Goal: Task Accomplishment & Management: Use online tool/utility

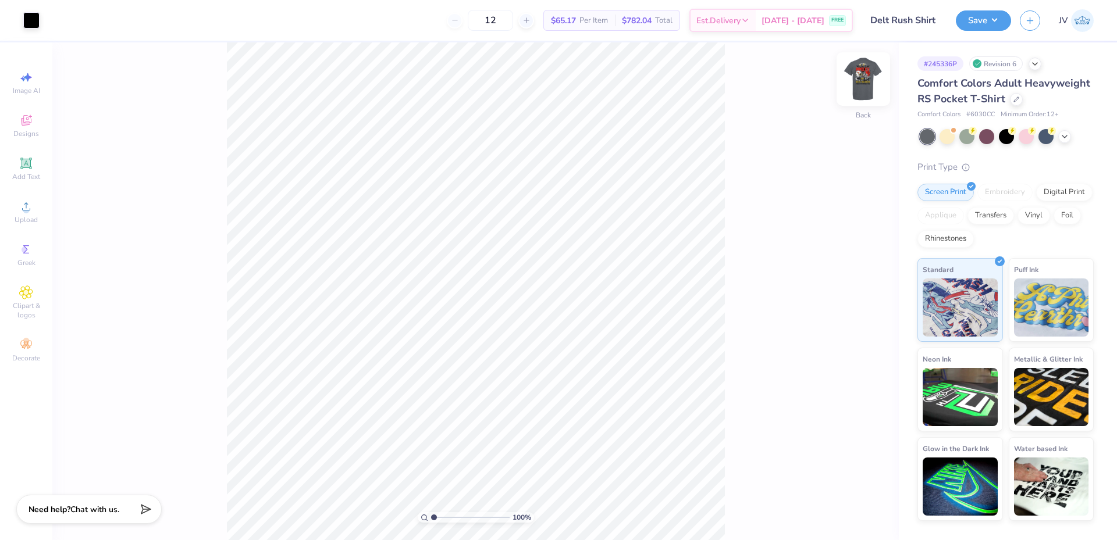
click at [866, 88] on img at bounding box center [863, 79] width 47 height 47
click at [30, 215] on div "Upload" at bounding box center [26, 212] width 41 height 34
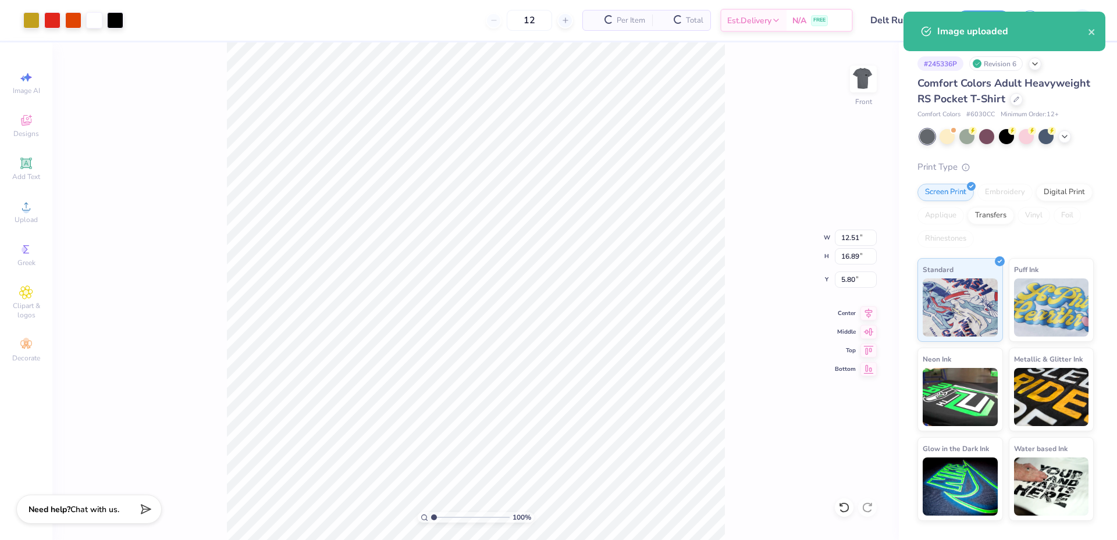
click at [846, 265] on div "100 % Front W 12.51 12.51 " H 16.89 16.89 " Y 5.80 5.80 " Center Middle Top Bot…" at bounding box center [475, 291] width 846 height 498
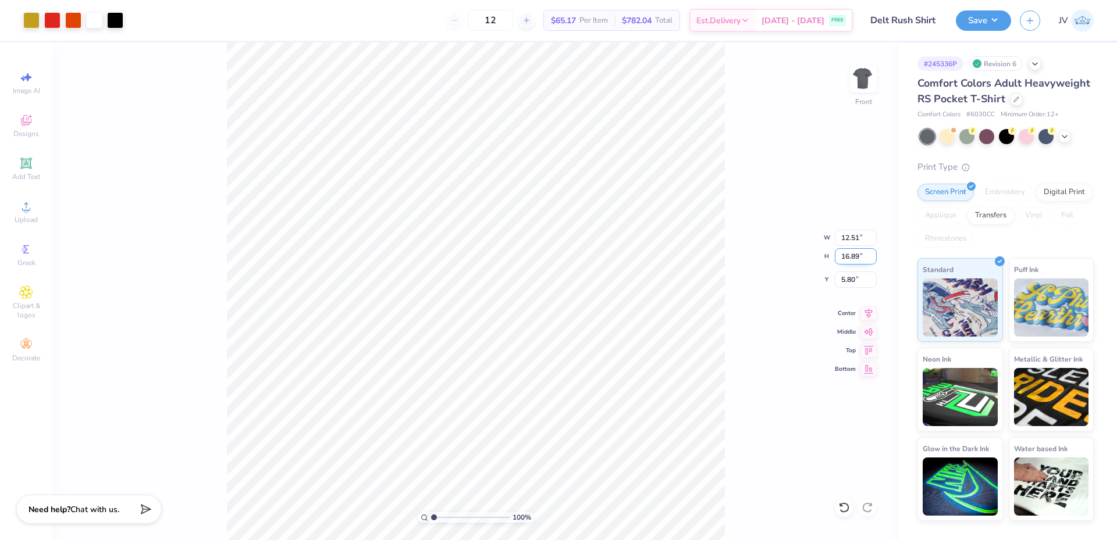
click at [852, 255] on input "16.89" at bounding box center [856, 256] width 42 height 16
type input "15"
type input "11.11"
type input "15.00"
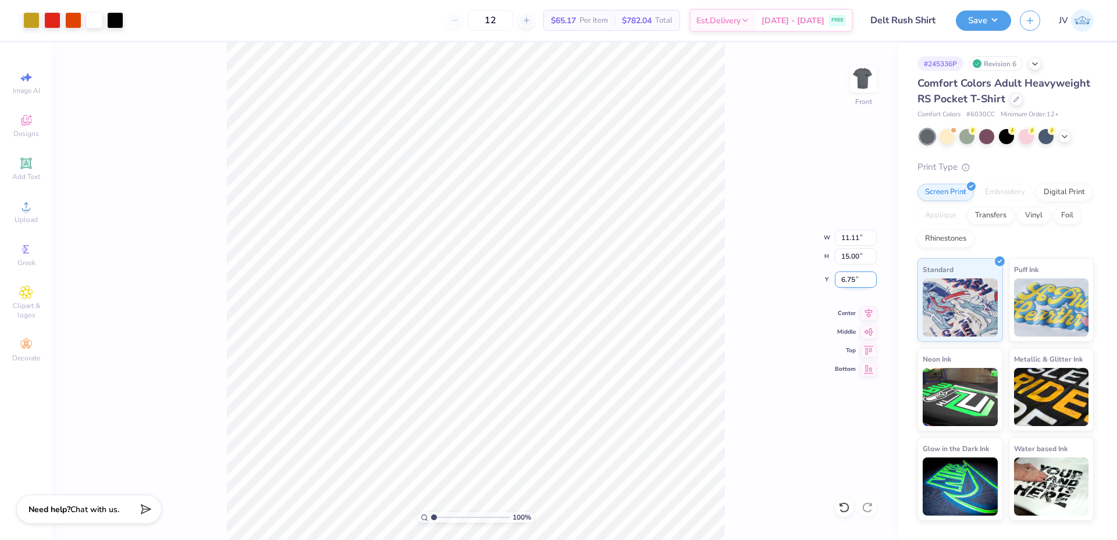
click at [854, 281] on input "6.75" at bounding box center [856, 280] width 42 height 16
type input "3.00"
click at [783, 326] on div "100 % Front W 11.11 11.11 " H 15.00 15.00 " Y 3.00 3.00 " Center Middle Top Bot…" at bounding box center [475, 291] width 846 height 498
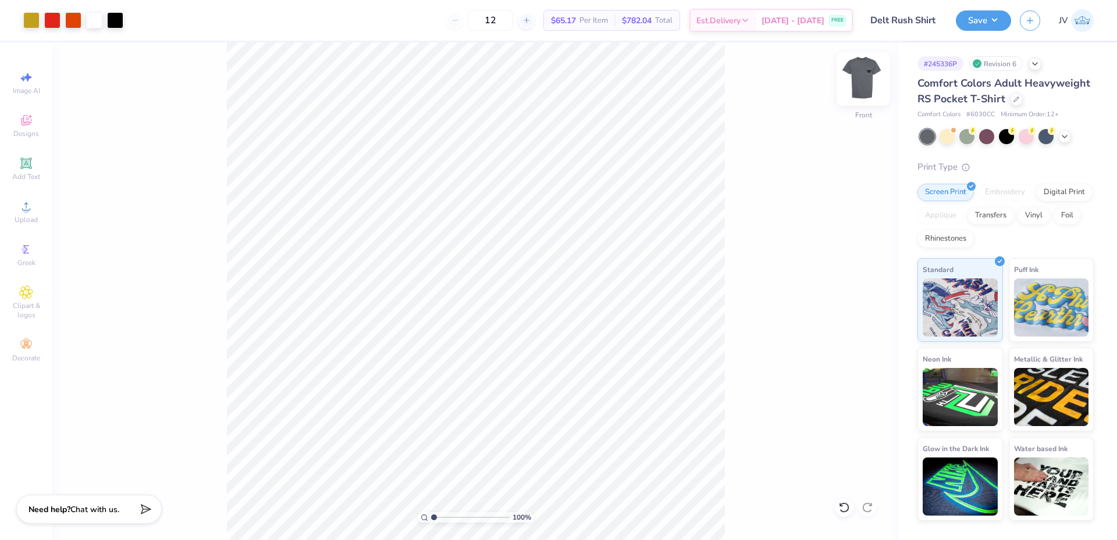
click at [871, 86] on img at bounding box center [863, 79] width 47 height 47
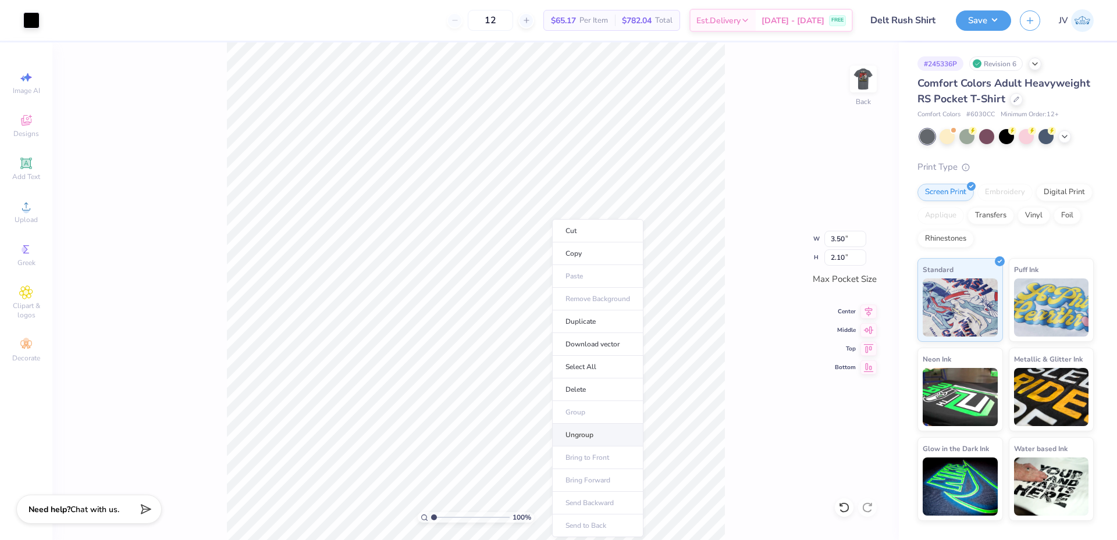
click at [594, 440] on li "Ungroup" at bounding box center [597, 435] width 91 height 23
drag, startPoint x: 432, startPoint y: 518, endPoint x: 447, endPoint y: 517, distance: 14.6
type input "2.68"
click at [447, 517] on input "range" at bounding box center [470, 517] width 79 height 10
click at [23, 177] on span "Add Text" at bounding box center [26, 176] width 28 height 9
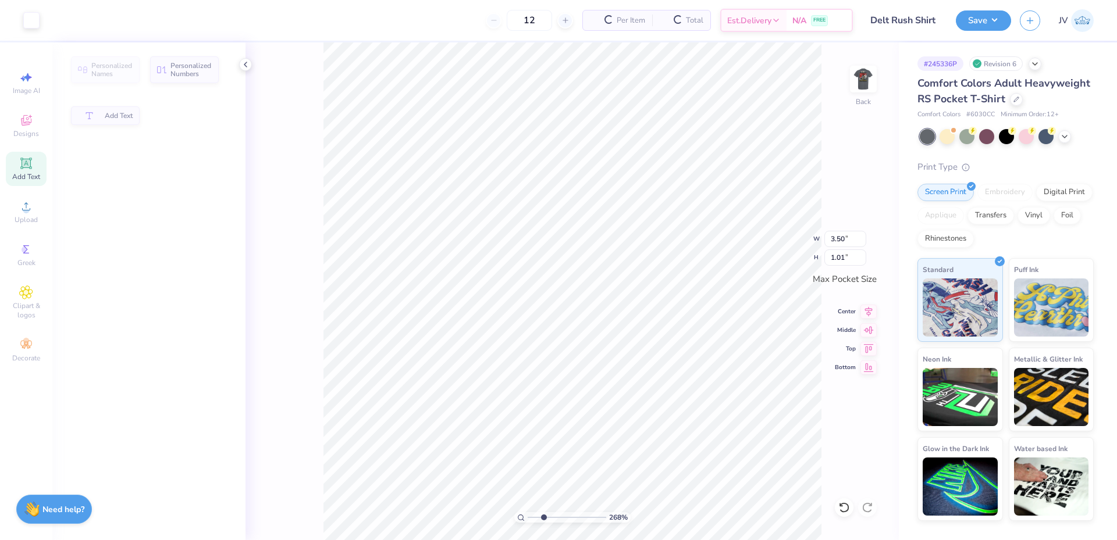
type input "3.50"
type input "1.01"
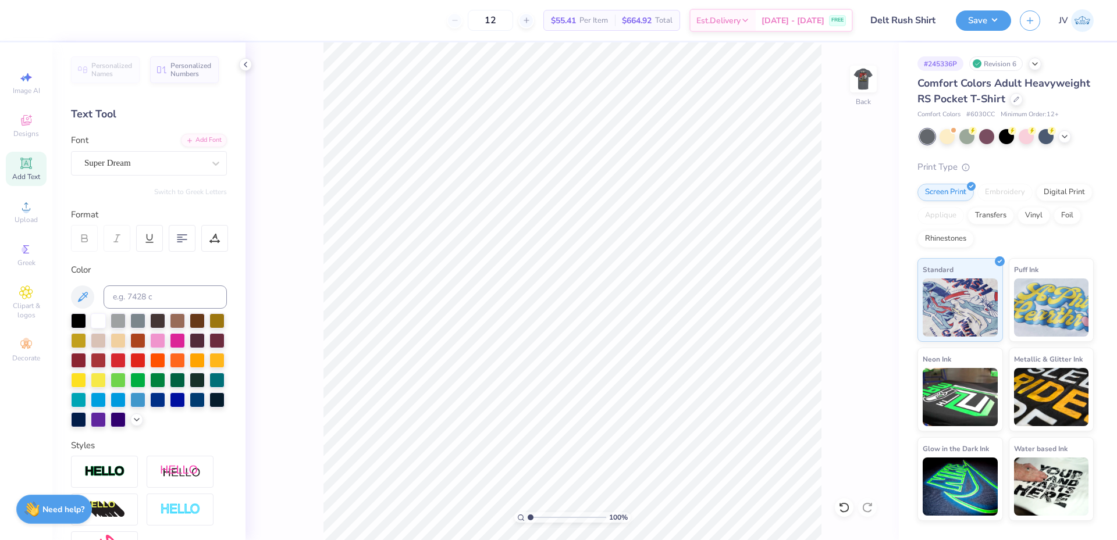
drag, startPoint x: 541, startPoint y: 516, endPoint x: 518, endPoint y: 516, distance: 23.3
type input "1"
click at [528, 516] on input "range" at bounding box center [567, 517] width 79 height 10
click at [26, 202] on icon at bounding box center [26, 206] width 14 height 14
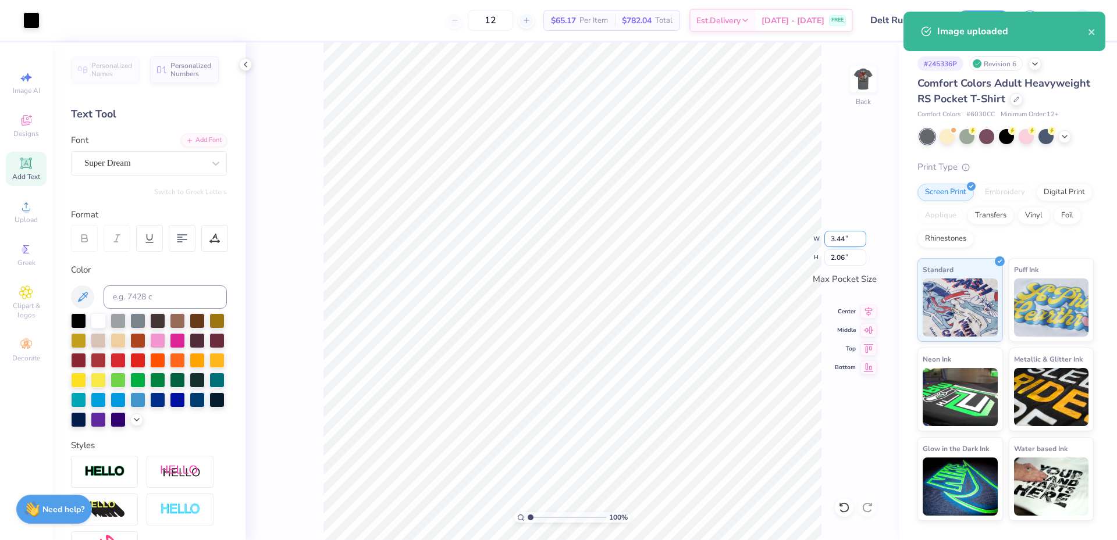
click at [842, 236] on input "3.44" at bounding box center [845, 239] width 42 height 16
type input "3.50"
type input "2.10"
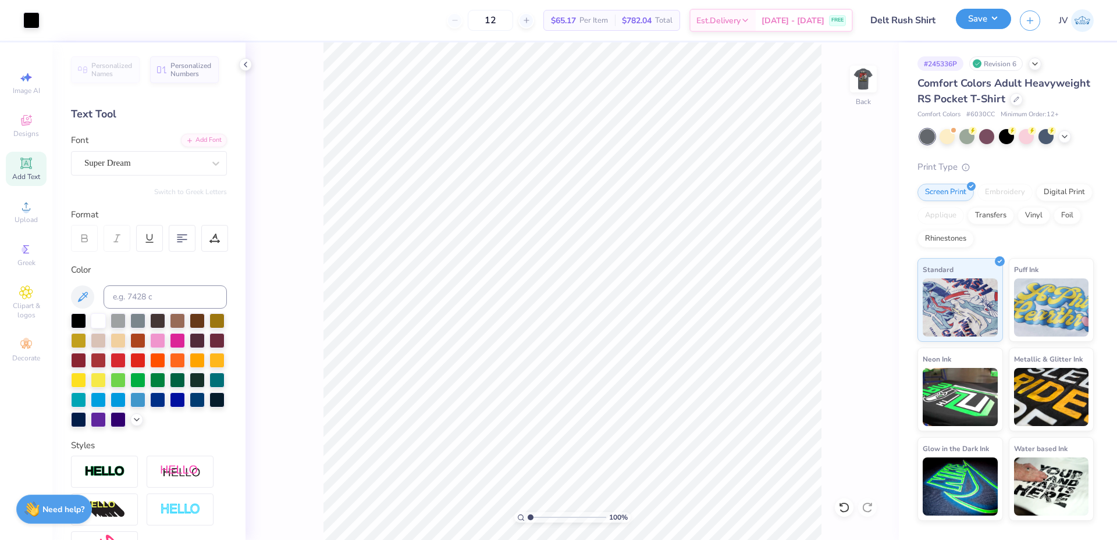
click at [968, 22] on button "Save" at bounding box center [983, 19] width 55 height 20
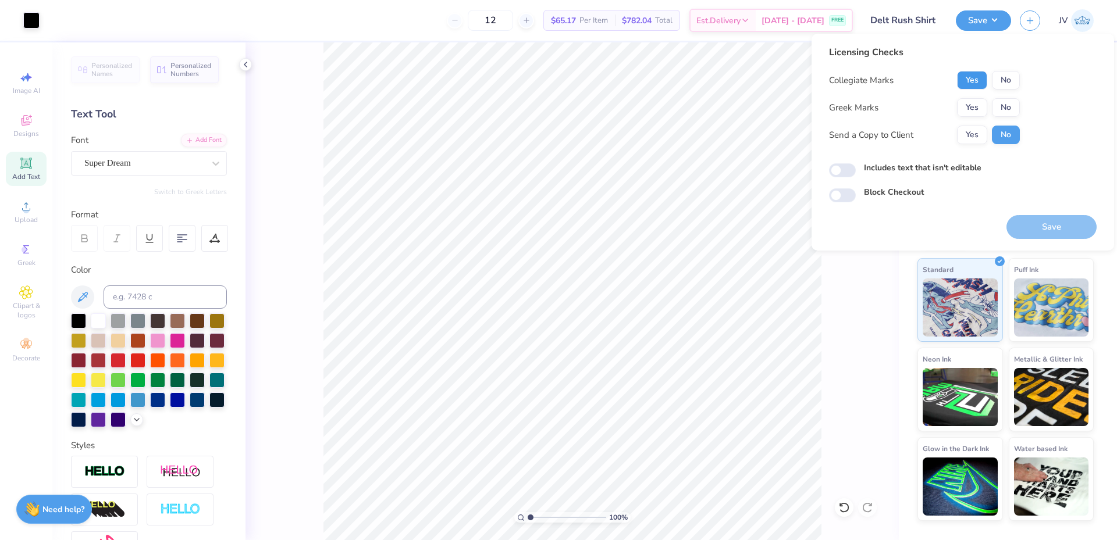
click at [976, 80] on button "Yes" at bounding box center [972, 80] width 30 height 19
click at [972, 105] on button "Yes" at bounding box center [972, 107] width 30 height 19
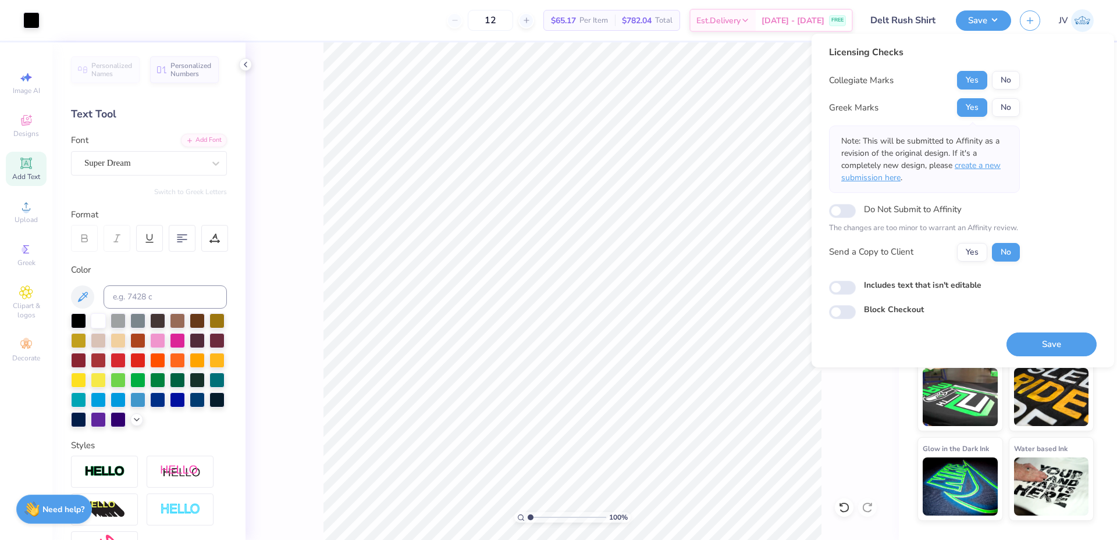
click at [972, 166] on span "create a new submission here" at bounding box center [920, 171] width 159 height 23
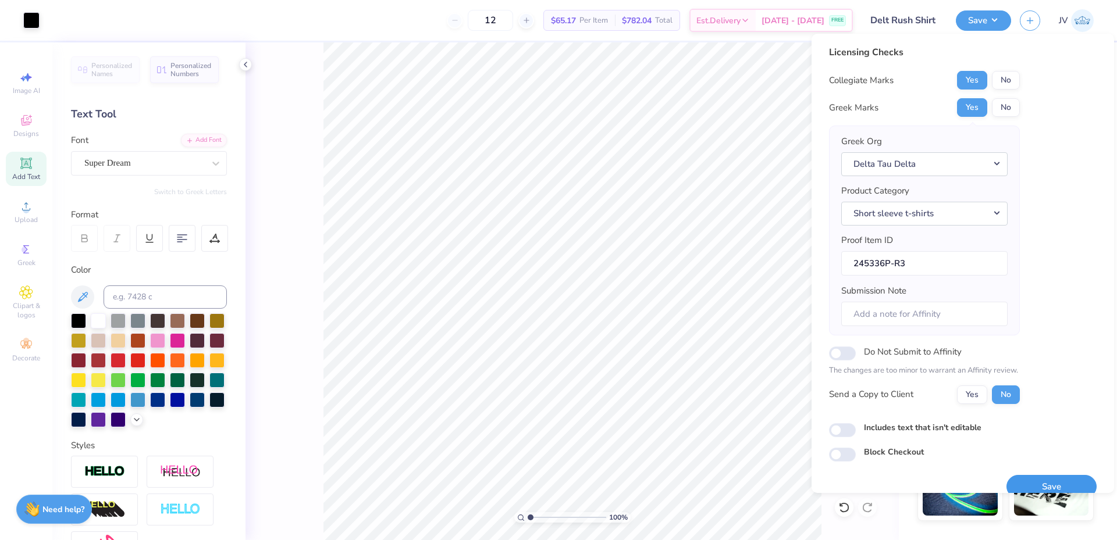
click at [1025, 480] on button "Save" at bounding box center [1051, 487] width 90 height 24
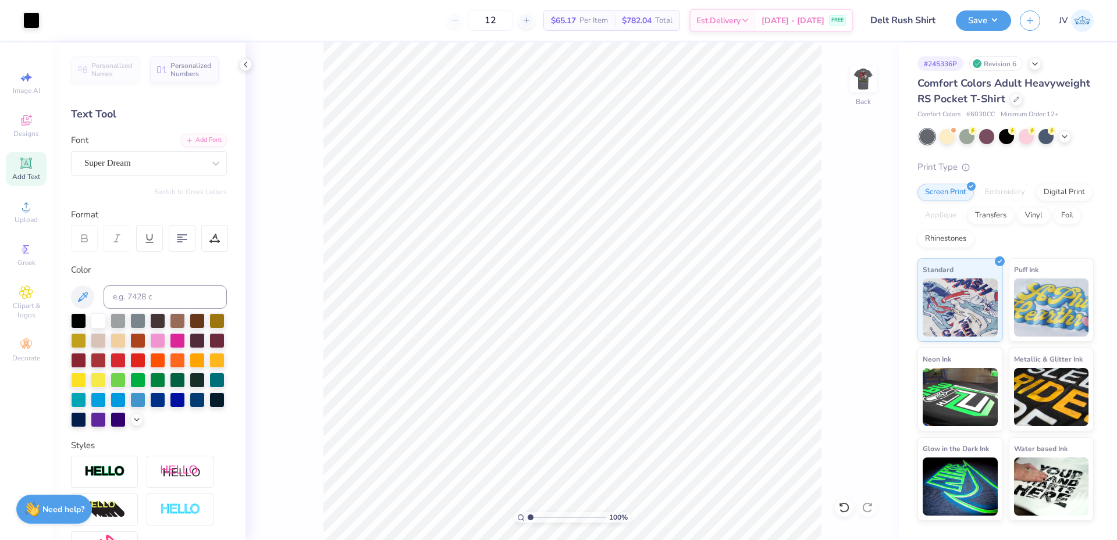
click at [869, 59] on div "100 % Back" at bounding box center [571, 291] width 653 height 498
click at [861, 82] on img at bounding box center [863, 79] width 47 height 47
type input "1.48"
click at [534, 518] on input "range" at bounding box center [567, 517] width 79 height 10
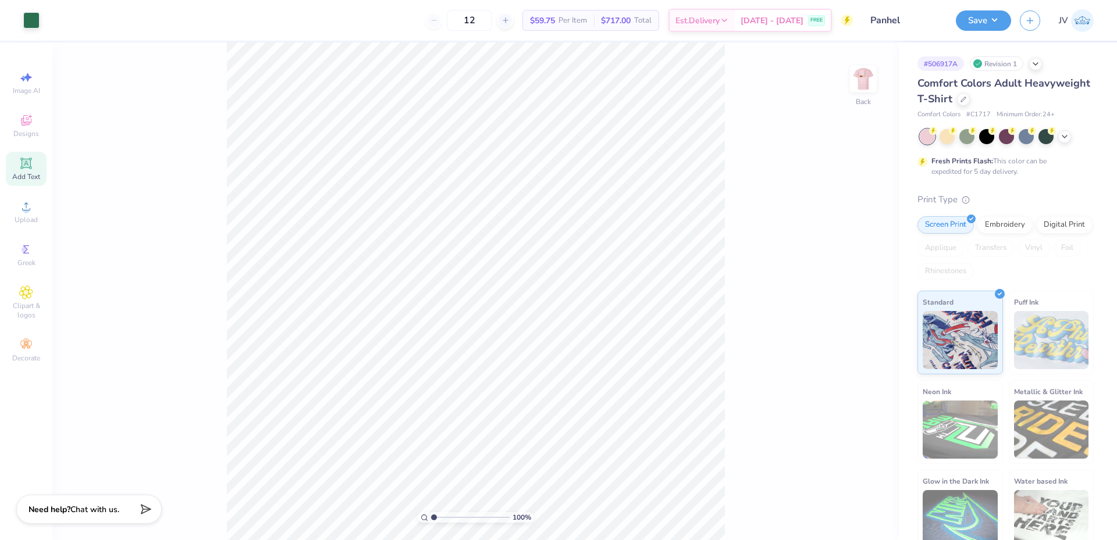
click at [30, 167] on icon at bounding box center [25, 163] width 11 height 11
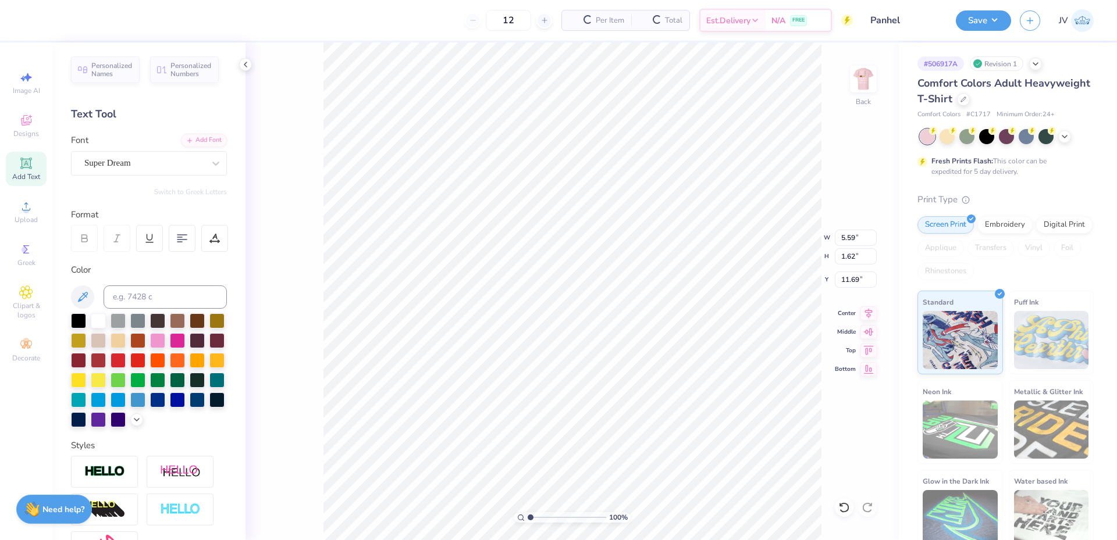
click at [30, 167] on icon at bounding box center [25, 163] width 11 height 11
click at [27, 117] on icon at bounding box center [26, 120] width 14 height 14
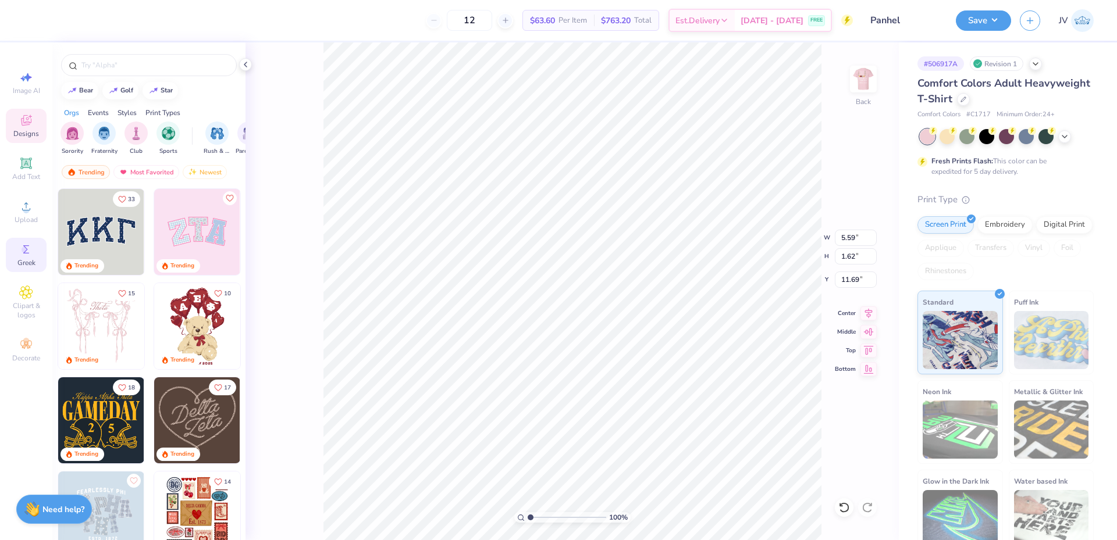
click at [25, 268] on div "Greek" at bounding box center [26, 255] width 41 height 34
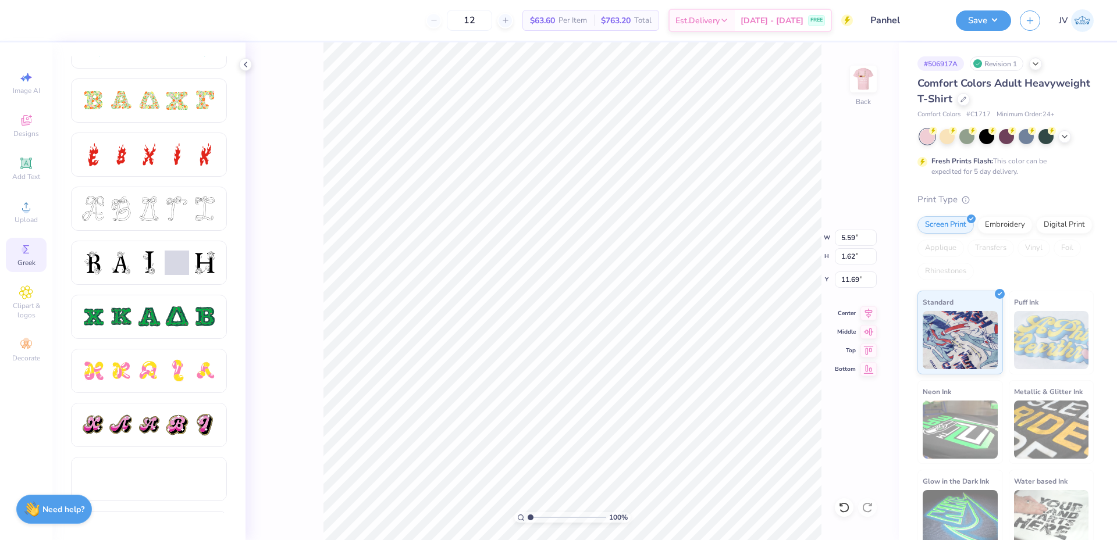
scroll to position [388, 0]
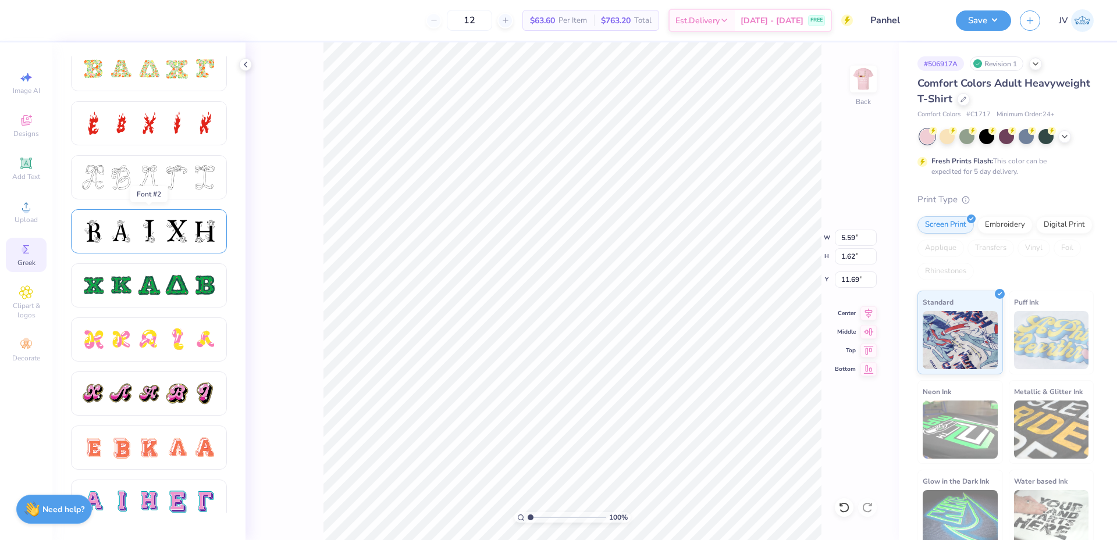
click at [105, 236] on div at bounding box center [93, 231] width 24 height 24
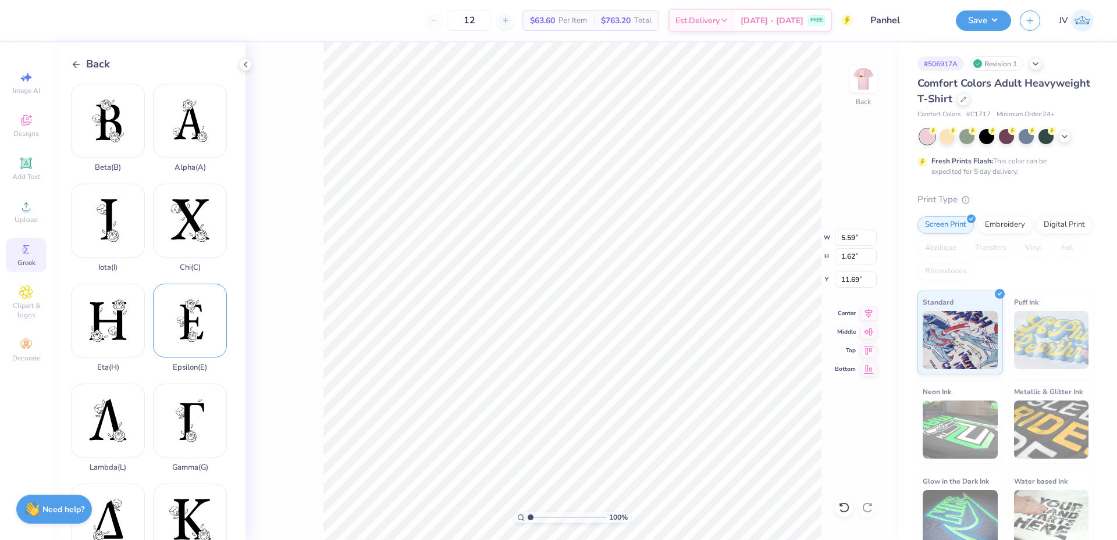
click at [190, 305] on div "Epsilon ( E )" at bounding box center [190, 328] width 74 height 88
type input "11.13"
type input "18.00"
type input "3.50"
click at [43, 33] on div "Art colors 12 $69.24 Per Item $830.88 Total Est. Delivery [DATE] - [DATE] FREE …" at bounding box center [558, 20] width 1117 height 41
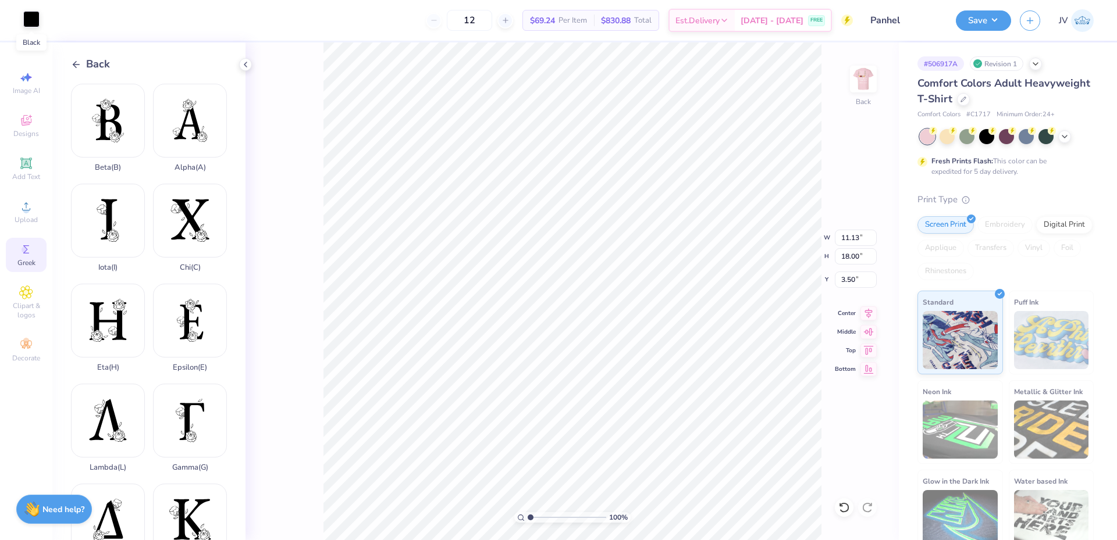
click at [31, 20] on div at bounding box center [31, 19] width 16 height 16
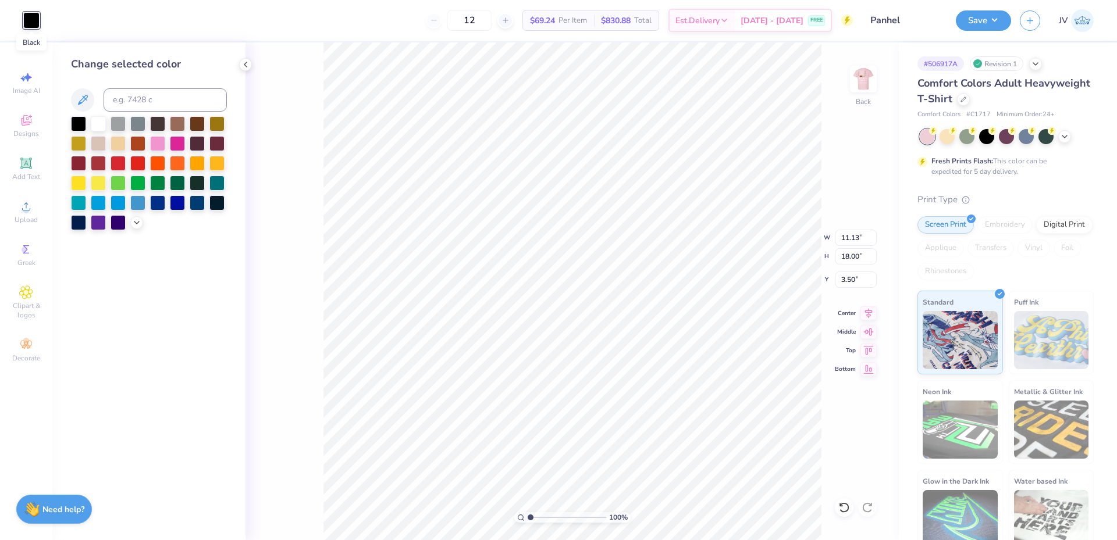
click at [31, 20] on div at bounding box center [31, 20] width 16 height 16
click at [100, 120] on div at bounding box center [98, 122] width 15 height 15
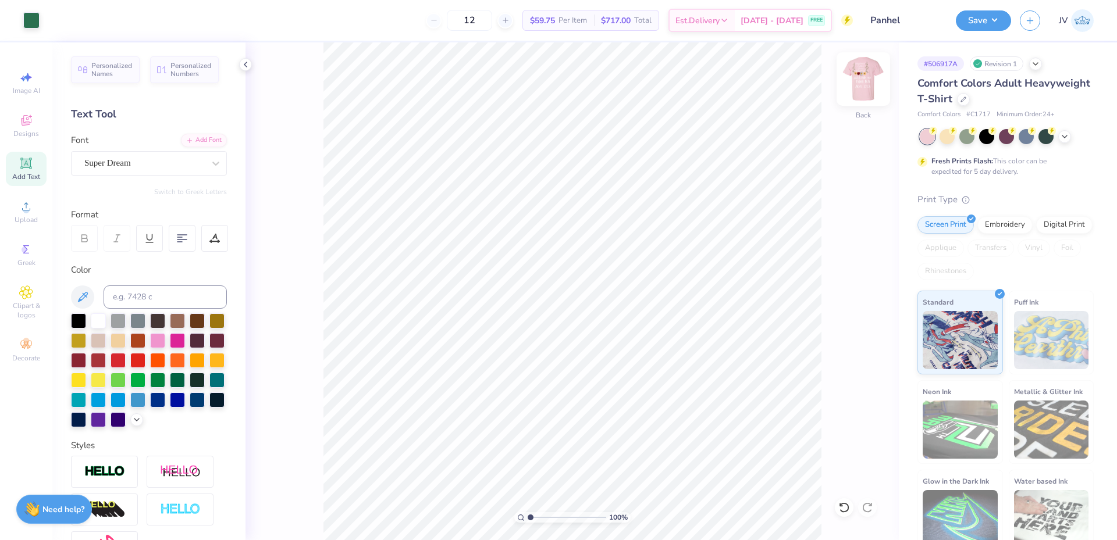
click at [868, 70] on img at bounding box center [863, 79] width 47 height 47
click at [864, 85] on img at bounding box center [862, 78] width 23 height 23
click at [863, 90] on img at bounding box center [863, 79] width 47 height 47
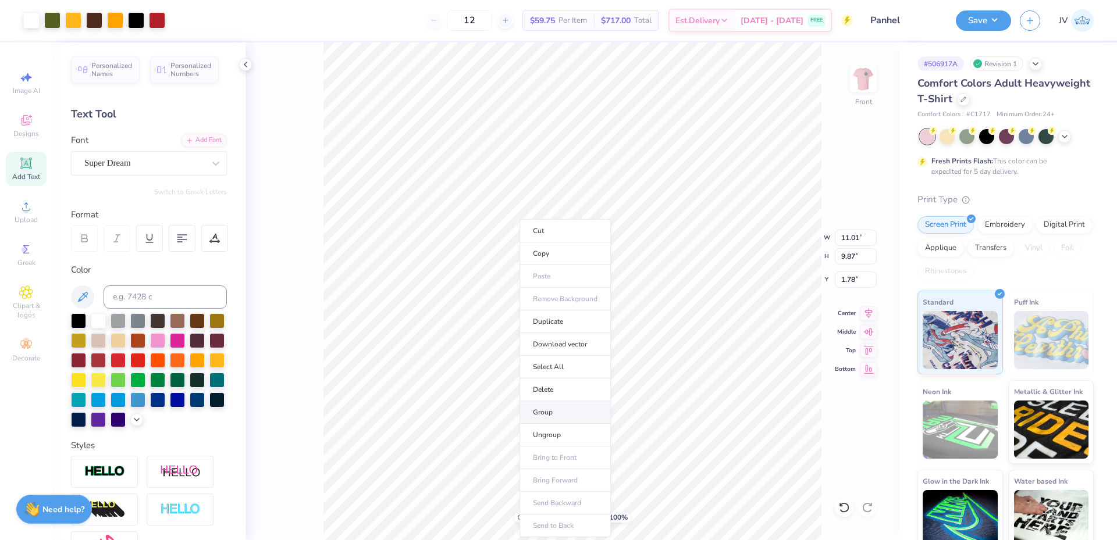
click at [552, 407] on li "Group" at bounding box center [564, 412] width 91 height 23
click at [864, 310] on icon at bounding box center [868, 312] width 16 height 14
click at [638, 395] on li "Ungroup" at bounding box center [637, 399] width 91 height 23
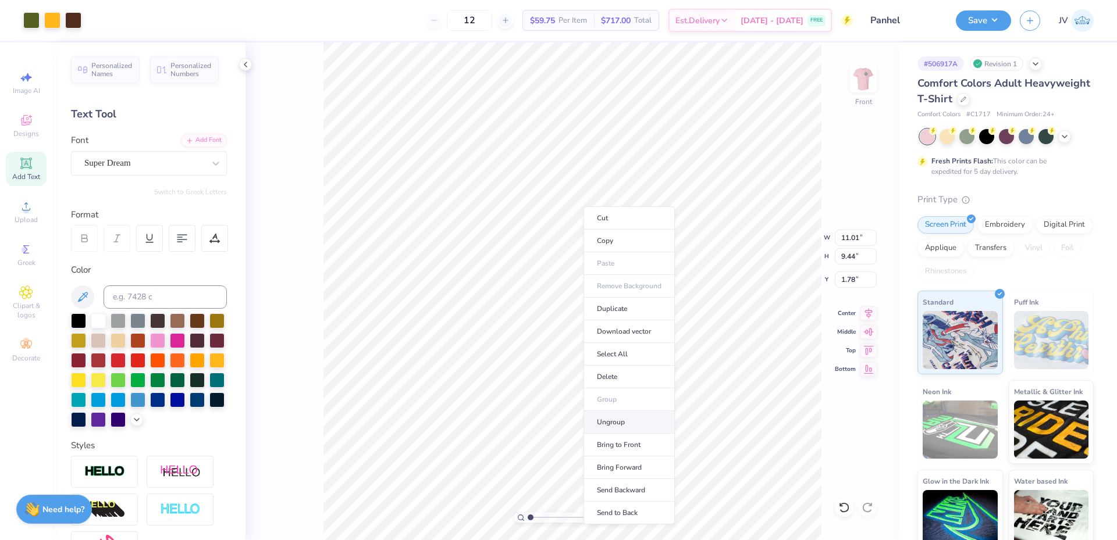
click at [612, 425] on li "Ungroup" at bounding box center [628, 422] width 91 height 23
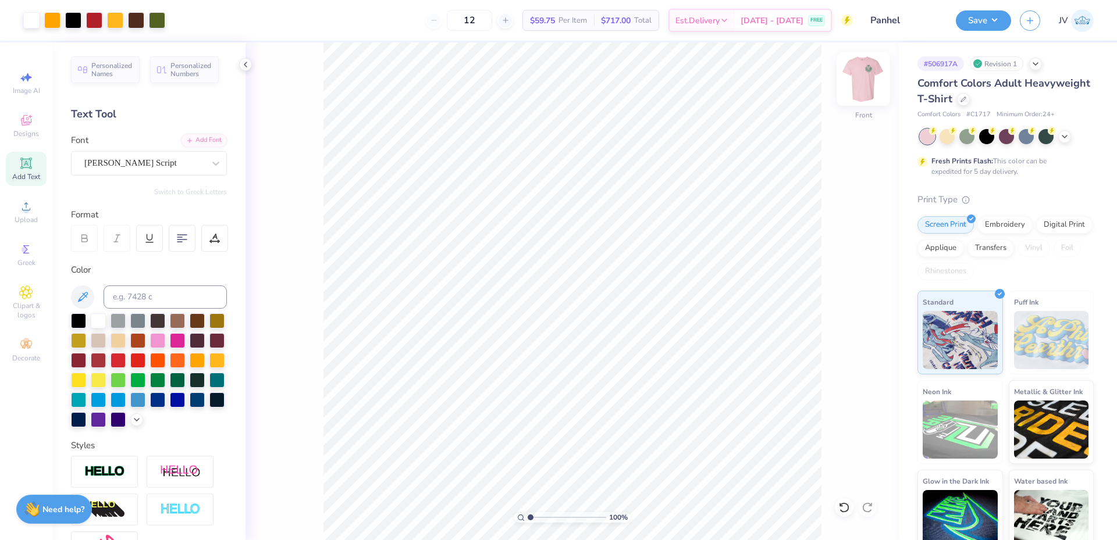
click at [867, 89] on img at bounding box center [863, 79] width 47 height 47
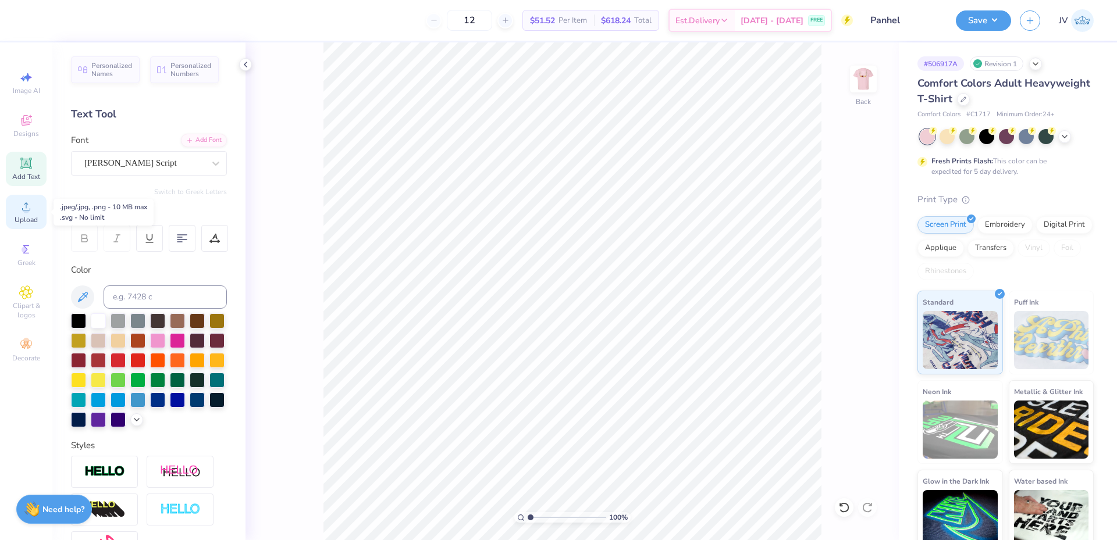
click at [32, 208] on icon at bounding box center [26, 206] width 14 height 14
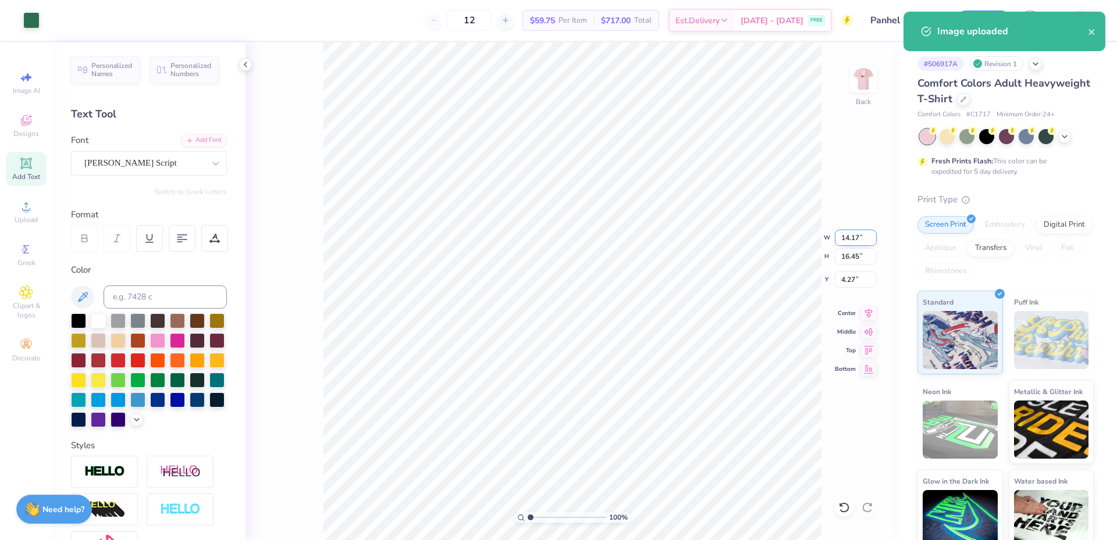
click at [847, 238] on input "14.17" at bounding box center [856, 238] width 42 height 16
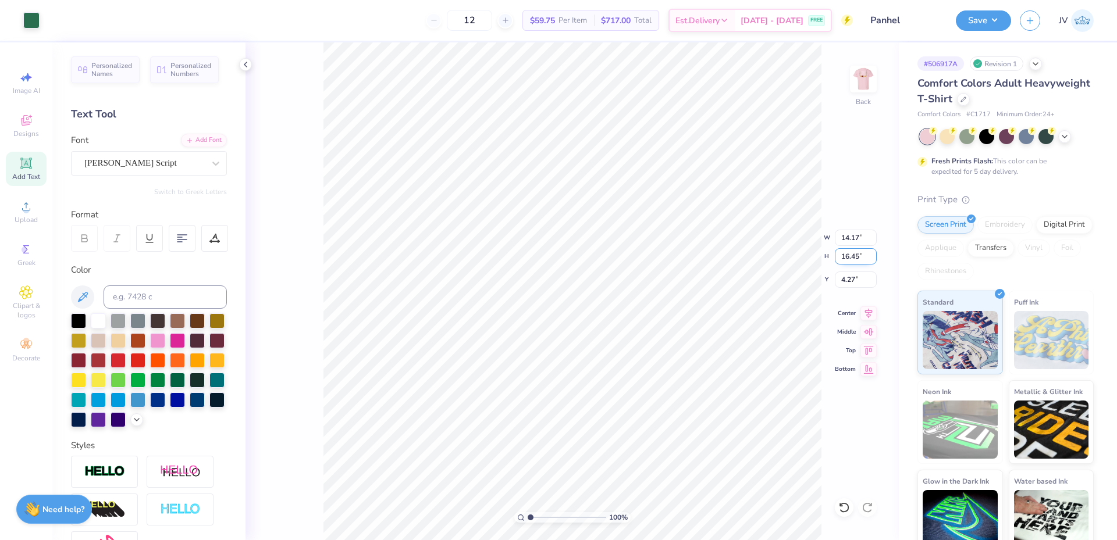
click at [845, 256] on input "16.45" at bounding box center [856, 256] width 42 height 16
click at [845, 257] on input "16.45" at bounding box center [856, 256] width 42 height 16
type input "3.5"
type input "3.01"
type input "3.50"
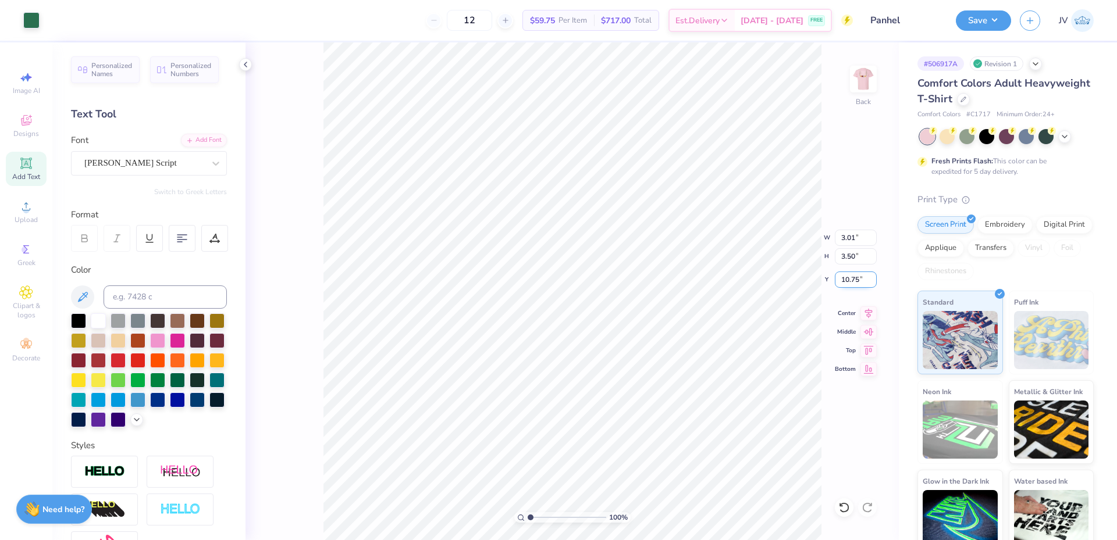
click at [849, 280] on input "10.75" at bounding box center [856, 280] width 42 height 16
type input "3.00"
click at [22, 256] on div "Greek" at bounding box center [26, 255] width 41 height 34
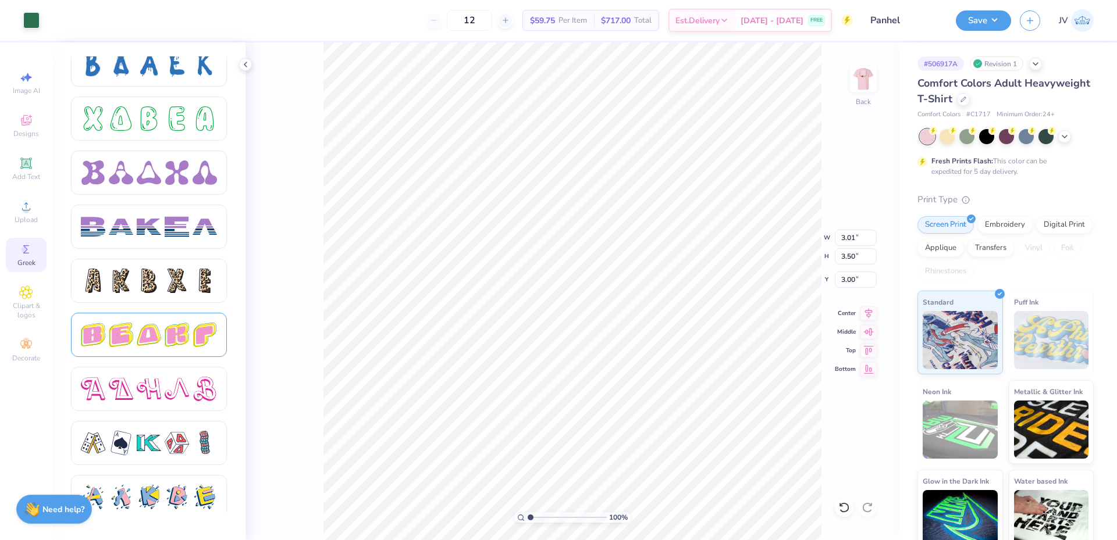
scroll to position [1869, 0]
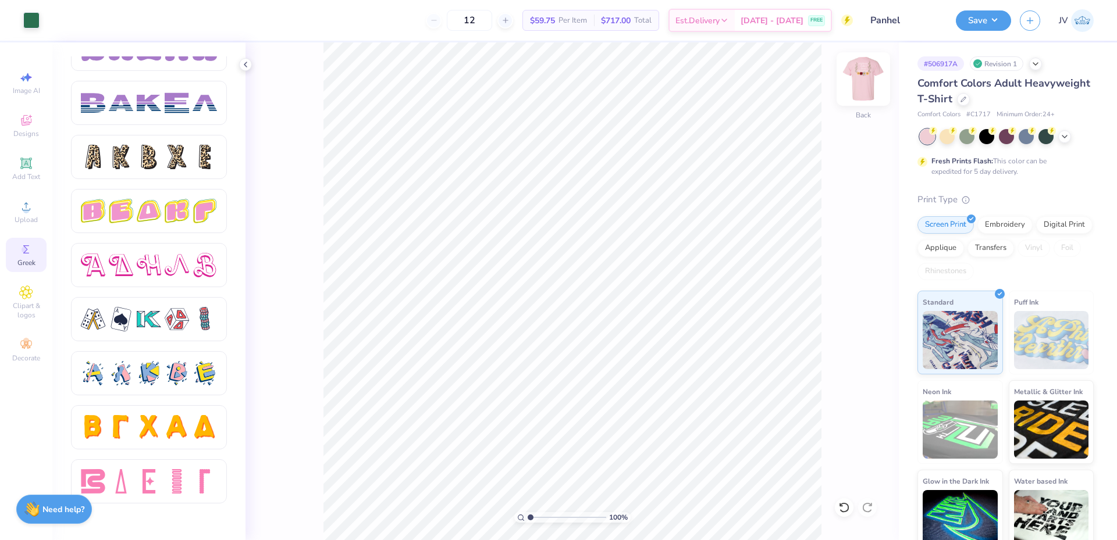
click at [859, 79] on img at bounding box center [863, 79] width 47 height 47
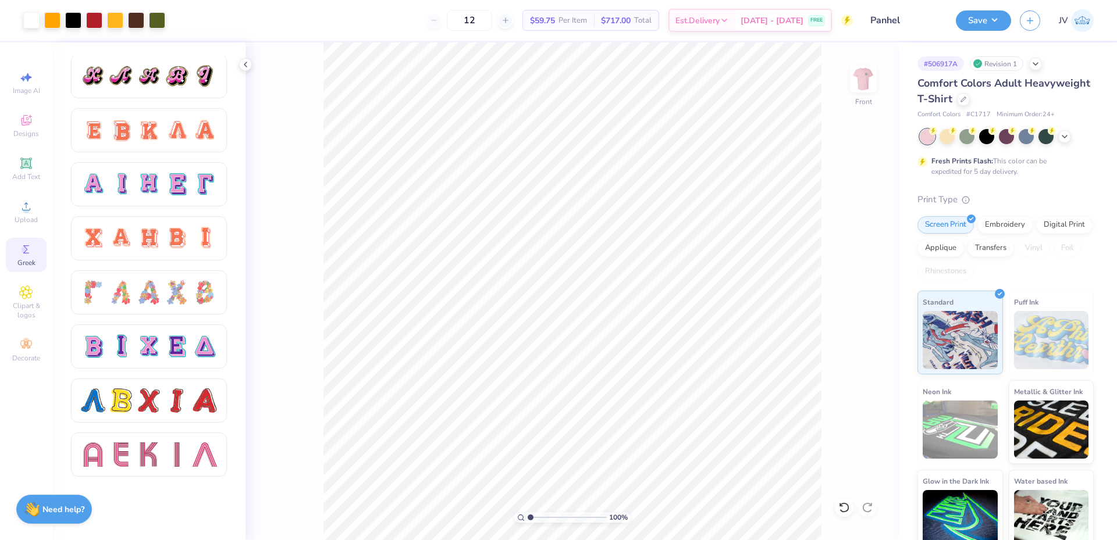
scroll to position [512, 0]
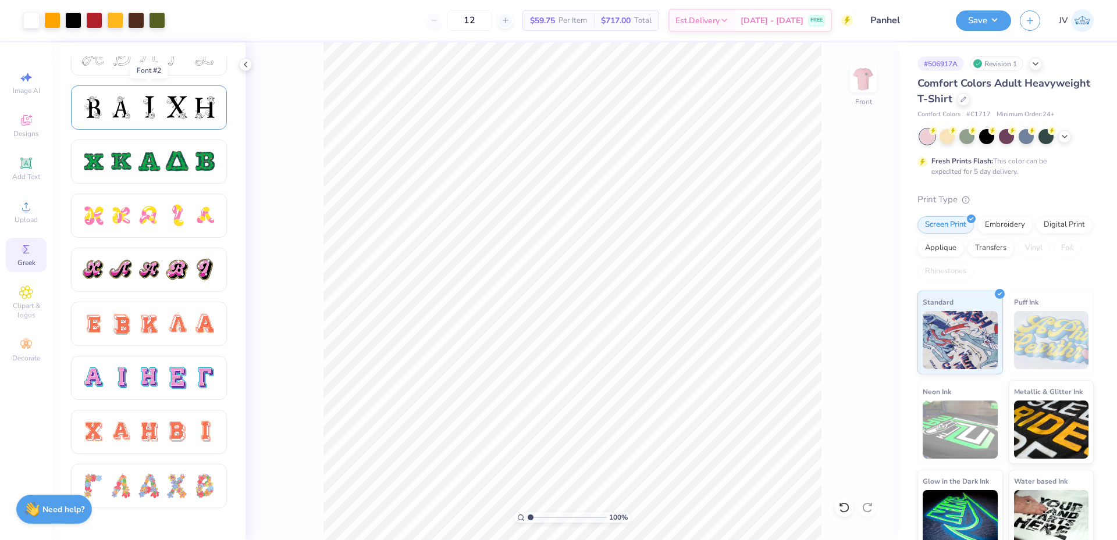
click at [138, 122] on div at bounding box center [149, 107] width 156 height 44
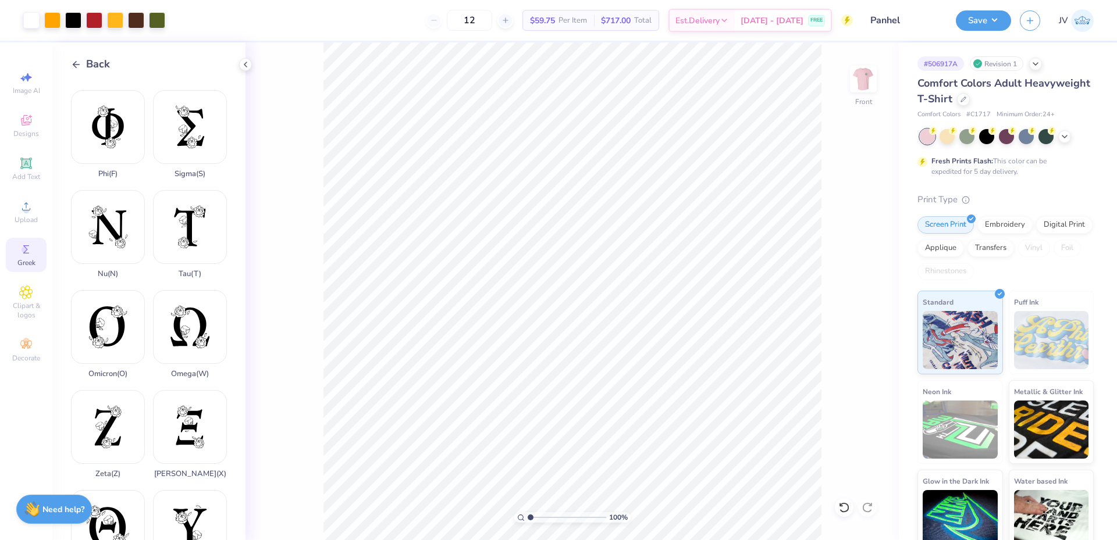
scroll to position [0, 0]
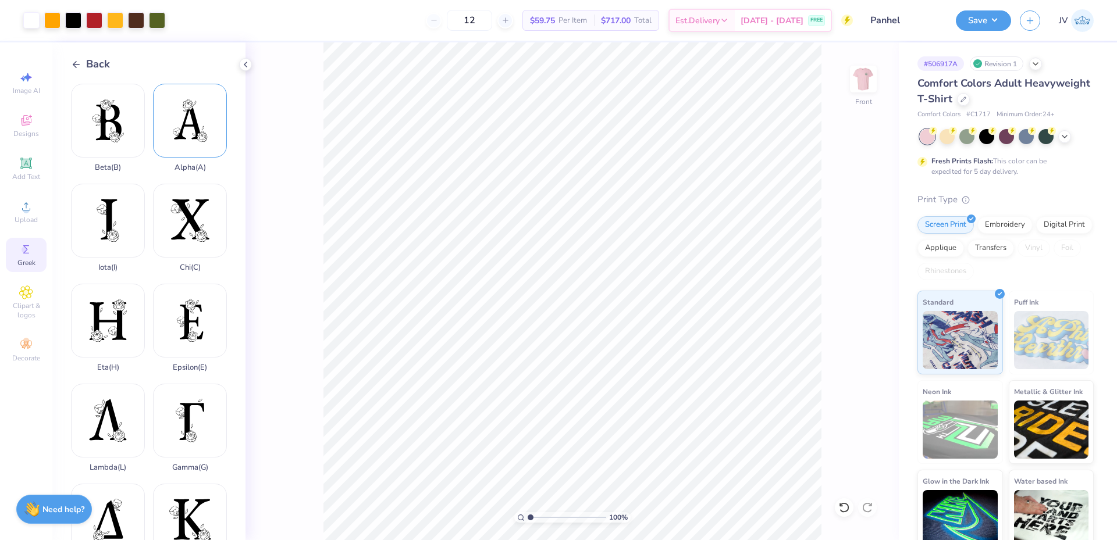
click at [187, 108] on div "Alpha ( A )" at bounding box center [190, 128] width 74 height 88
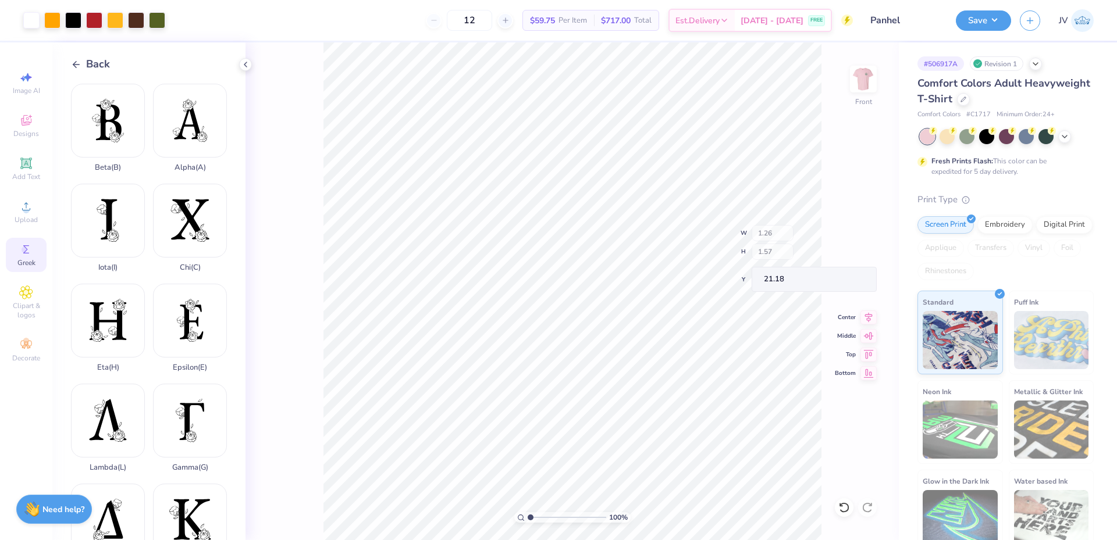
type input "1.26"
type input "1.57"
type input "21.18"
type input "13.75"
click at [35, 17] on div at bounding box center [31, 19] width 16 height 16
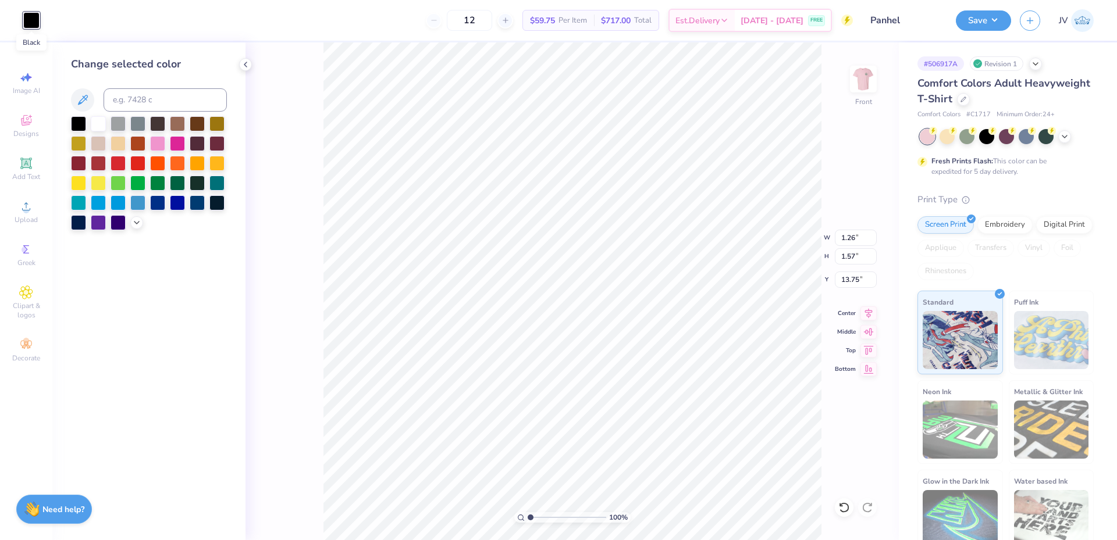
click at [35, 17] on div at bounding box center [31, 20] width 16 height 16
click at [98, 128] on div at bounding box center [98, 122] width 15 height 15
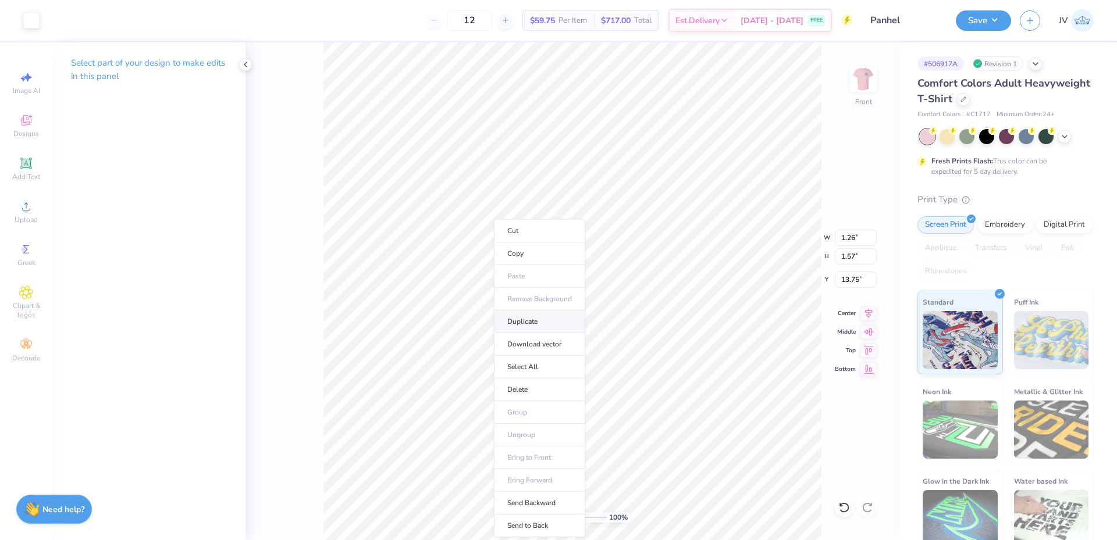
click at [543, 327] on li "Duplicate" at bounding box center [539, 322] width 91 height 23
type input "14.75"
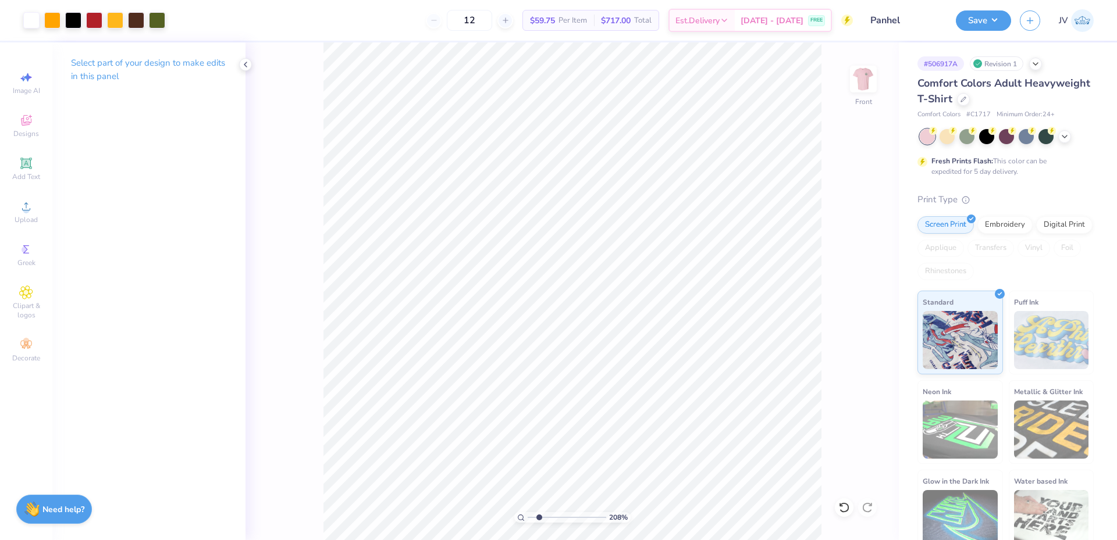
drag, startPoint x: 529, startPoint y: 515, endPoint x: 539, endPoint y: 513, distance: 9.6
type input "2.08"
click at [539, 513] on input "range" at bounding box center [567, 517] width 79 height 10
click at [24, 243] on icon at bounding box center [26, 250] width 14 height 14
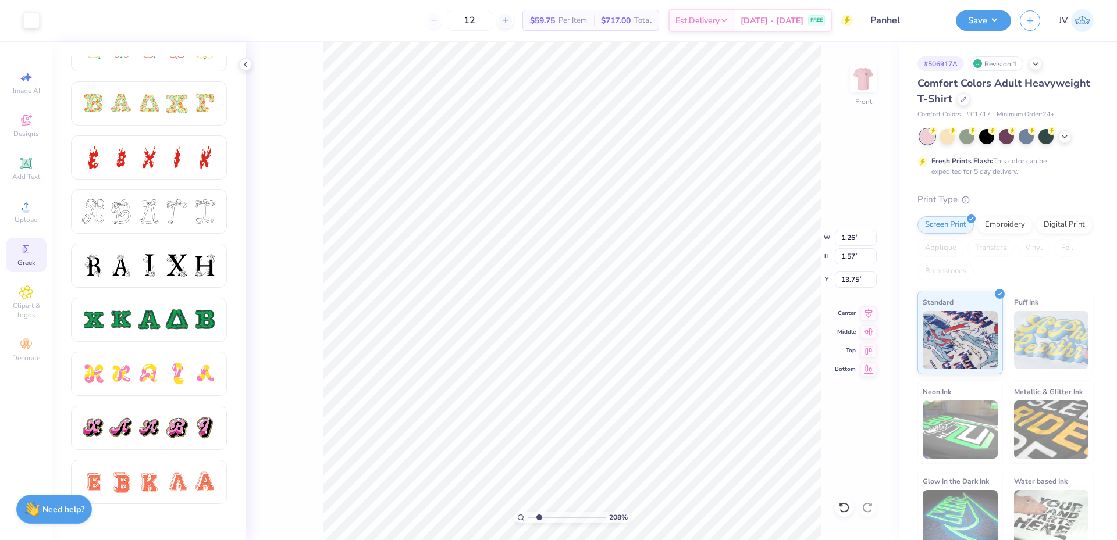
scroll to position [393, 0]
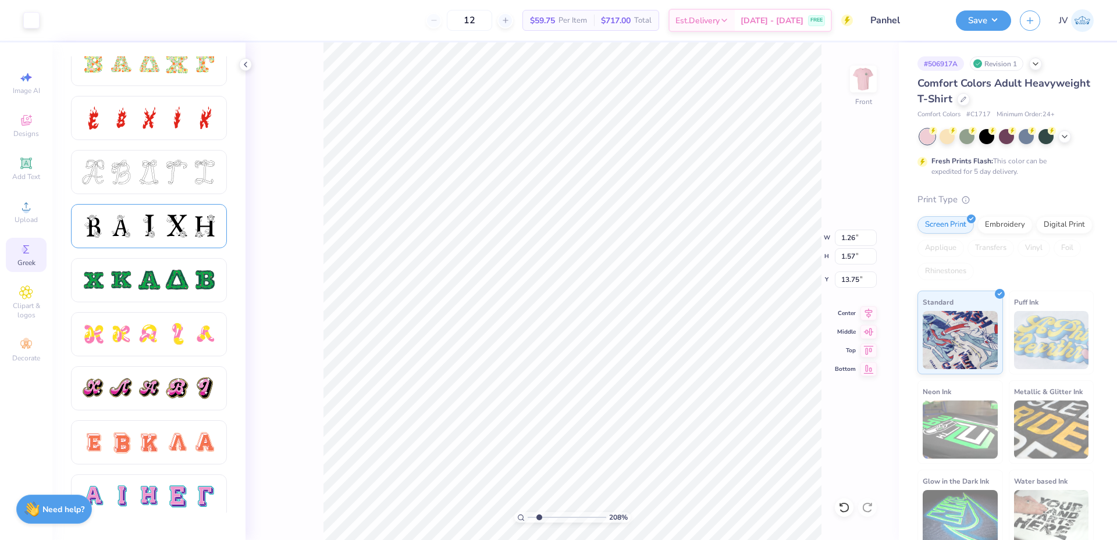
click at [197, 223] on div at bounding box center [205, 226] width 24 height 24
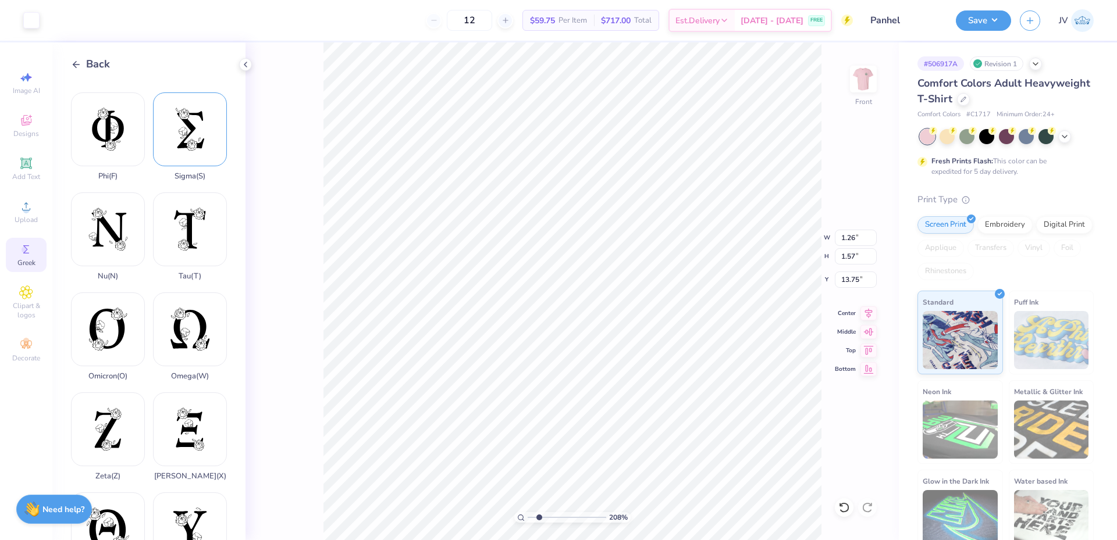
scroll to position [694, 0]
click at [180, 390] on div "Xi ( X )" at bounding box center [190, 434] width 74 height 88
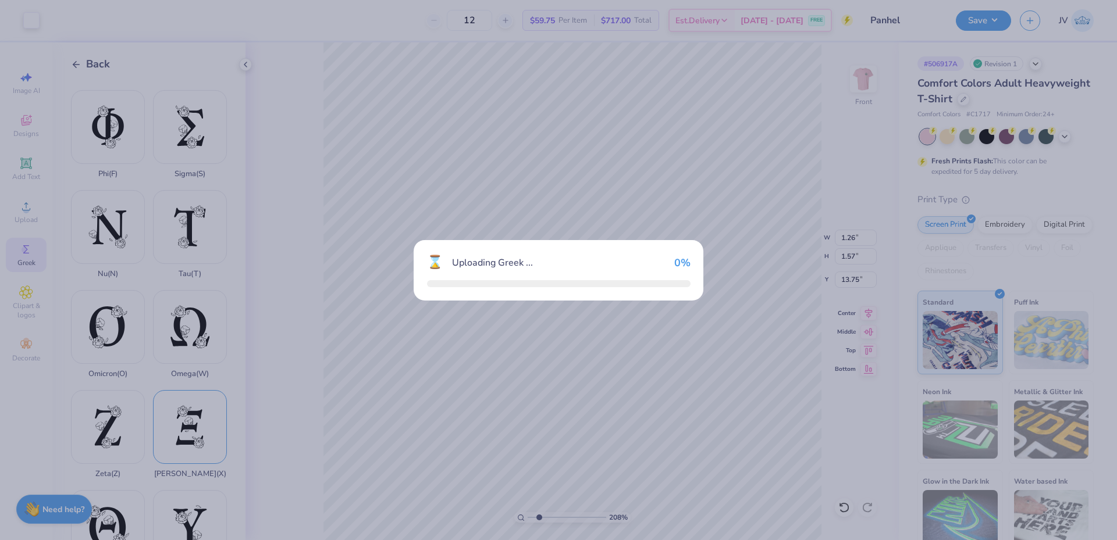
click at [180, 380] on div "⌛ Uploading Greek ... 0 %" at bounding box center [558, 270] width 1117 height 540
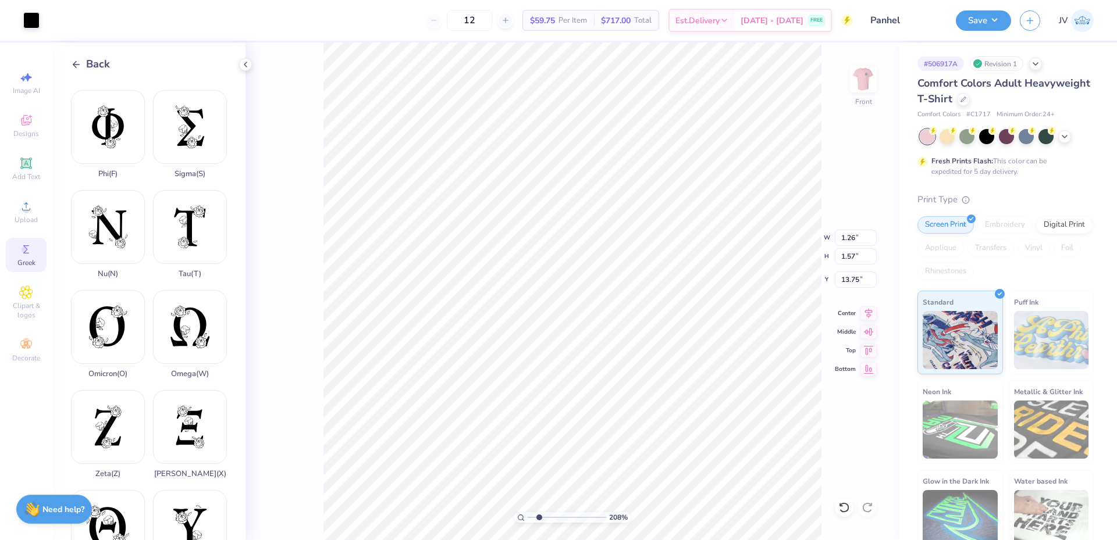
type input "11.83"
type input "18.00"
type input "4.75"
drag, startPoint x: 539, startPoint y: 516, endPoint x: 502, endPoint y: 511, distance: 37.6
type input "1"
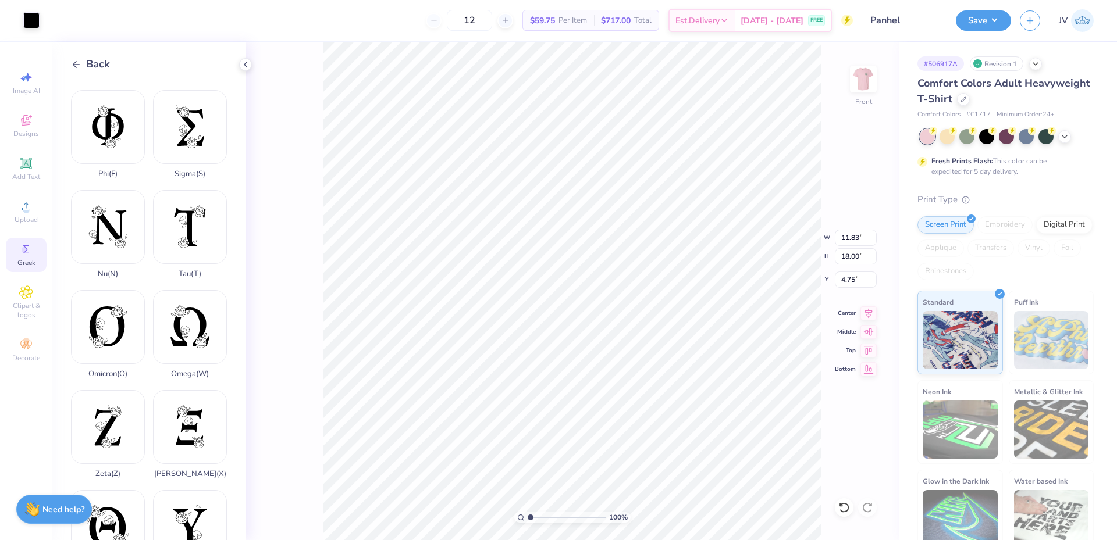
click at [528, 512] on input "range" at bounding box center [567, 517] width 79 height 10
type input "1.40"
type input "2.13"
type input "13.47"
click at [27, 17] on div at bounding box center [31, 19] width 16 height 16
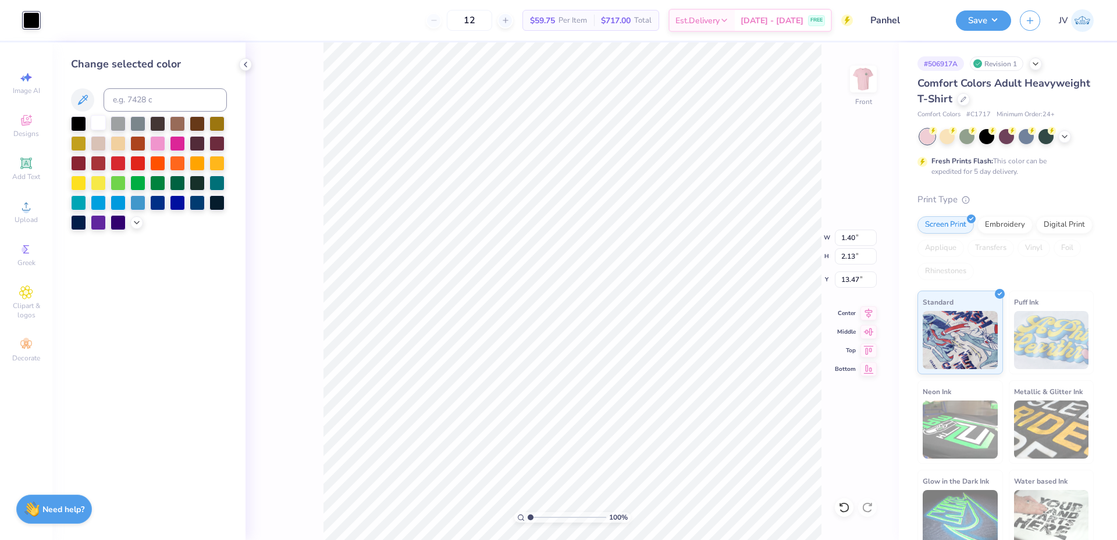
click at [95, 123] on div at bounding box center [98, 122] width 15 height 15
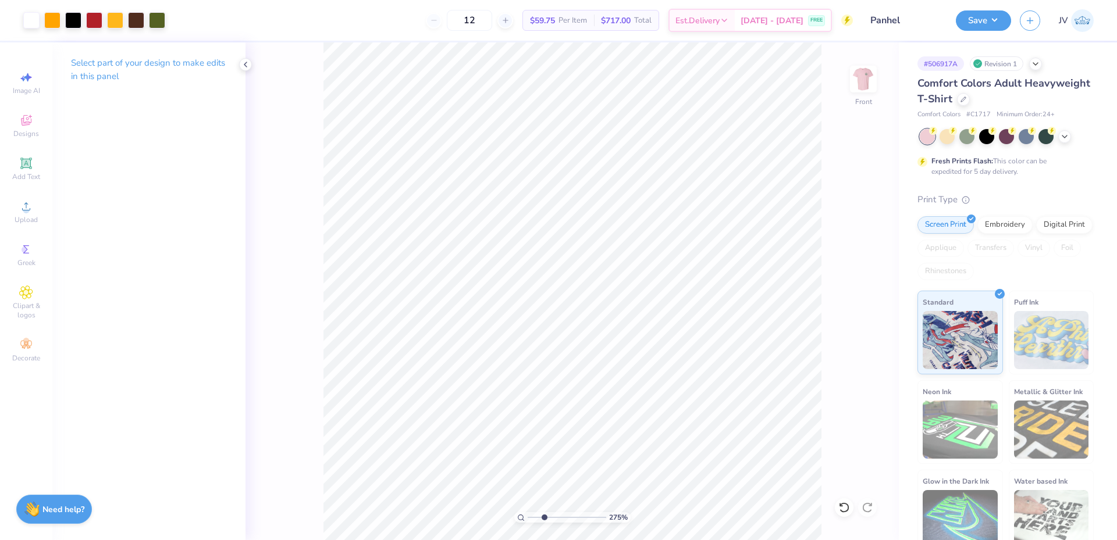
drag, startPoint x: 528, startPoint y: 514, endPoint x: 544, endPoint y: 514, distance: 16.3
type input "2.75"
click at [544, 514] on input "range" at bounding box center [567, 517] width 79 height 10
type input "13.19"
type input "1.26"
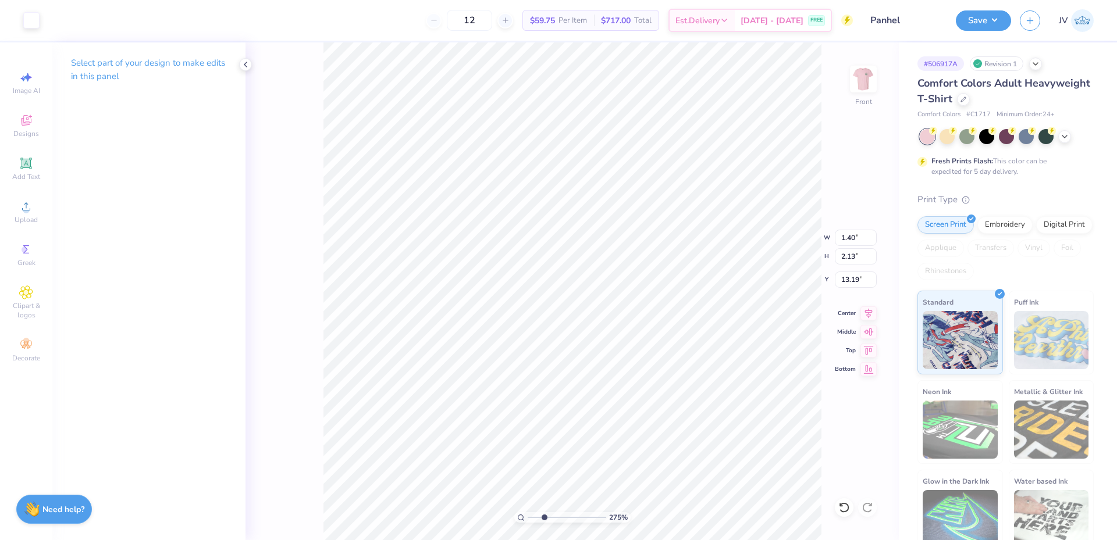
type input "1.57"
type input "13.75"
click at [852, 257] on input "1.57" at bounding box center [856, 256] width 42 height 16
type input "1.40"
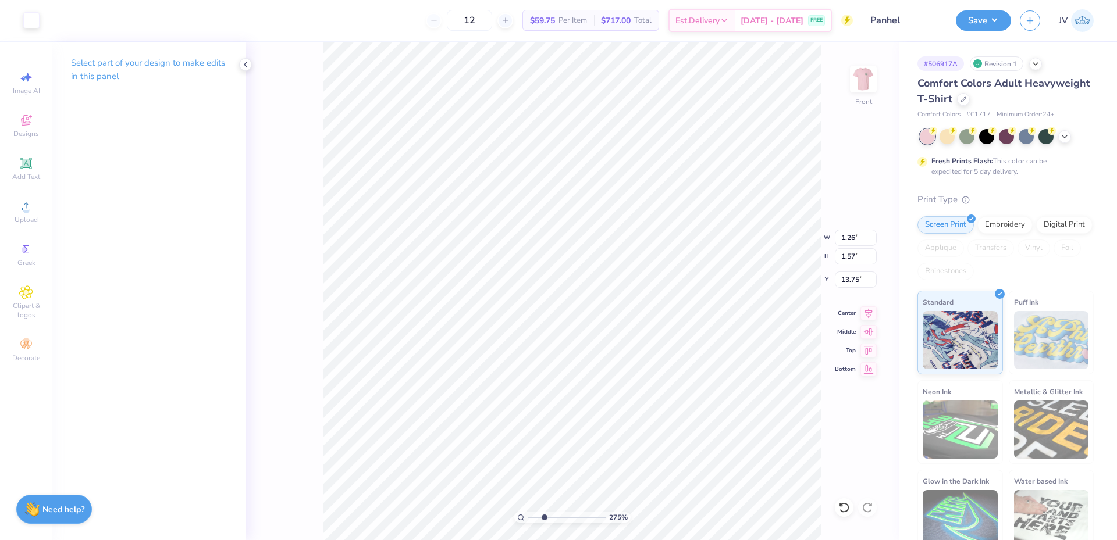
type input "2.13"
type input "13.19"
click at [847, 261] on input "2.13" at bounding box center [856, 256] width 42 height 16
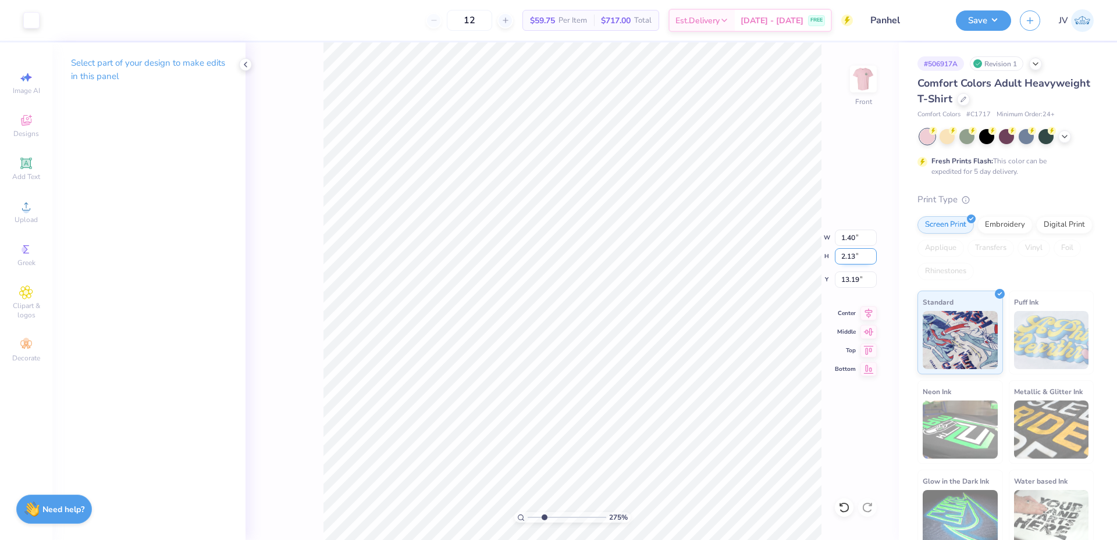
paste input "1.57"
type input "1.57"
type input "1.03"
type input "13.47"
type input "13.75"
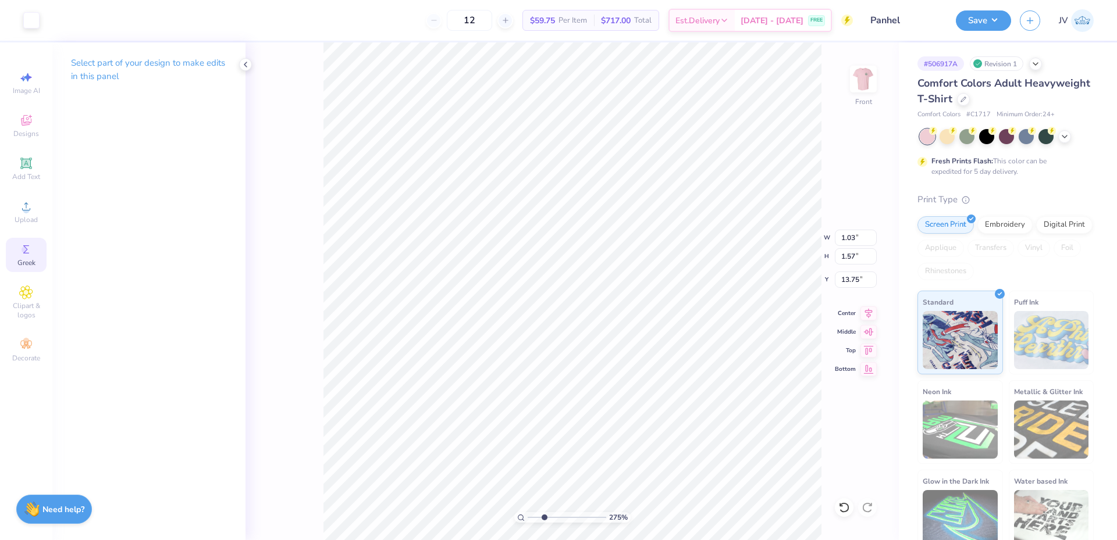
click at [25, 258] on span "Greek" at bounding box center [26, 262] width 18 height 9
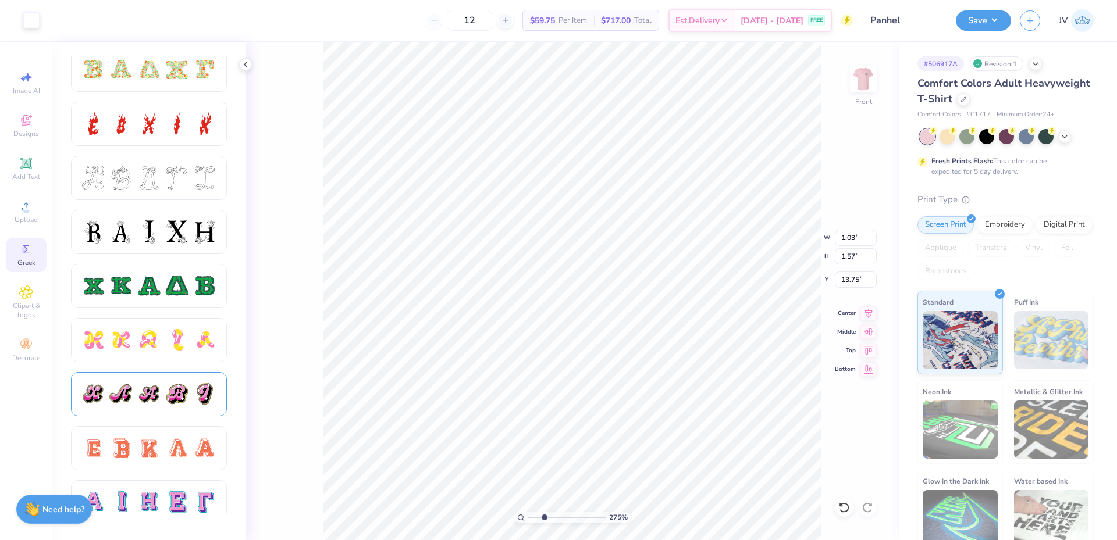
scroll to position [388, 0]
click at [157, 239] on div at bounding box center [149, 231] width 24 height 24
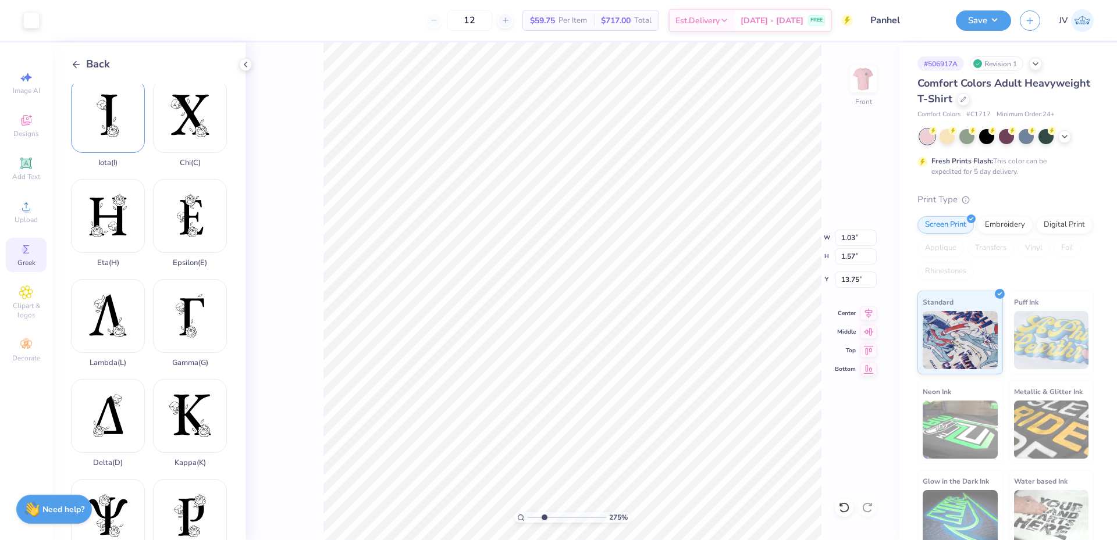
scroll to position [194, 0]
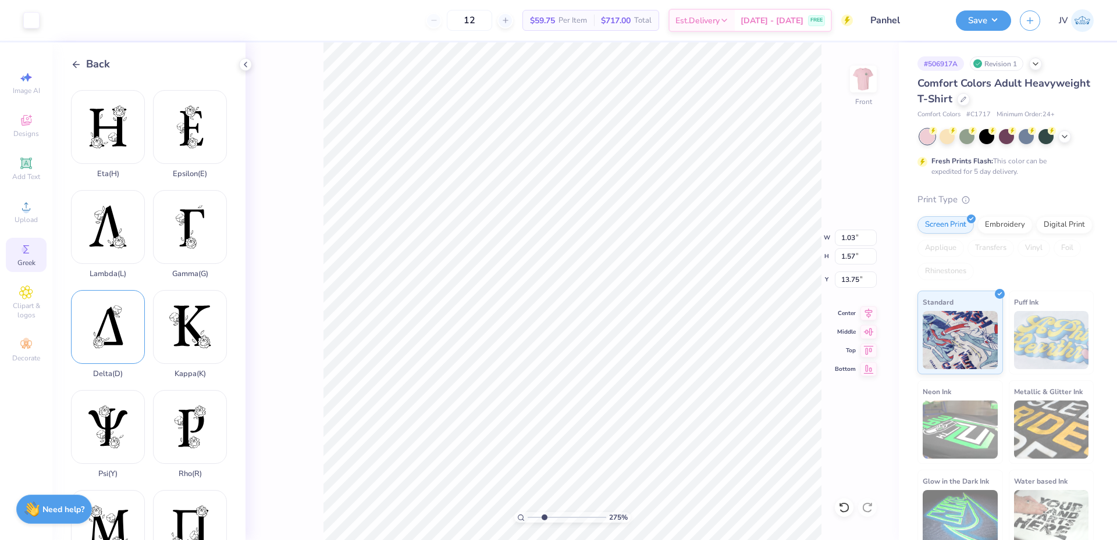
click at [111, 315] on div "Delta ( D )" at bounding box center [108, 334] width 74 height 88
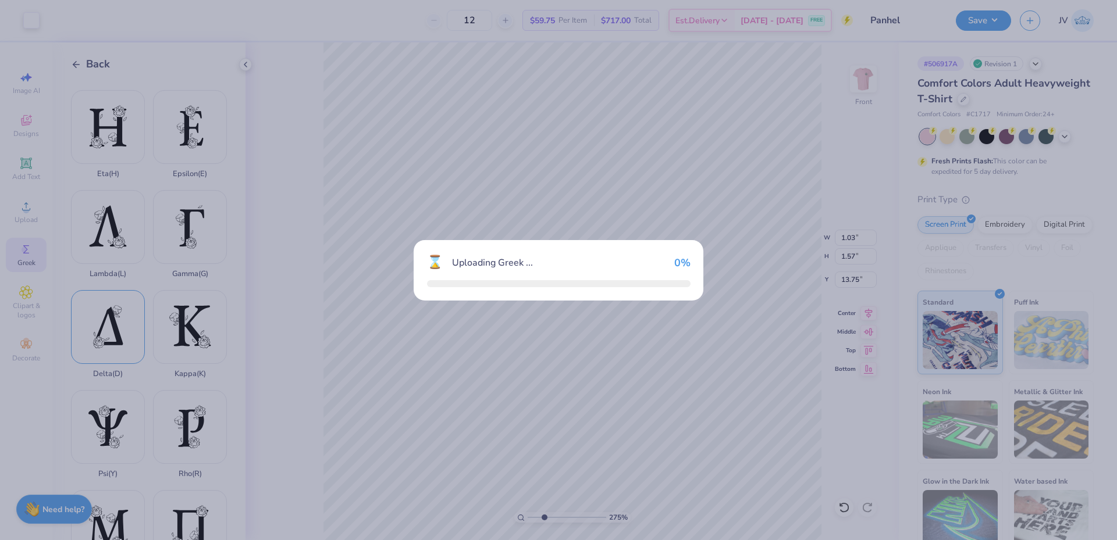
click at [111, 315] on div "⌛ Uploading Greek ... 0 %" at bounding box center [558, 270] width 1117 height 540
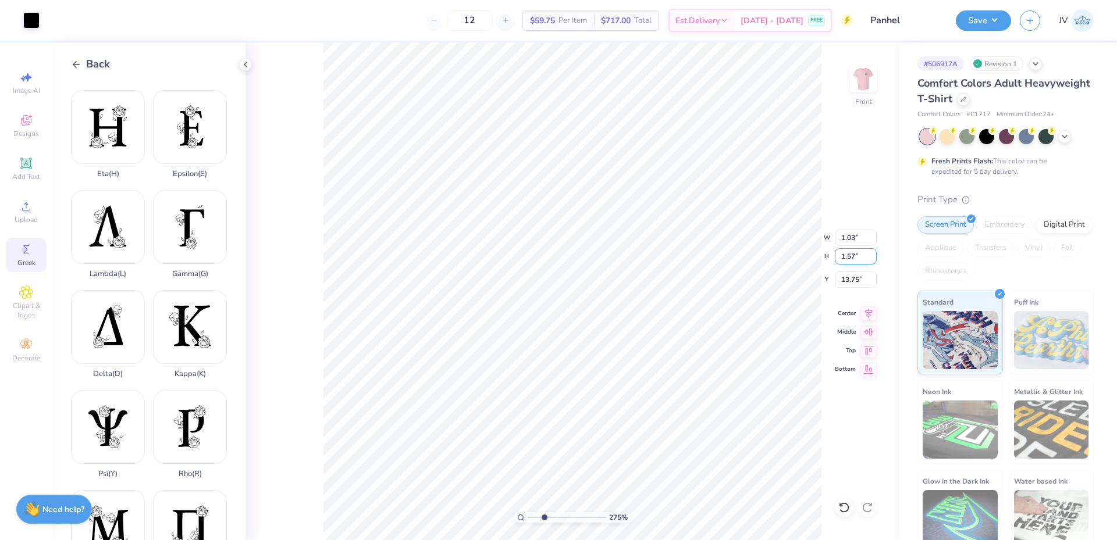
type input "12.57"
type input "18.00"
type input "4.75"
click at [849, 259] on input "18.00" at bounding box center [856, 256] width 42 height 16
click at [848, 259] on input "18.00" at bounding box center [856, 256] width 42 height 16
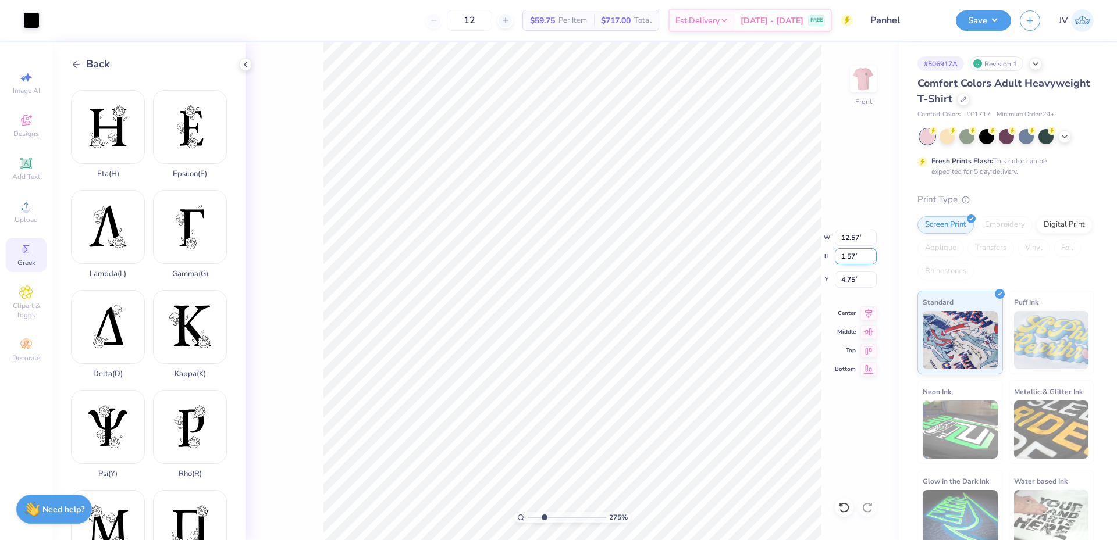
type input "1.57"
type input "1.10"
type input "13.75"
click at [28, 24] on div at bounding box center [31, 19] width 16 height 16
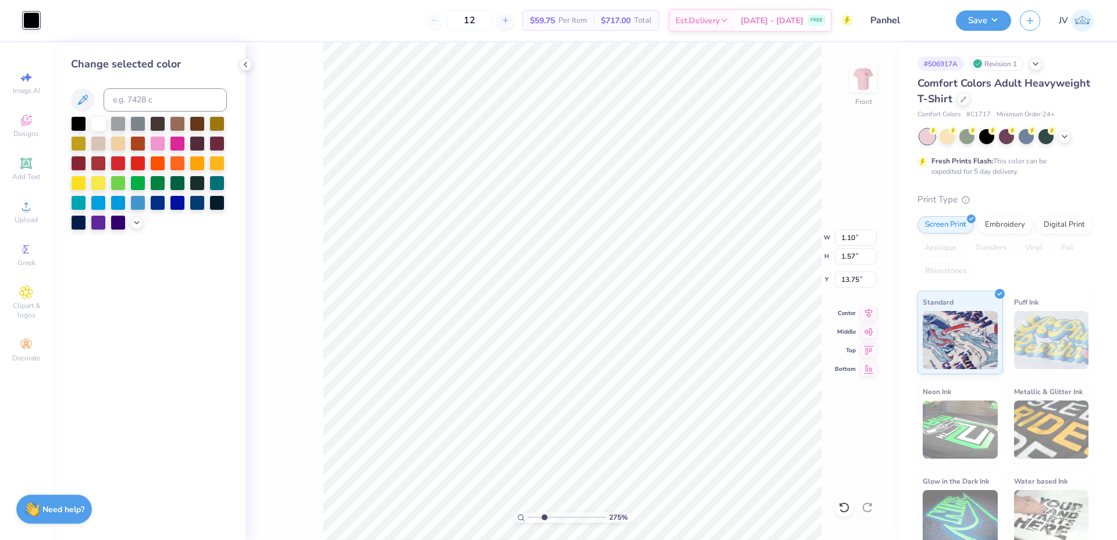
click at [31, 19] on div at bounding box center [31, 20] width 16 height 16
click at [97, 120] on div at bounding box center [98, 122] width 15 height 15
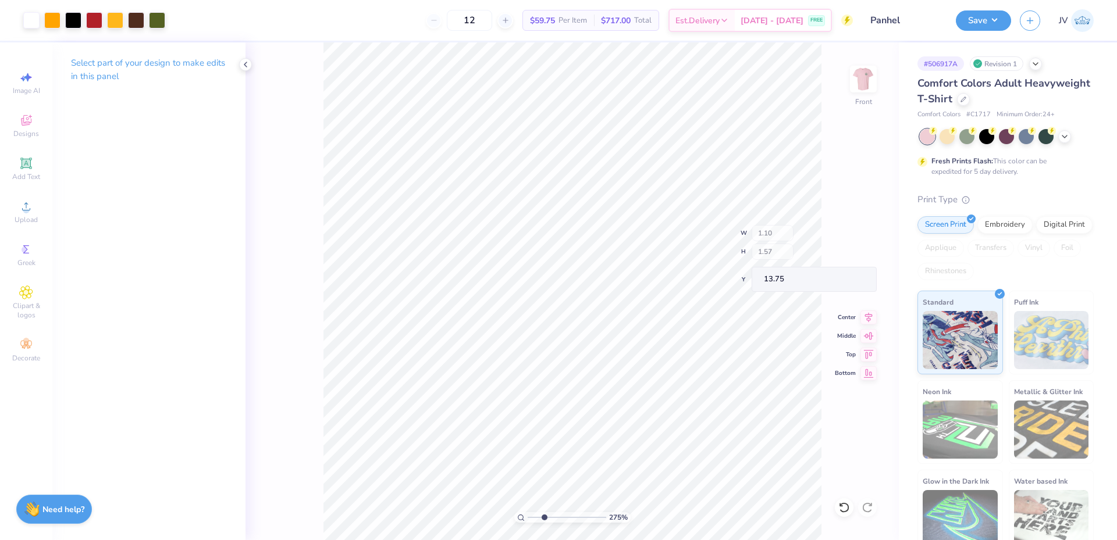
type input "1.03"
type input "1.47"
type input "13.85"
click at [395, 317] on li "Duplicate" at bounding box center [400, 322] width 91 height 23
type input "14.75"
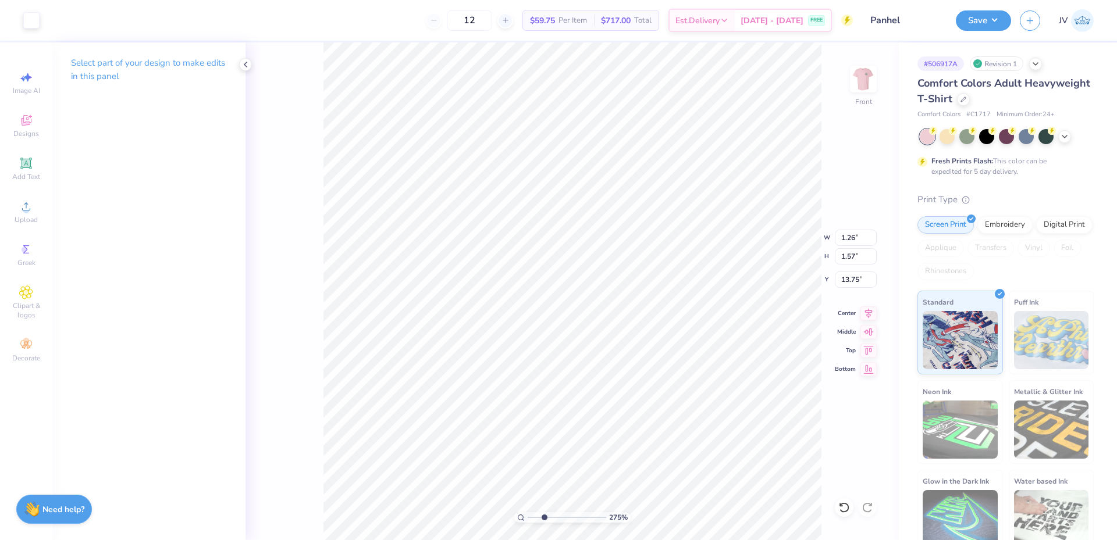
type input "13.75"
click at [31, 204] on icon at bounding box center [26, 206] width 14 height 14
click at [19, 247] on div "Greek" at bounding box center [26, 255] width 41 height 34
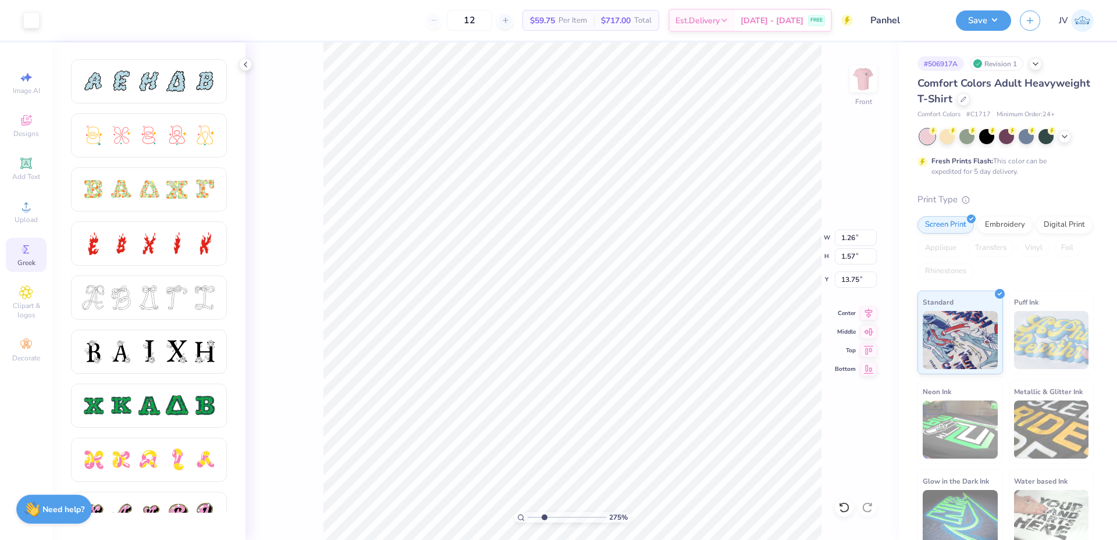
scroll to position [323, 0]
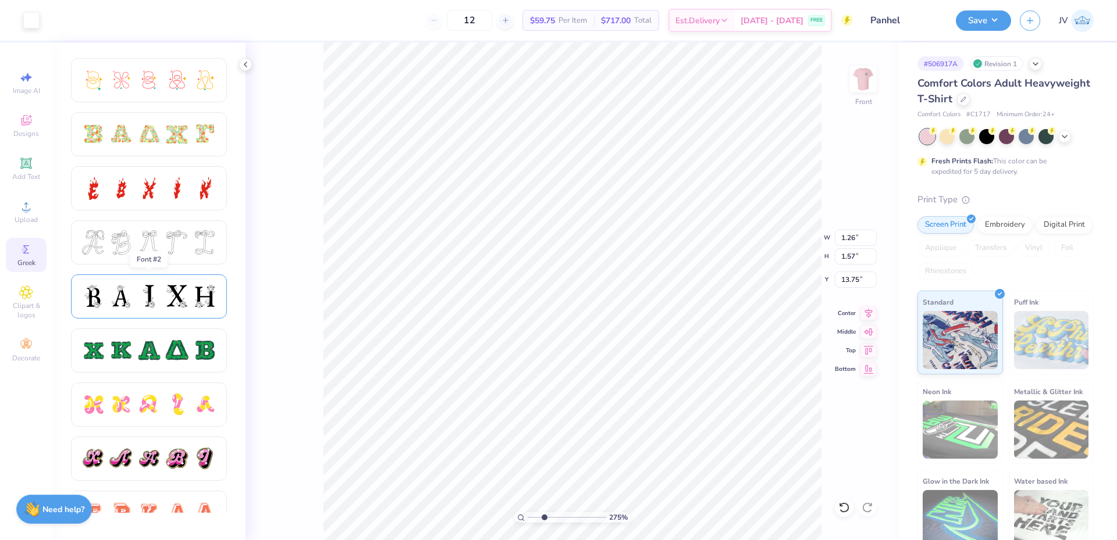
click at [175, 297] on div at bounding box center [177, 296] width 24 height 24
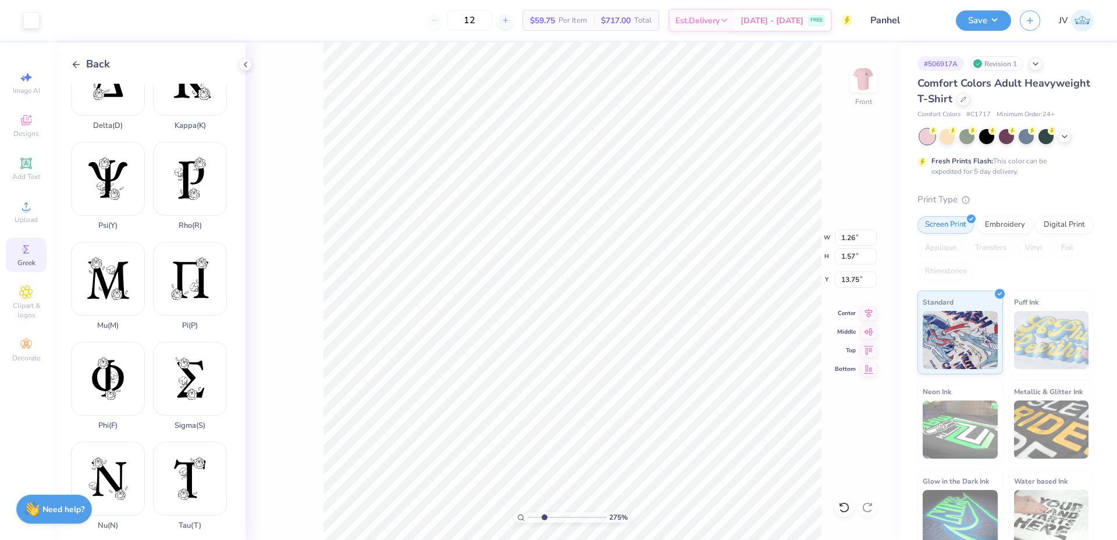
scroll to position [450, 0]
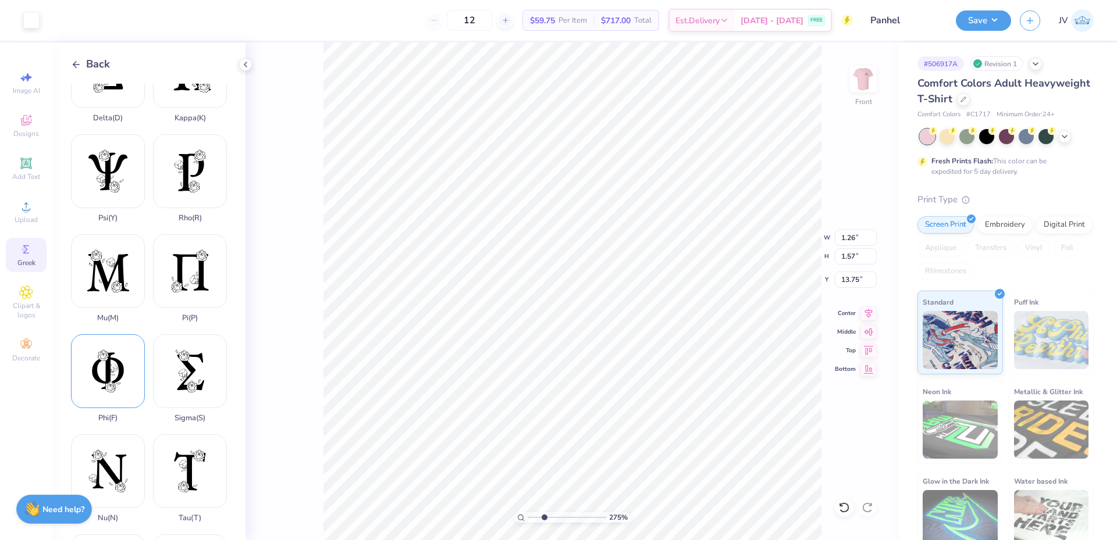
click at [111, 344] on div "Phi ( F )" at bounding box center [108, 378] width 74 height 88
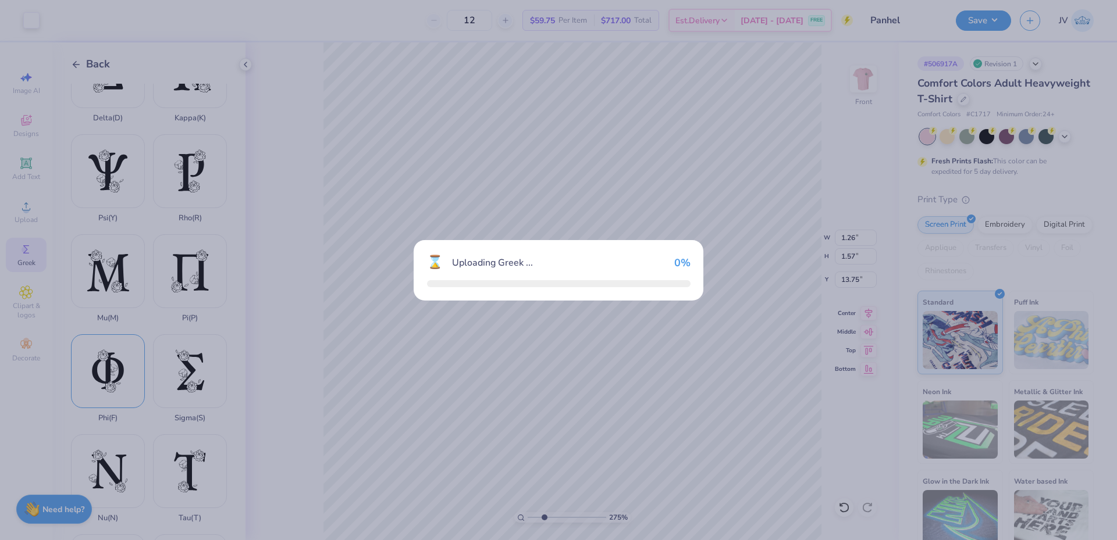
click at [111, 343] on div "⌛ Uploading Greek ... 0 %" at bounding box center [558, 270] width 1117 height 540
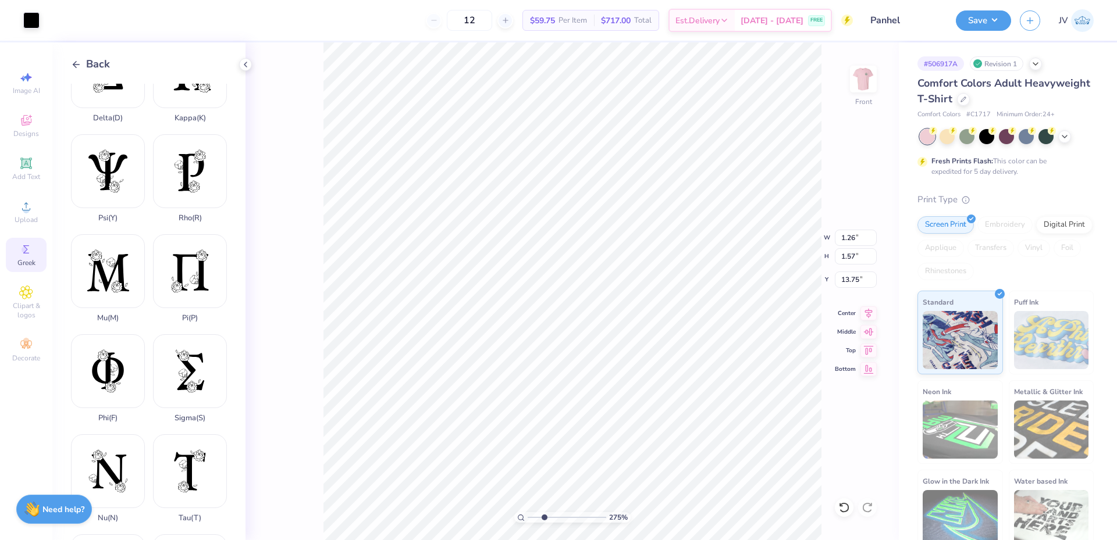
type input "13.33"
type input "18.00"
type input "4.75"
click at [850, 252] on input "18.00" at bounding box center [856, 256] width 42 height 16
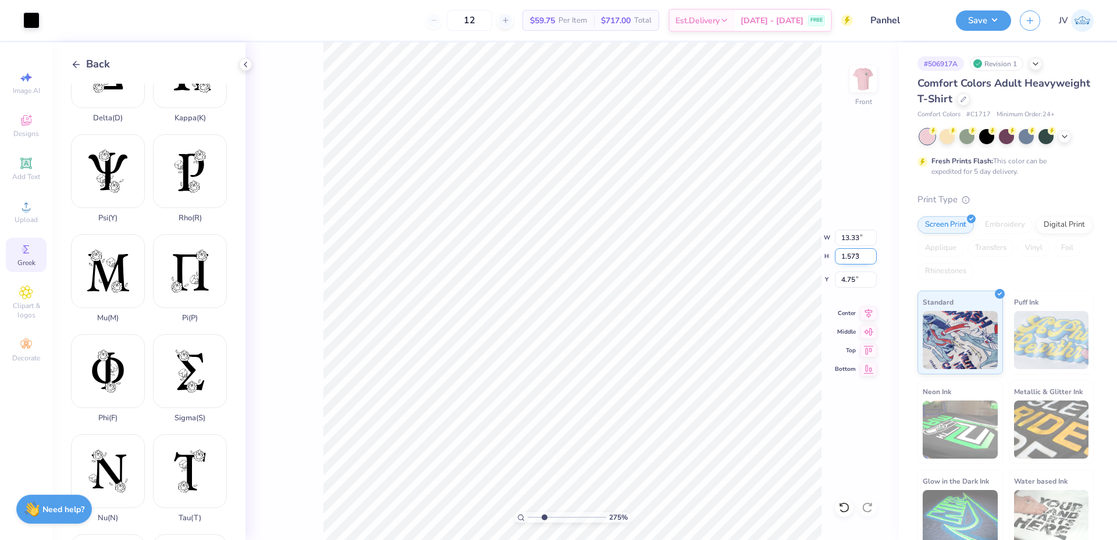
type input "1.573"
type input "1.17"
type input "1.57"
type input "13.75"
click at [26, 19] on div at bounding box center [31, 19] width 16 height 16
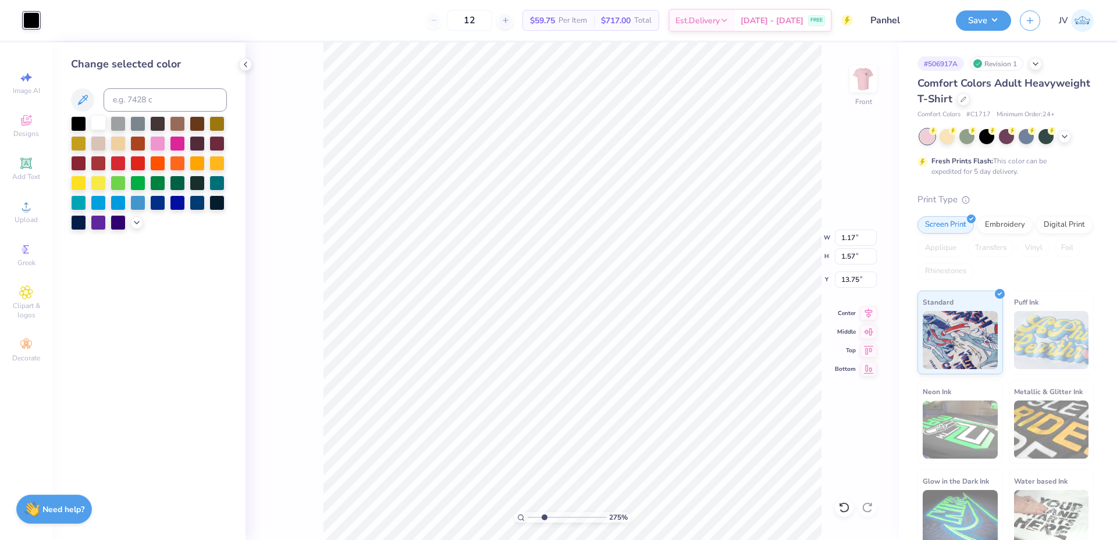
click at [95, 119] on div at bounding box center [98, 122] width 15 height 15
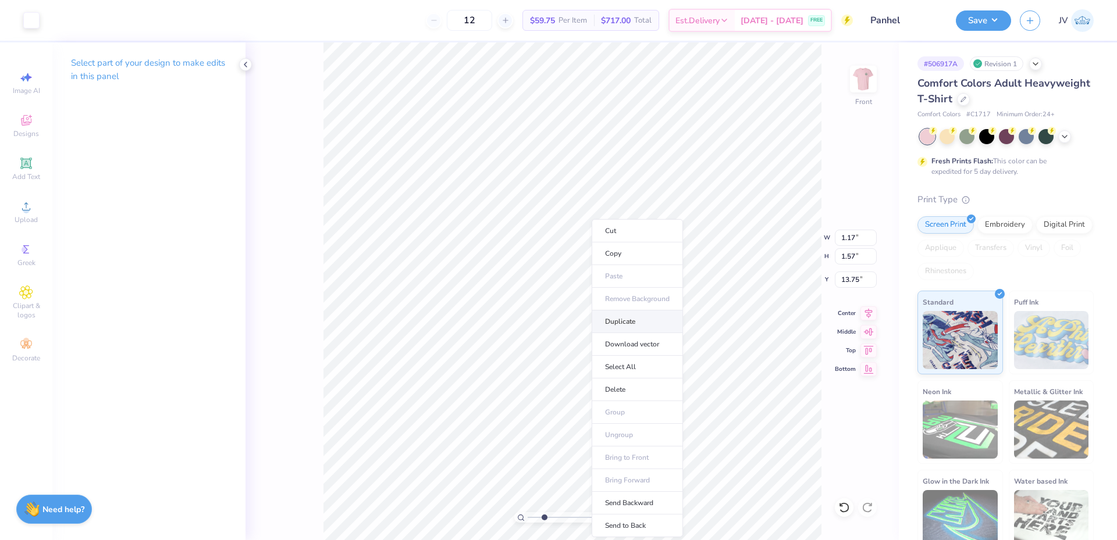
click at [623, 319] on li "Duplicate" at bounding box center [637, 322] width 91 height 23
type input "1.16"
type input "14.75"
type input "16.20"
click at [36, 212] on div "Upload" at bounding box center [26, 212] width 41 height 34
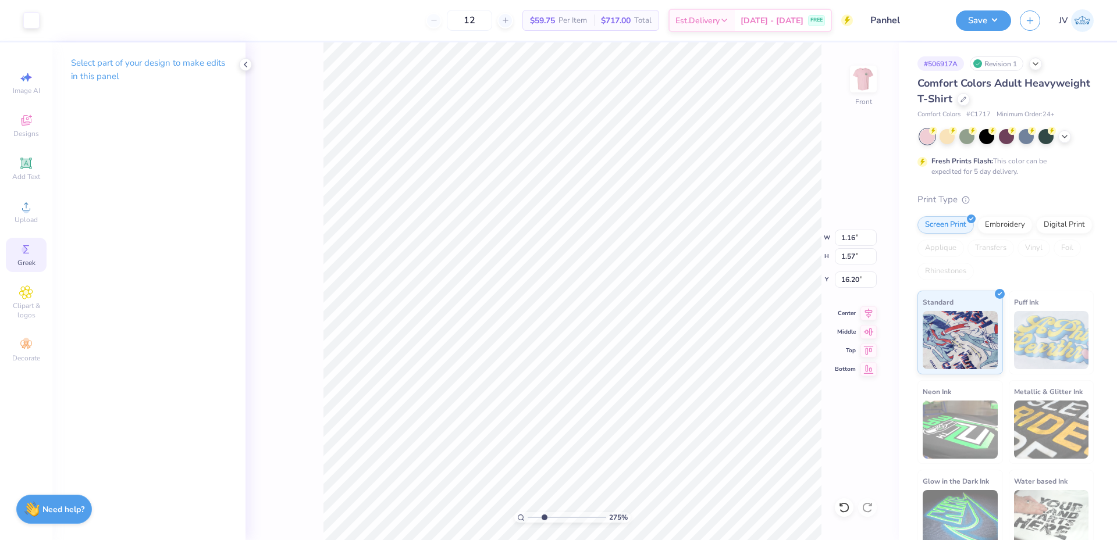
click at [16, 258] on div "Greek" at bounding box center [26, 255] width 41 height 34
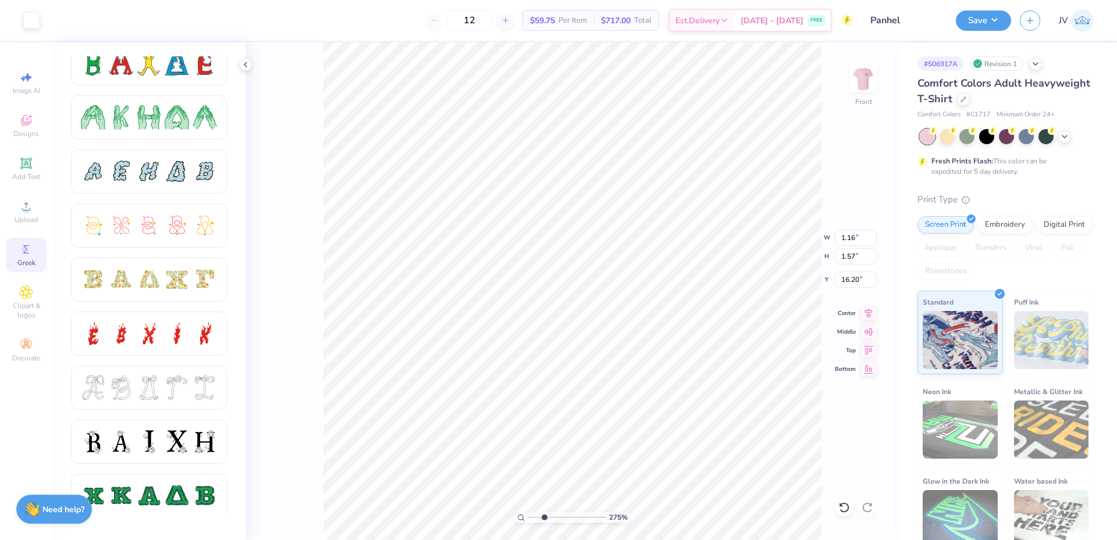
scroll to position [194, 0]
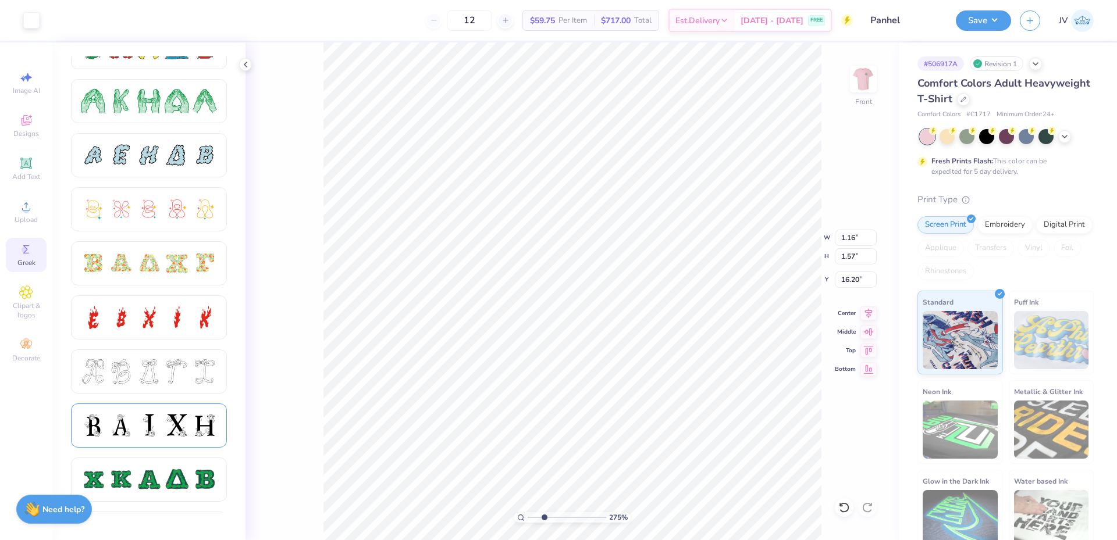
click at [144, 416] on div at bounding box center [149, 426] width 24 height 24
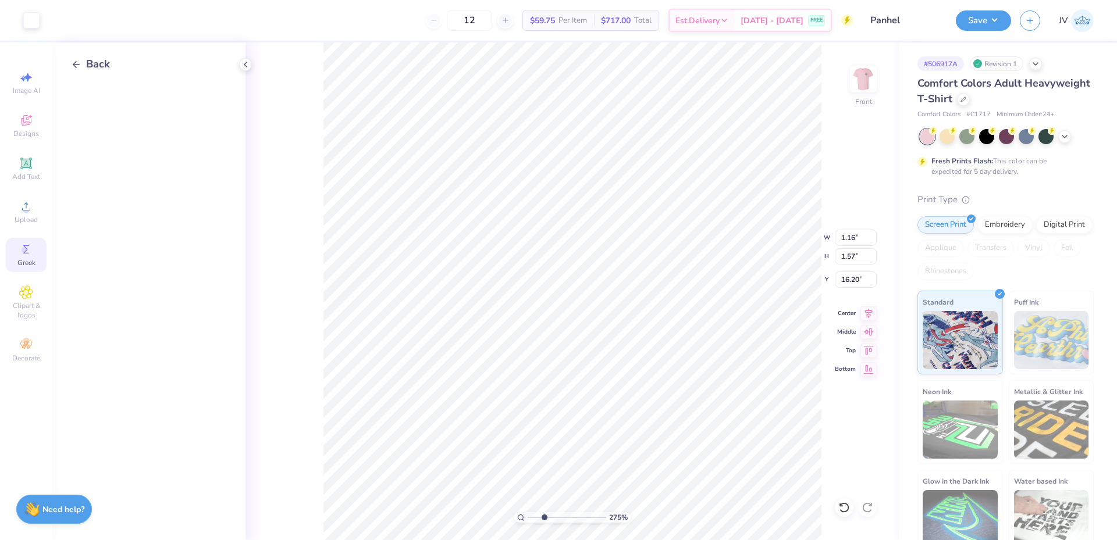
click at [144, 416] on div at bounding box center [158, 319] width 174 height 470
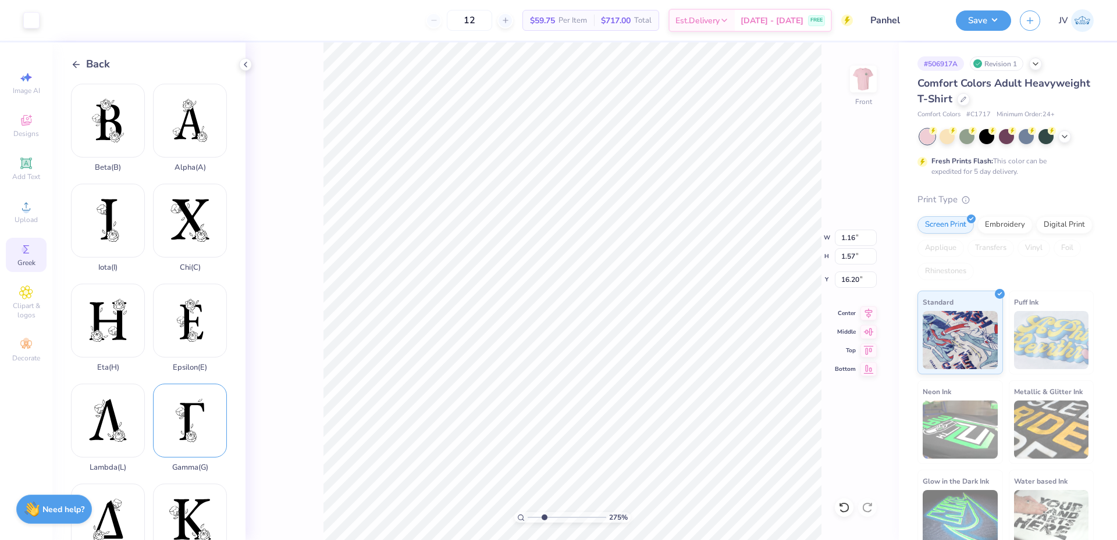
click at [188, 405] on div "Gamma ( G )" at bounding box center [190, 428] width 74 height 88
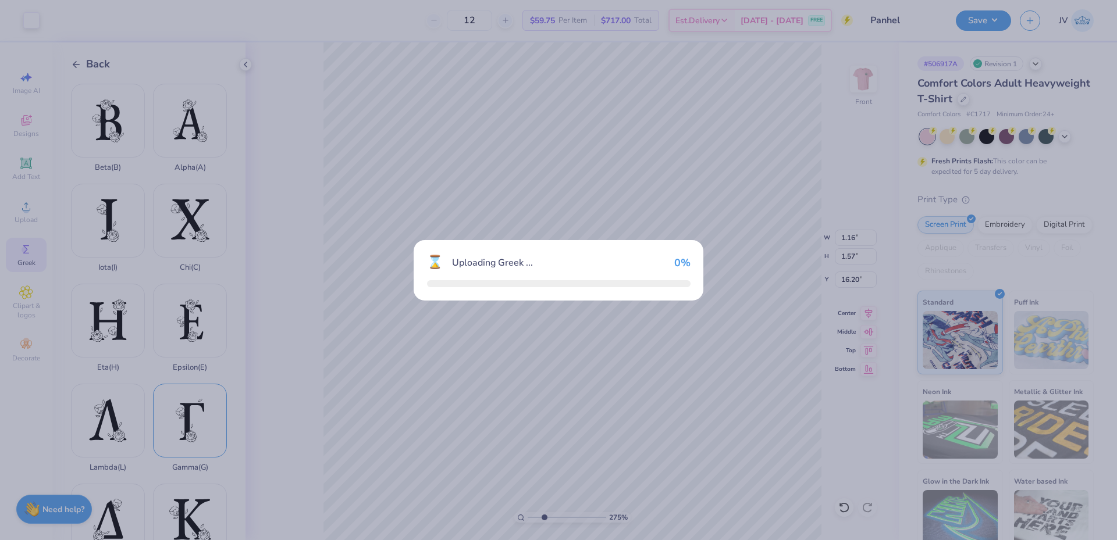
click at [188, 405] on div "⌛ Uploading Greek ... 0 %" at bounding box center [558, 270] width 1117 height 540
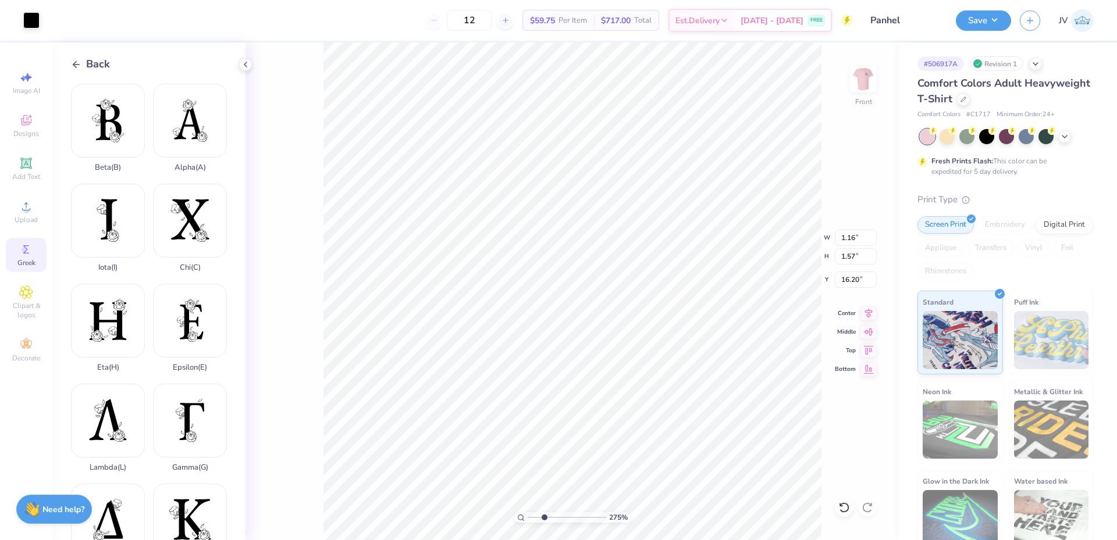
type input "11.80"
type input "18.00"
type input "4.75"
click at [854, 263] on input "18.00" at bounding box center [856, 256] width 42 height 16
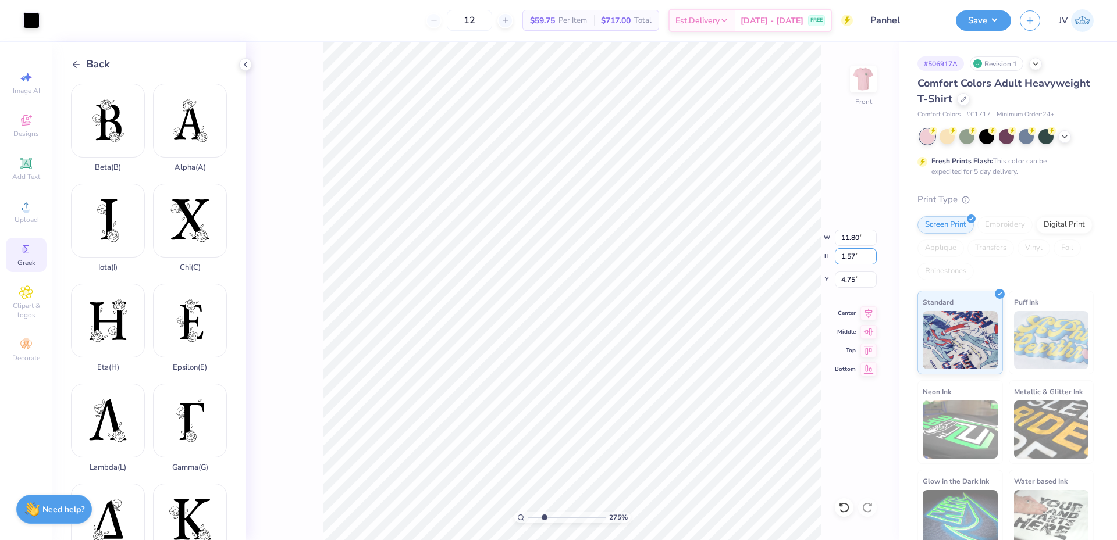
type input "1.57"
type input "1.03"
type input "16.20"
click at [25, 19] on div at bounding box center [31, 19] width 16 height 16
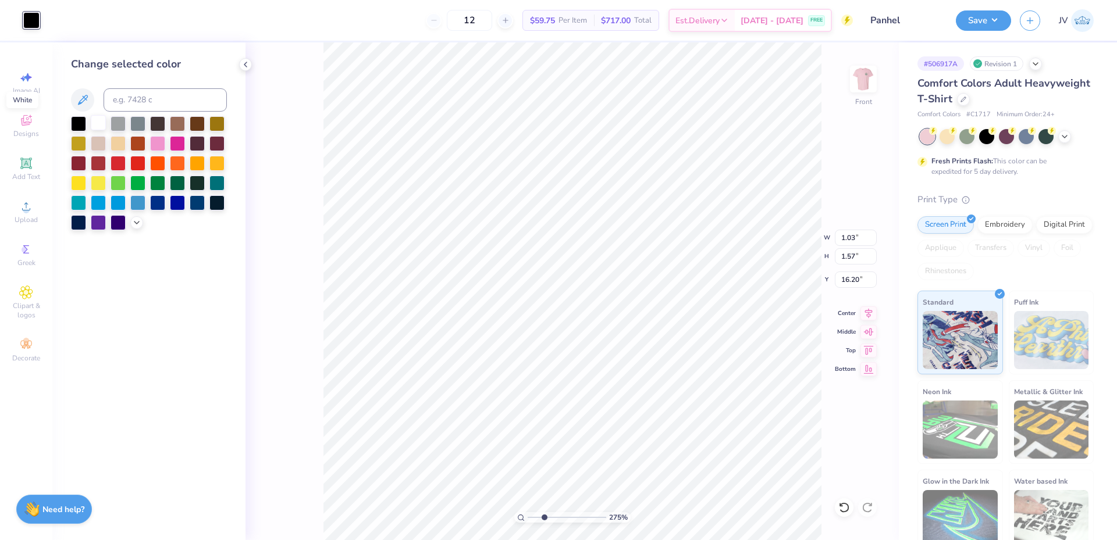
click at [97, 120] on div at bounding box center [98, 122] width 15 height 15
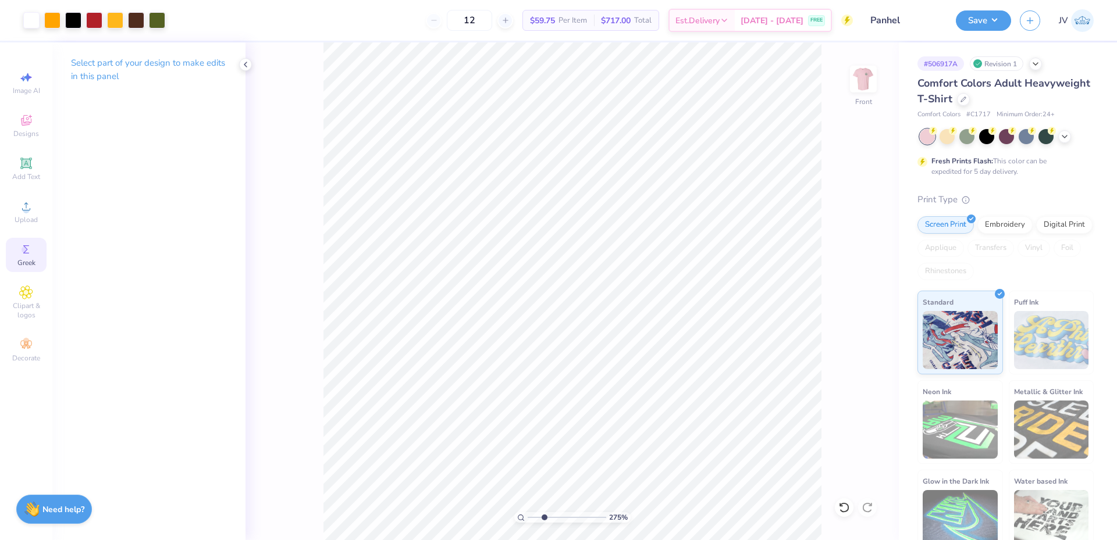
click at [27, 251] on circle at bounding box center [25, 250] width 6 height 6
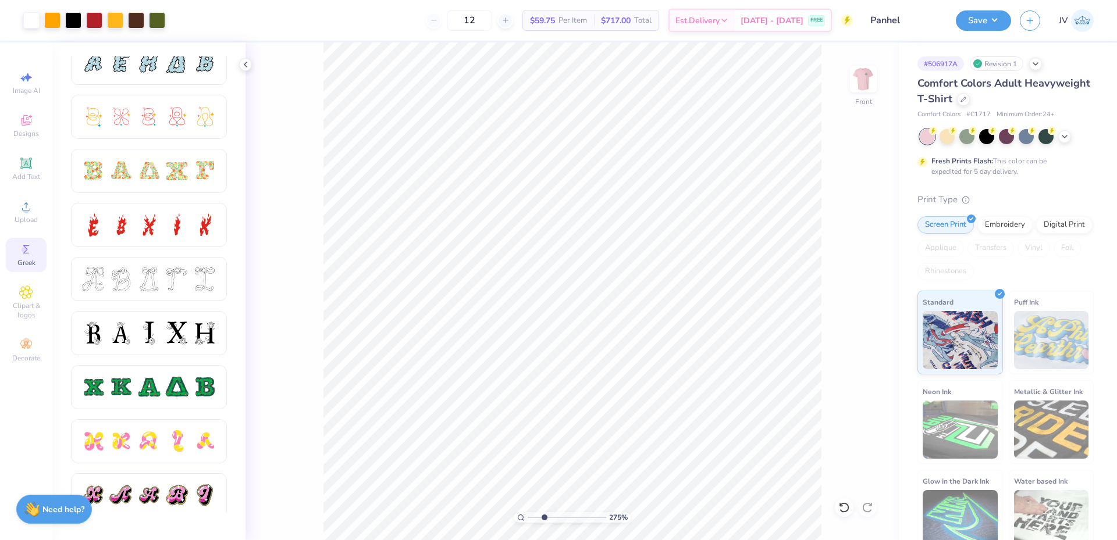
scroll to position [289, 0]
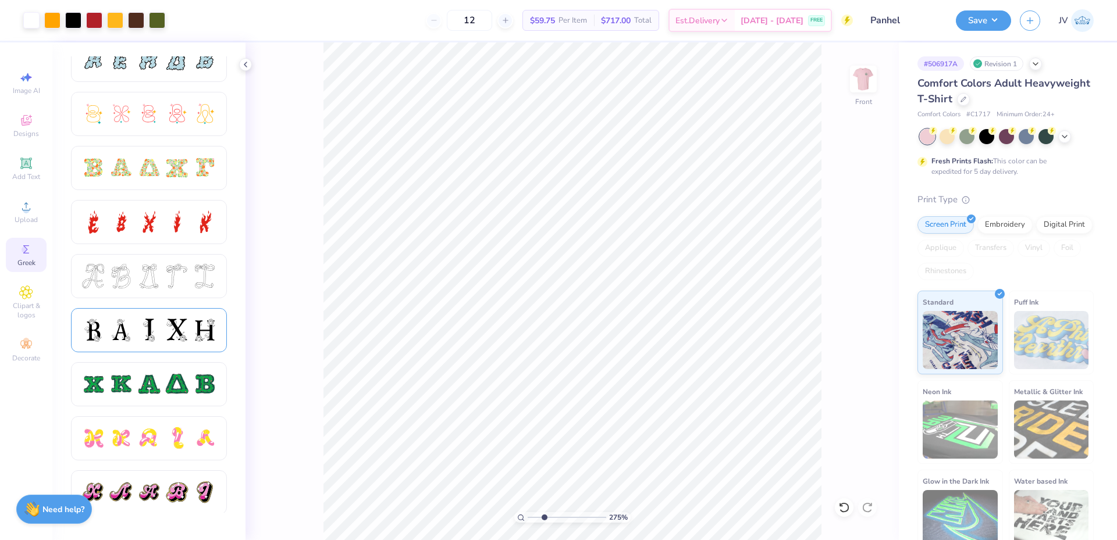
click at [115, 327] on div at bounding box center [121, 330] width 24 height 24
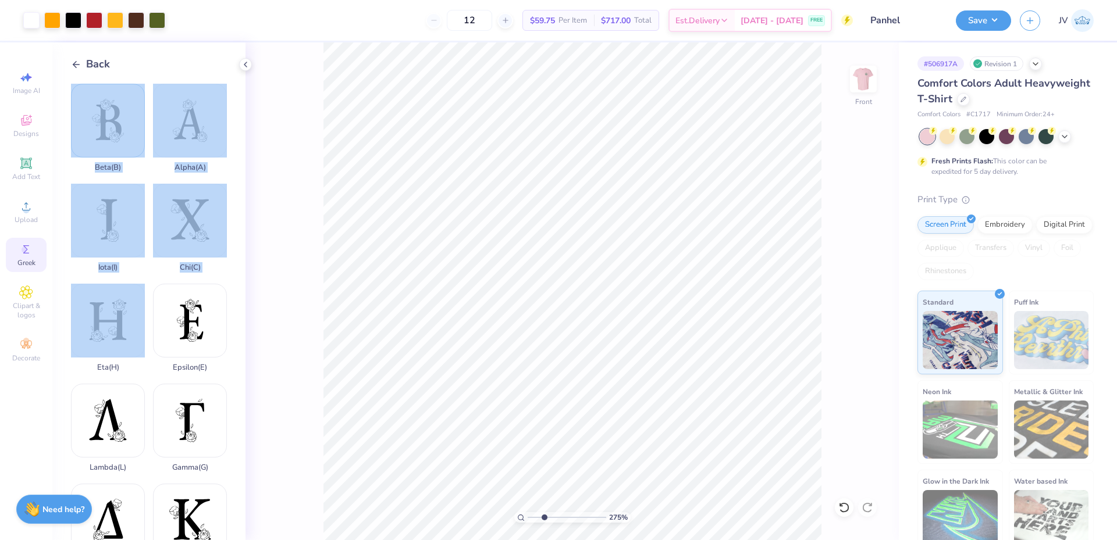
click at [123, 136] on div "Beta ( B )" at bounding box center [108, 128] width 74 height 88
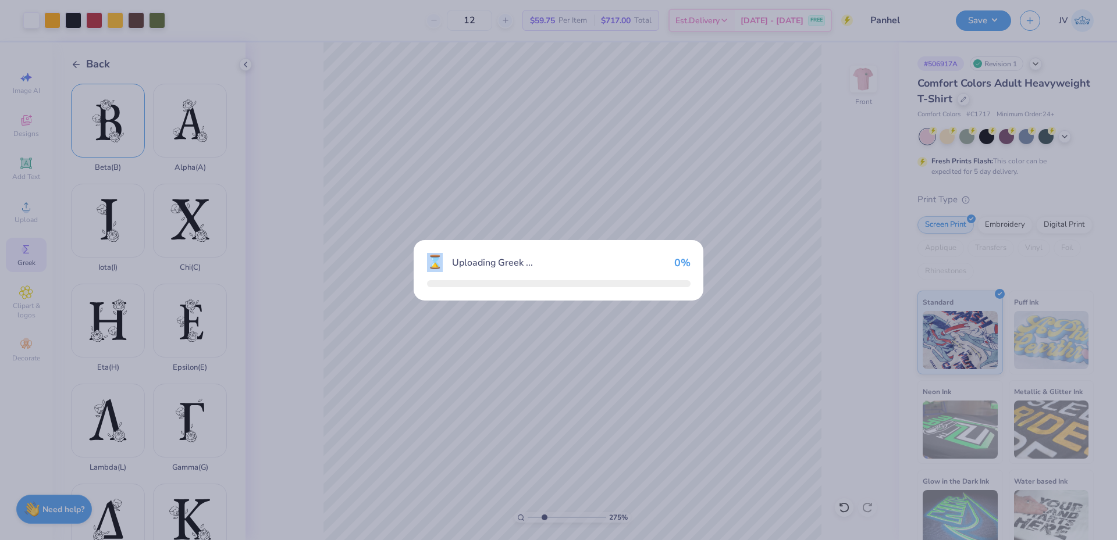
click at [123, 136] on div "⌛ Uploading Greek ... 0 %" at bounding box center [558, 270] width 1117 height 540
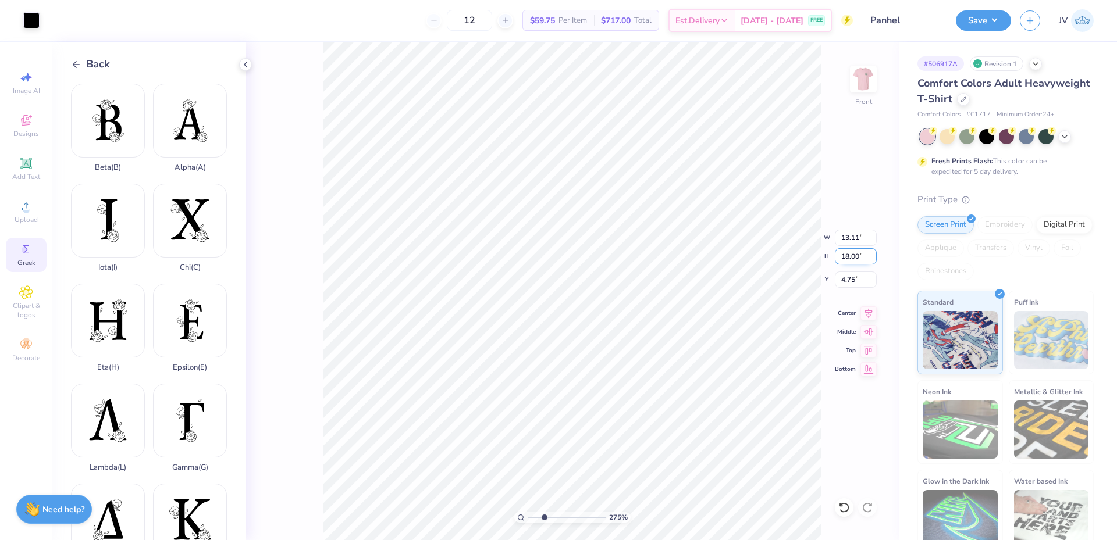
click at [845, 257] on input "18.00" at bounding box center [856, 256] width 42 height 16
type input "1.57"
type input "1.14"
type input "16.20"
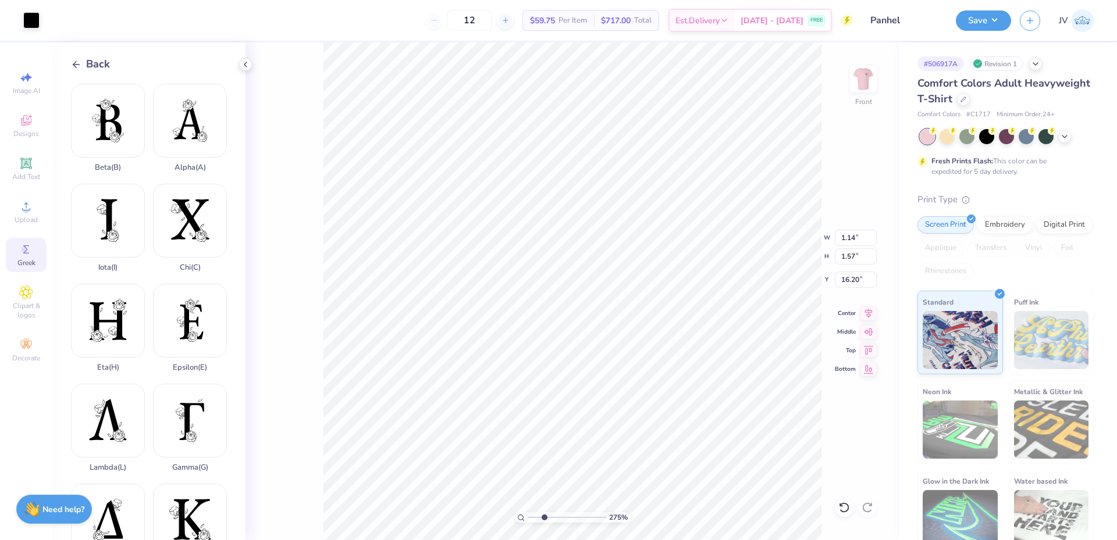
type input "1.16"
type input "16.19"
click at [34, 11] on div at bounding box center [31, 19] width 16 height 16
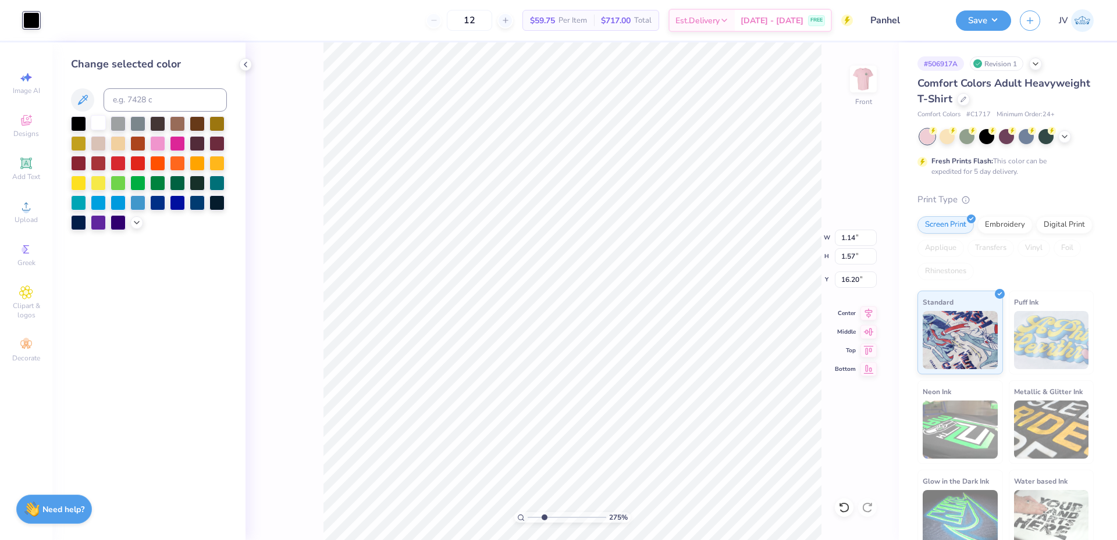
click at [103, 120] on div at bounding box center [98, 122] width 15 height 15
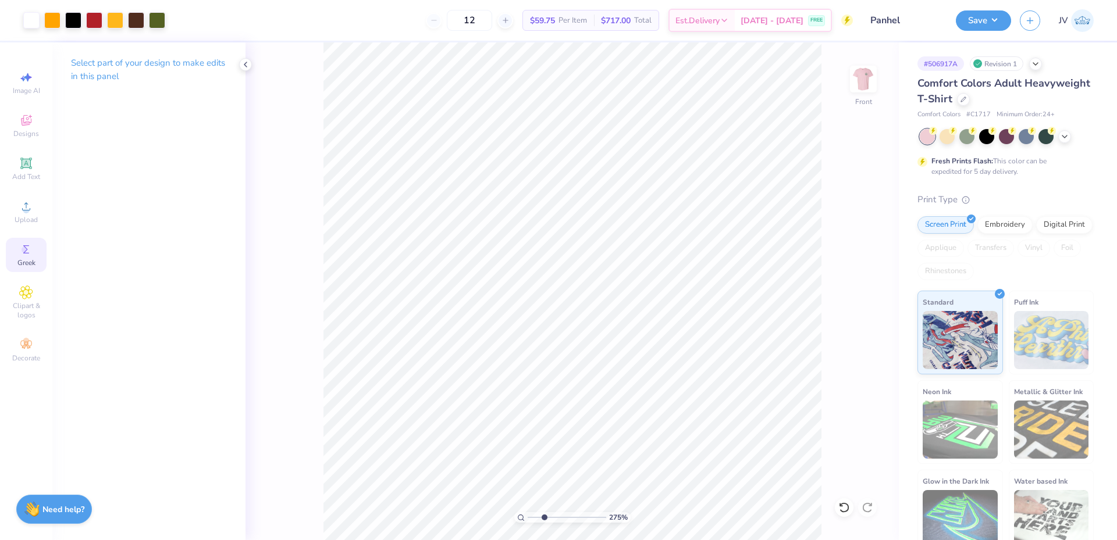
click at [28, 259] on span "Greek" at bounding box center [26, 262] width 18 height 9
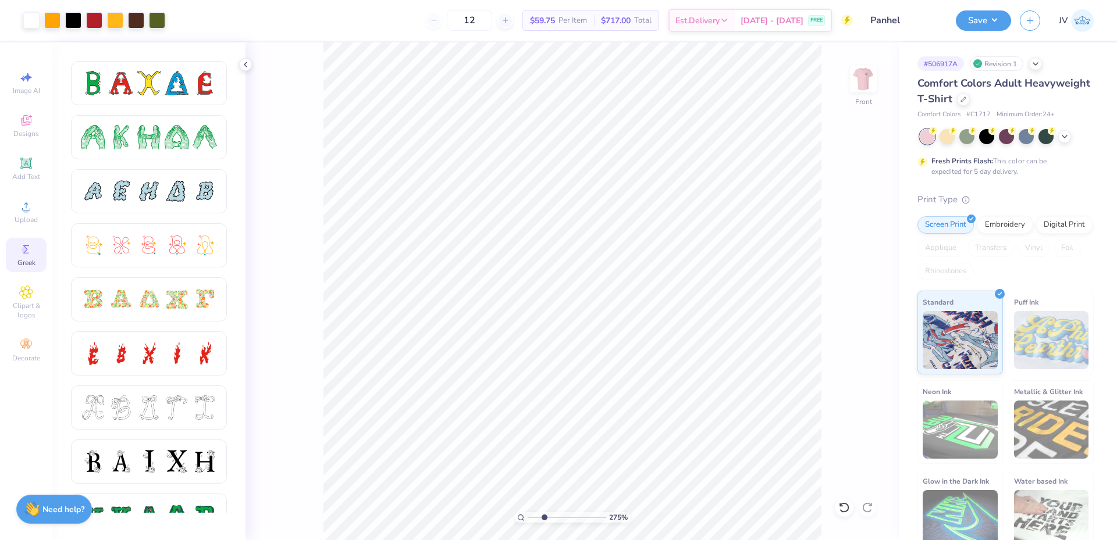
scroll to position [194, 0]
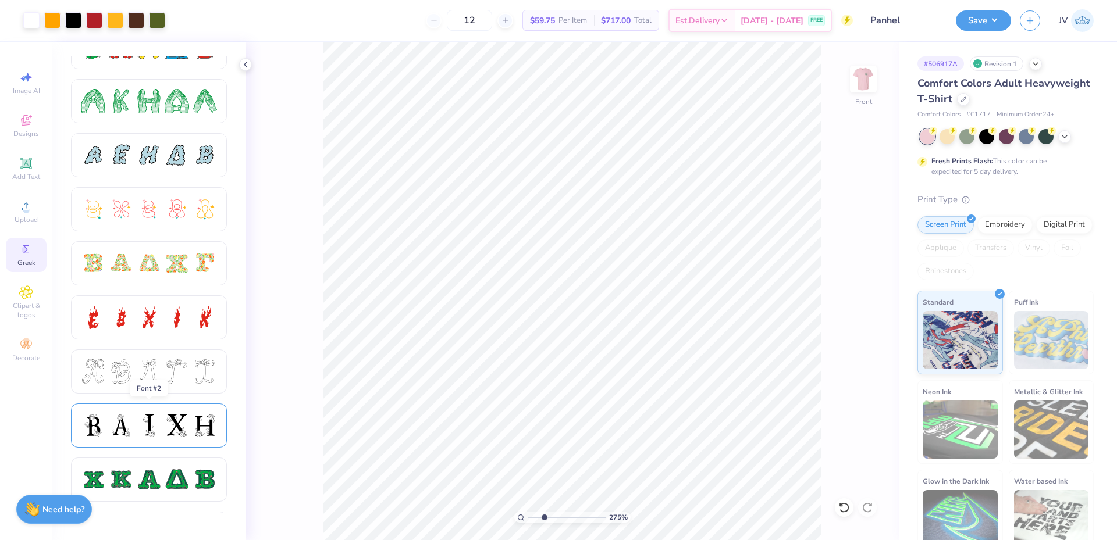
click at [175, 423] on div at bounding box center [177, 426] width 24 height 24
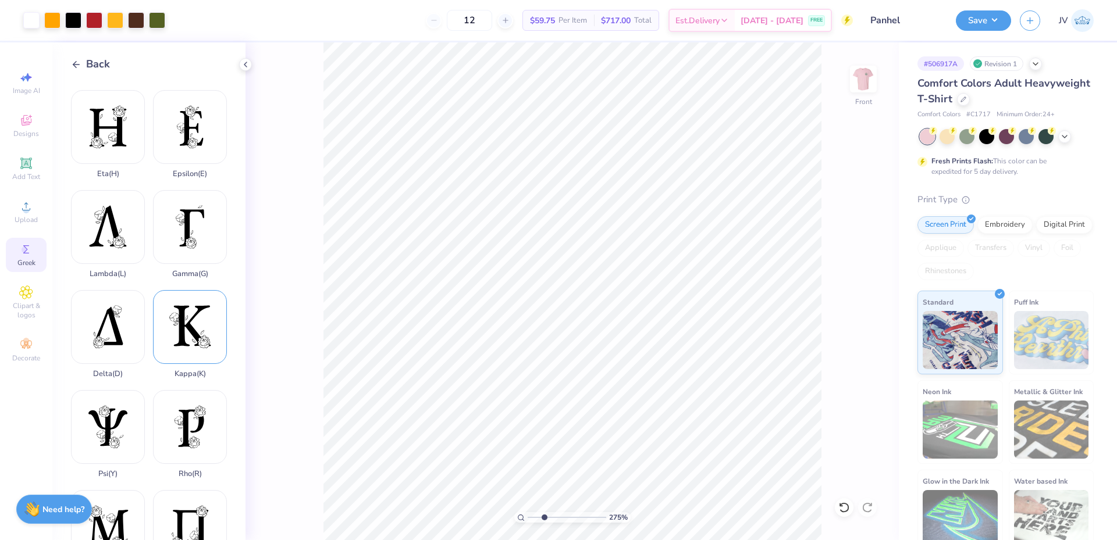
click at [190, 315] on div "Kappa ( K )" at bounding box center [190, 334] width 74 height 88
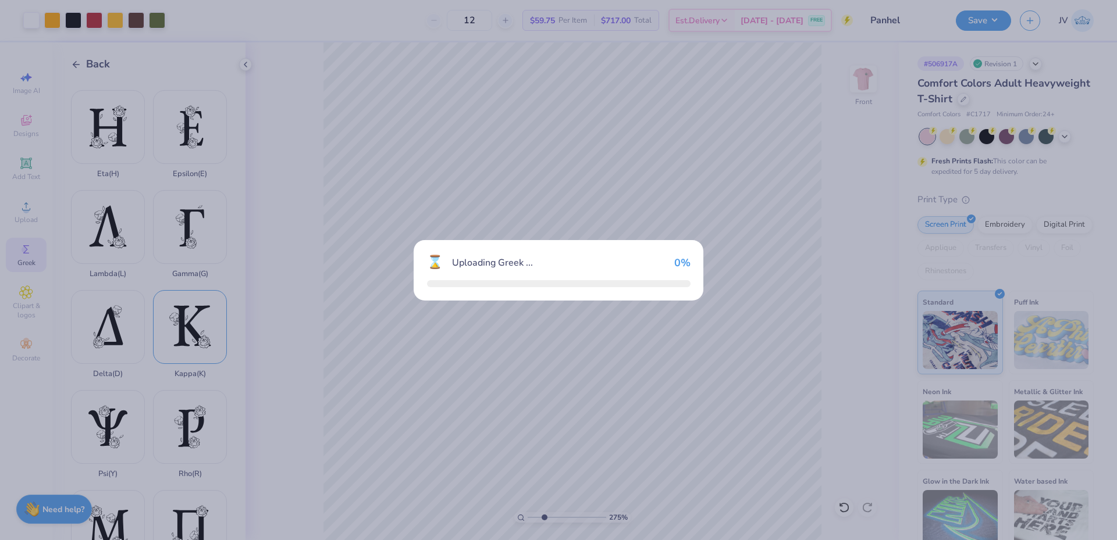
click at [190, 315] on div "⌛ Uploading Greek ... 0 %" at bounding box center [558, 270] width 1117 height 540
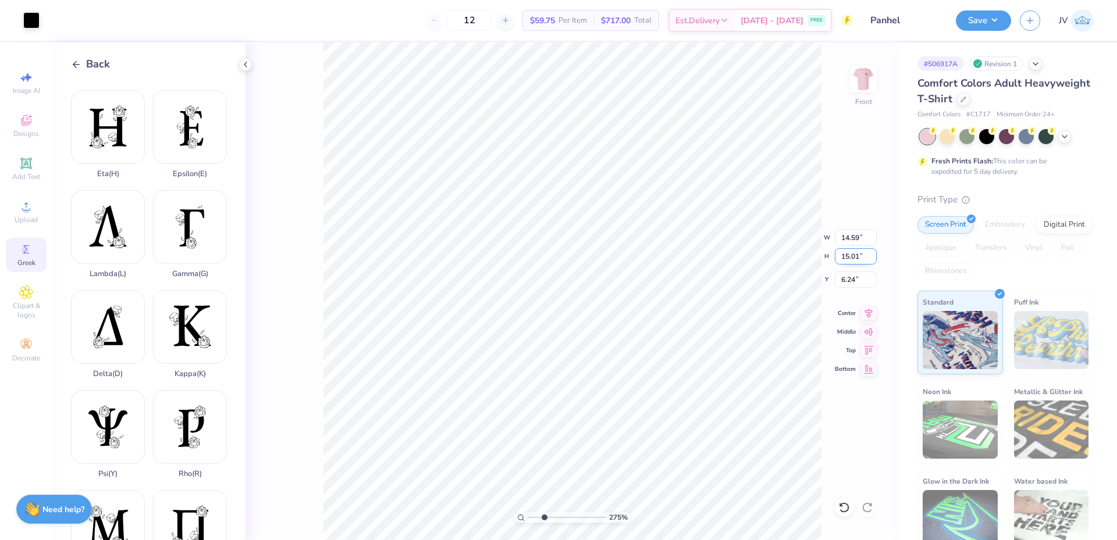
click at [845, 262] on input "15.01" at bounding box center [856, 256] width 42 height 16
type input "1.57"
type input "1.53"
type input "16.19"
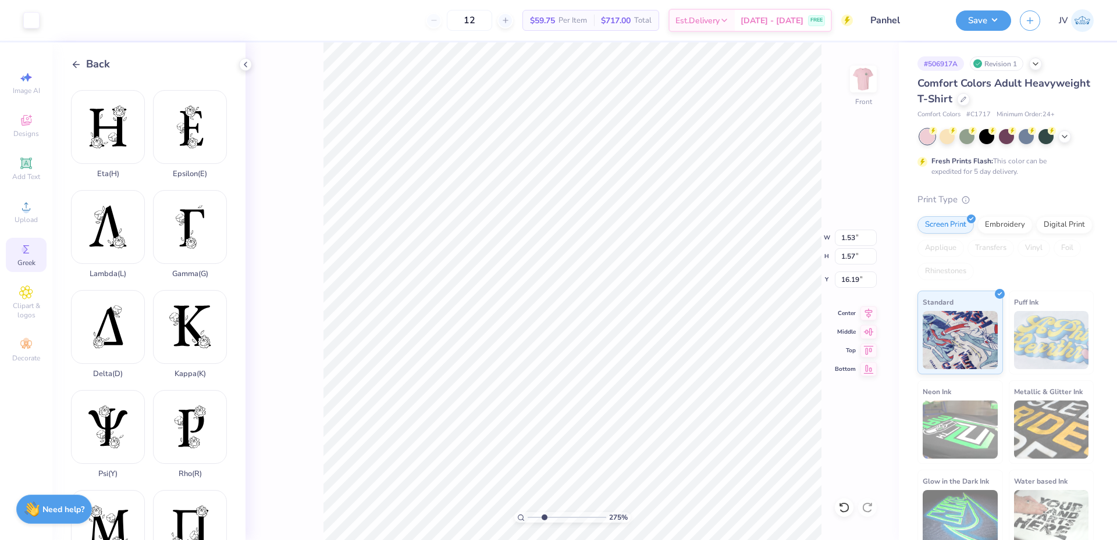
type input "1.03"
type input "1.47"
click at [506, 325] on li "Duplicate" at bounding box center [517, 322] width 91 height 23
type input "16.29"
type input "1.33"
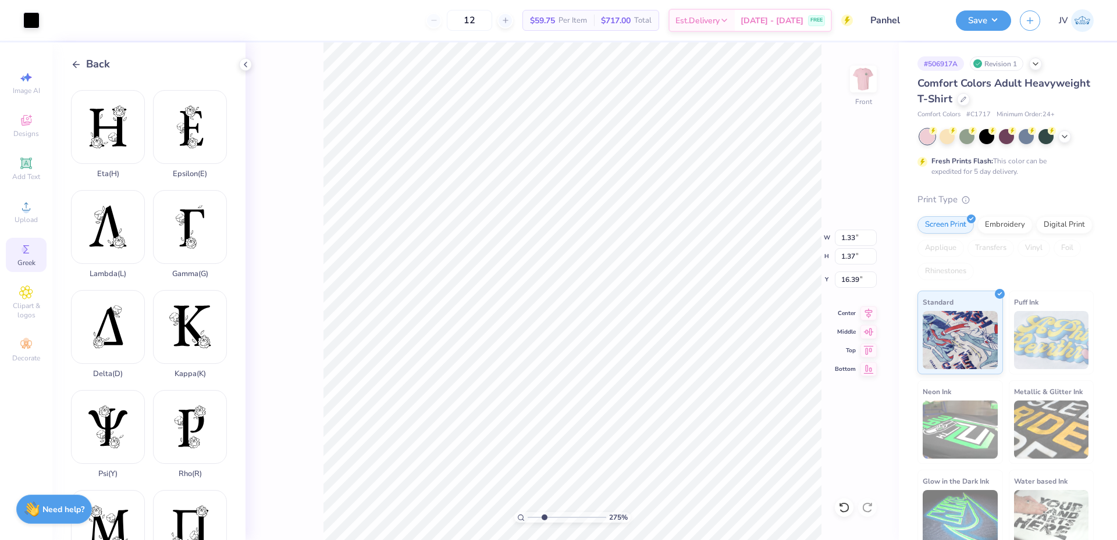
type input "1.37"
type input "16.39"
type input "1.03"
type input "1.47"
type input "16.29"
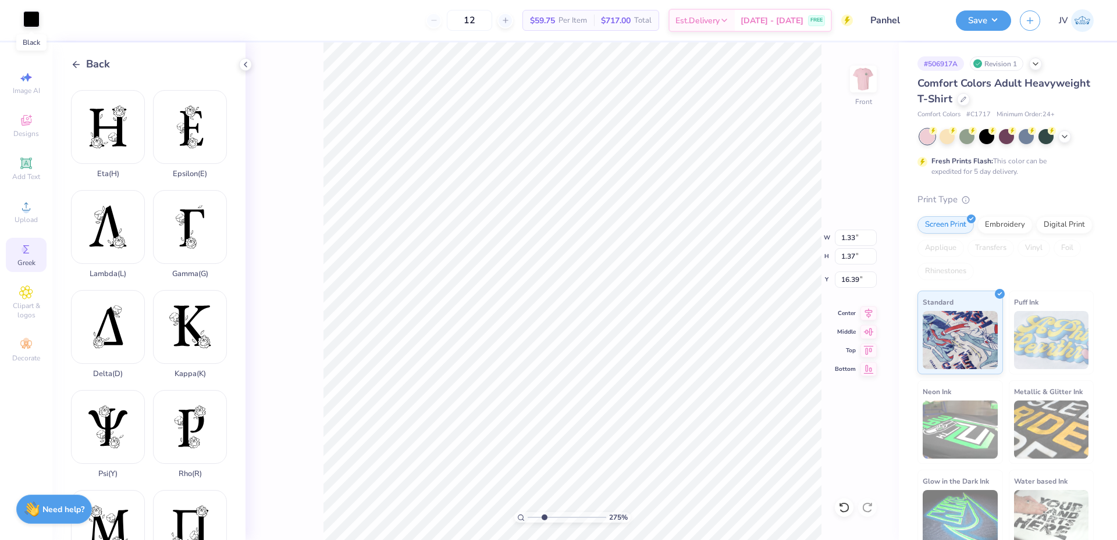
click at [31, 19] on div at bounding box center [31, 19] width 16 height 16
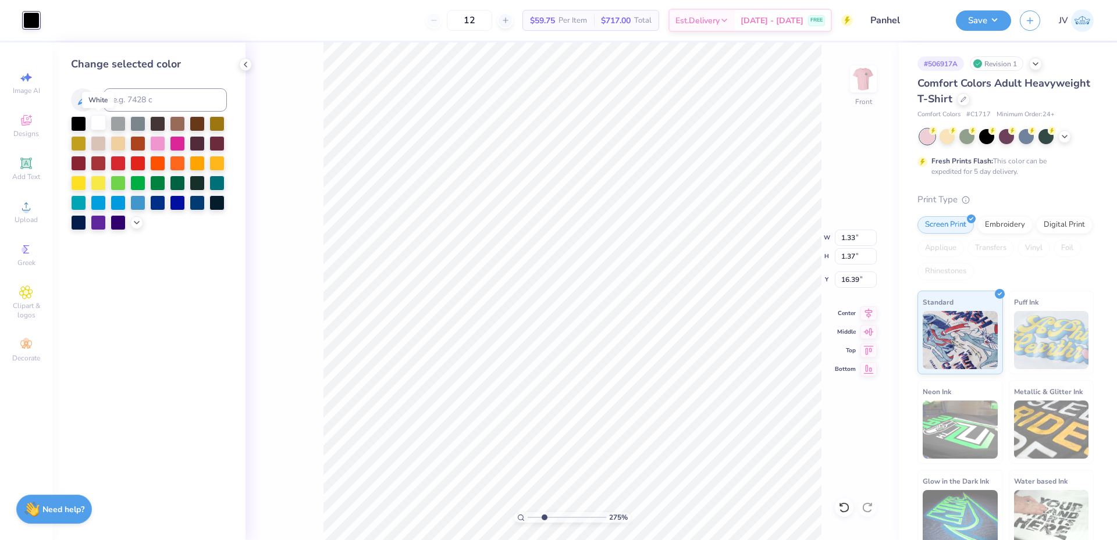
click at [96, 123] on div at bounding box center [98, 122] width 15 height 15
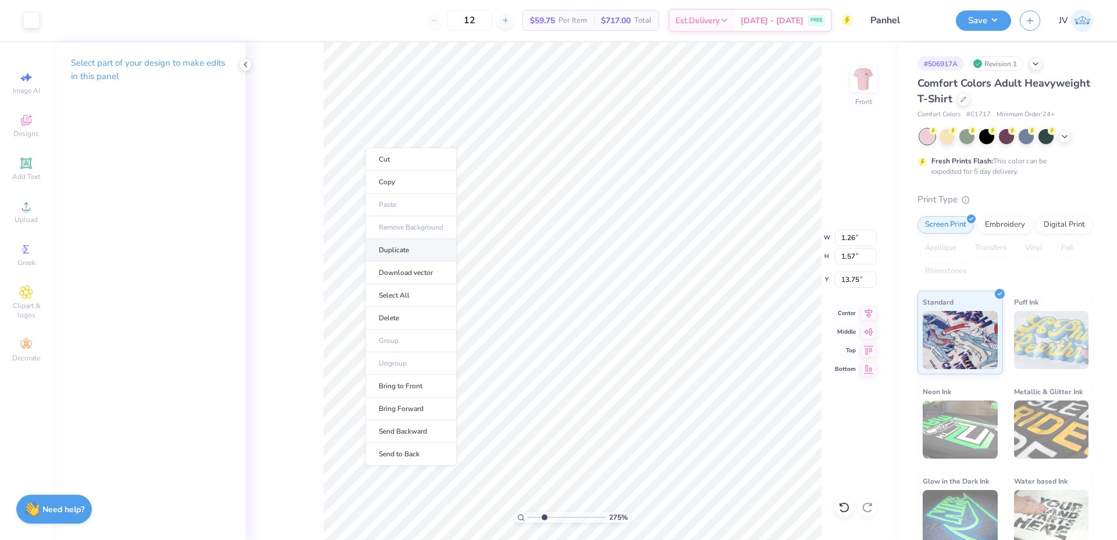
click at [402, 251] on li "Duplicate" at bounding box center [410, 250] width 91 height 23
type input "18.36"
click at [23, 252] on circle at bounding box center [25, 250] width 6 height 6
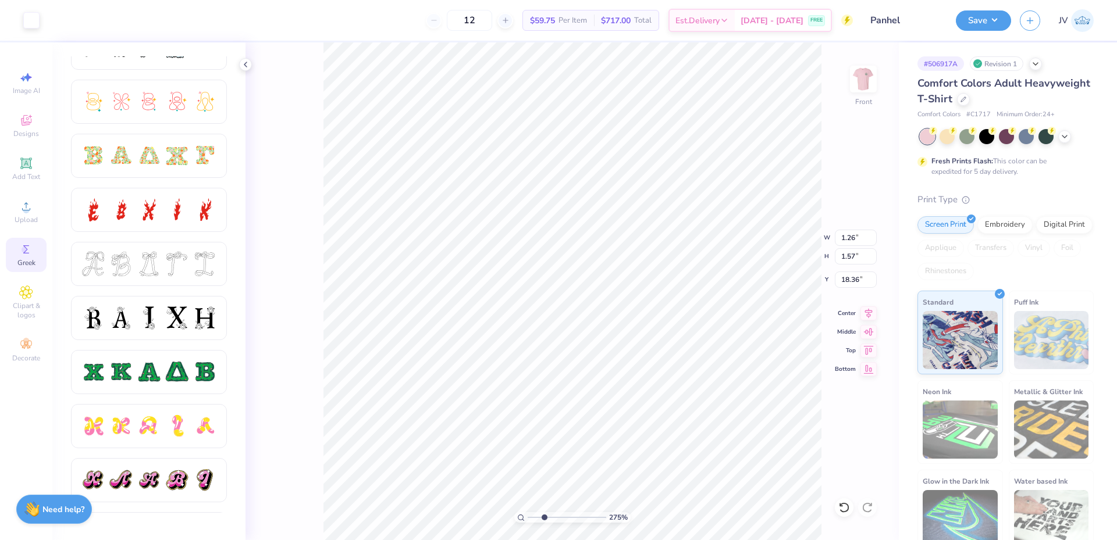
scroll to position [304, 0]
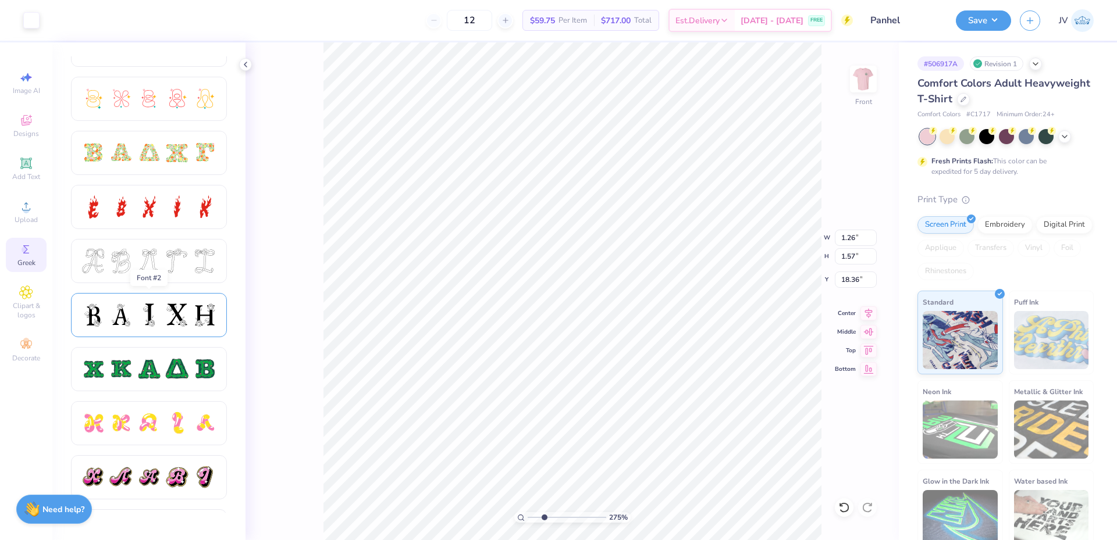
click at [170, 311] on div at bounding box center [177, 315] width 24 height 24
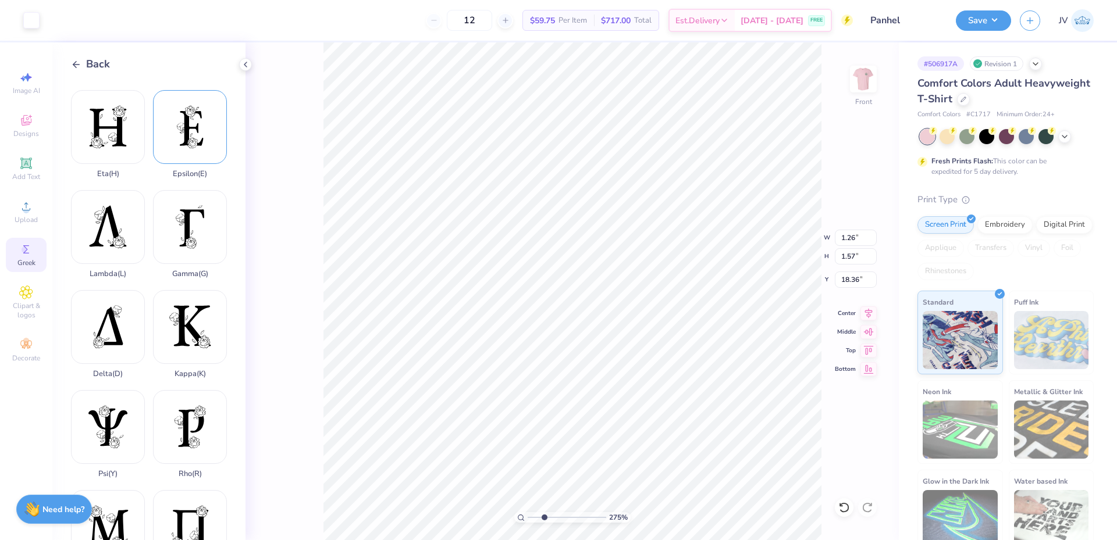
scroll to position [388, 0]
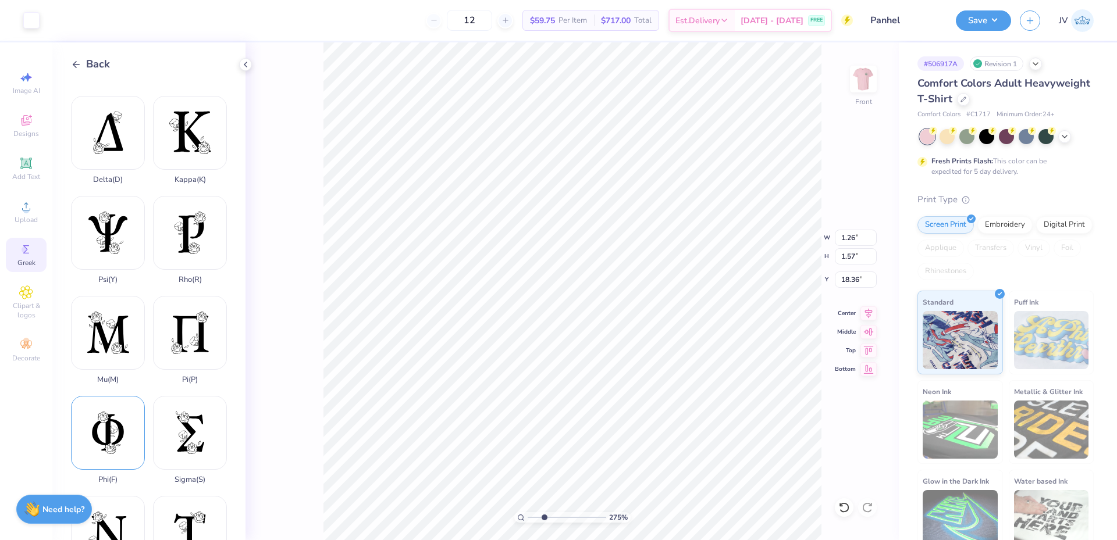
click at [123, 409] on div "Phi ( F )" at bounding box center [108, 440] width 74 height 88
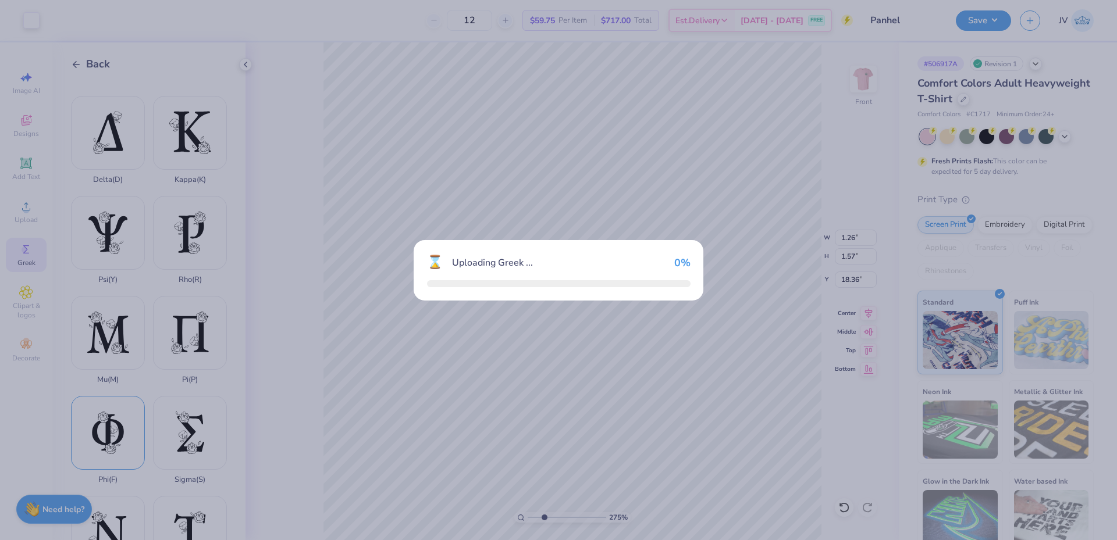
click at [123, 409] on div "⌛ Uploading Greek ... 0 %" at bounding box center [558, 270] width 1117 height 540
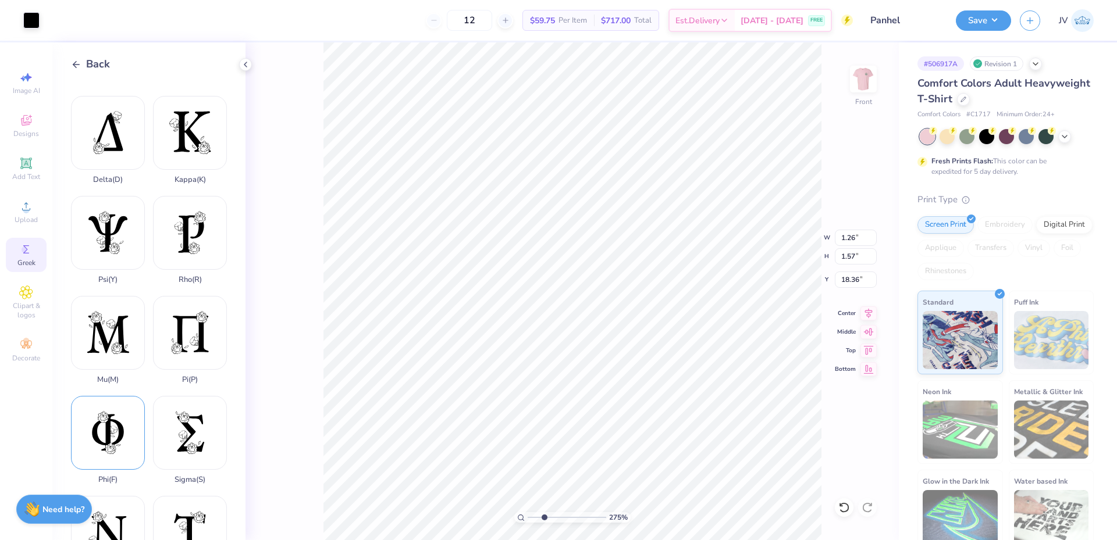
type input "13.33"
type input "18.00"
type input "4.75"
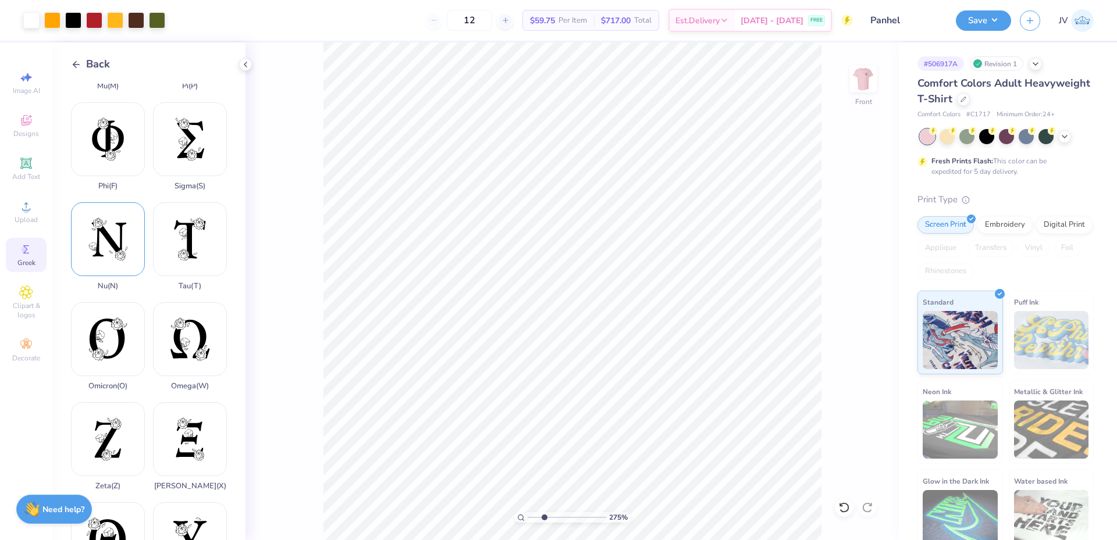
scroll to position [694, 0]
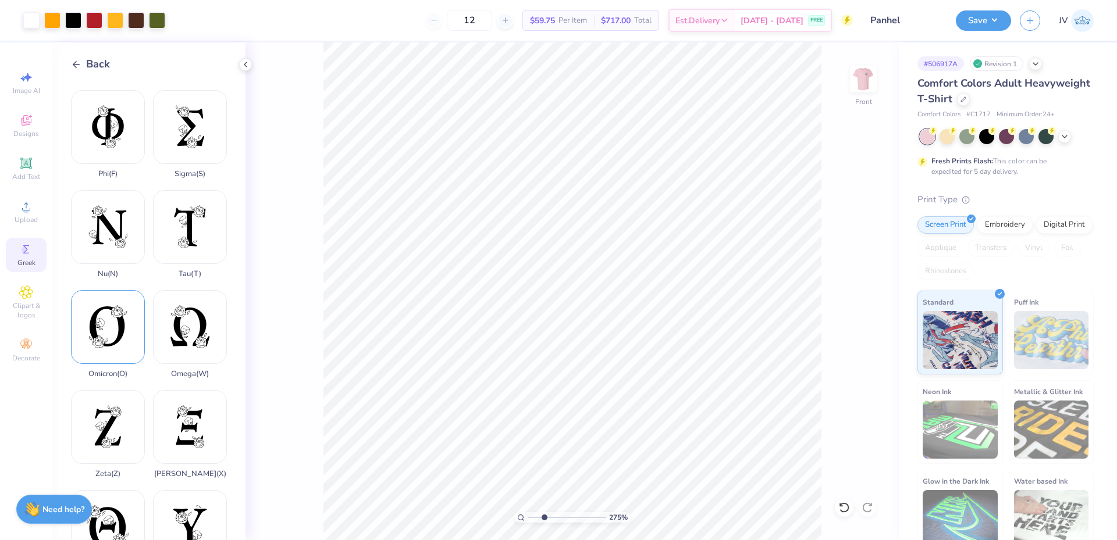
click at [98, 297] on div "Omicron ( O )" at bounding box center [108, 334] width 74 height 88
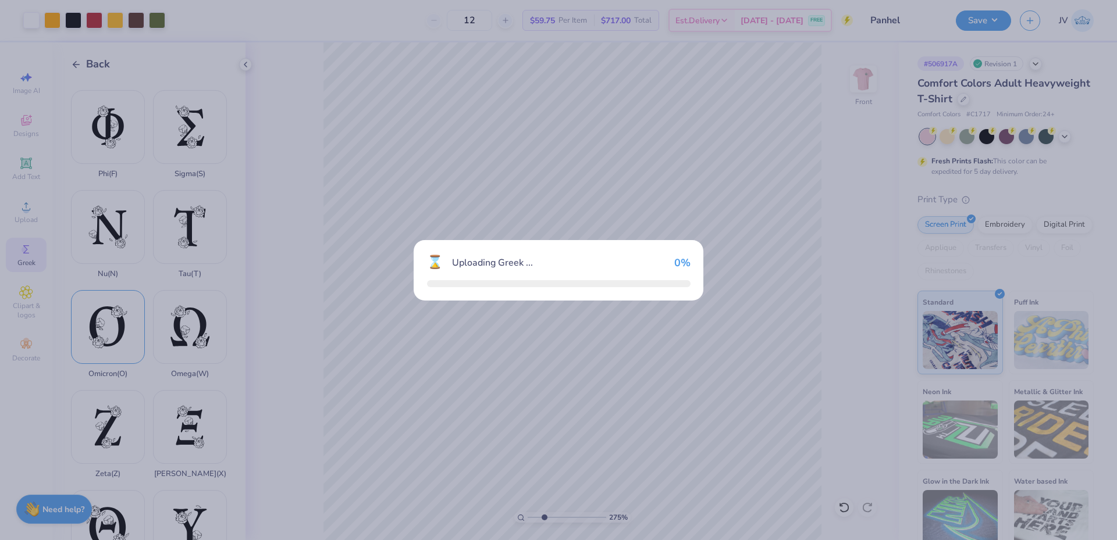
click at [98, 297] on div "⌛ Uploading Greek ... 0 %" at bounding box center [558, 270] width 1117 height 540
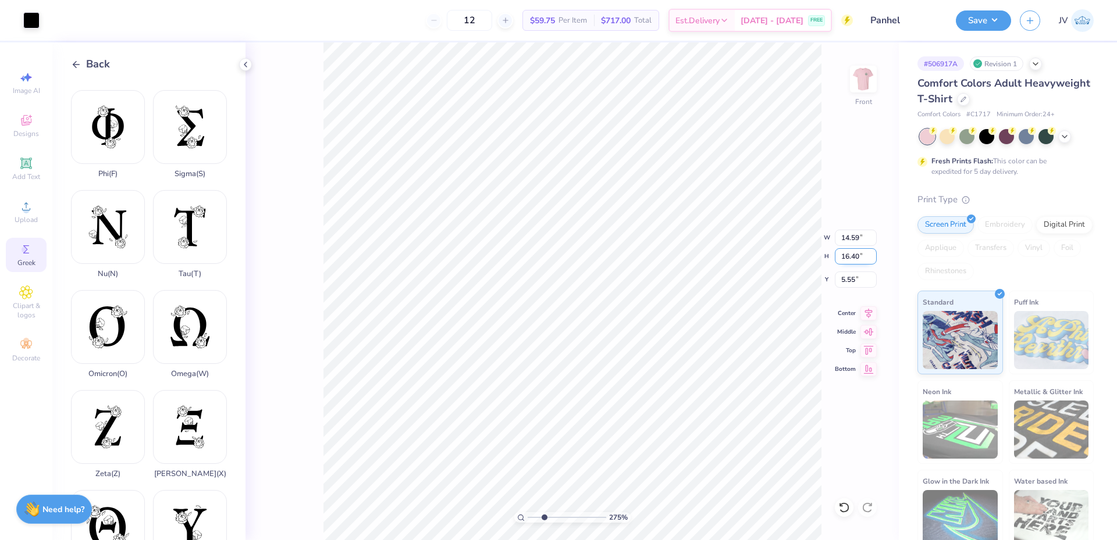
click at [851, 255] on input "16.40" at bounding box center [856, 256] width 42 height 16
click at [851, 254] on input "16.40" at bounding box center [856, 256] width 42 height 16
type input "1.57"
type input "1.40"
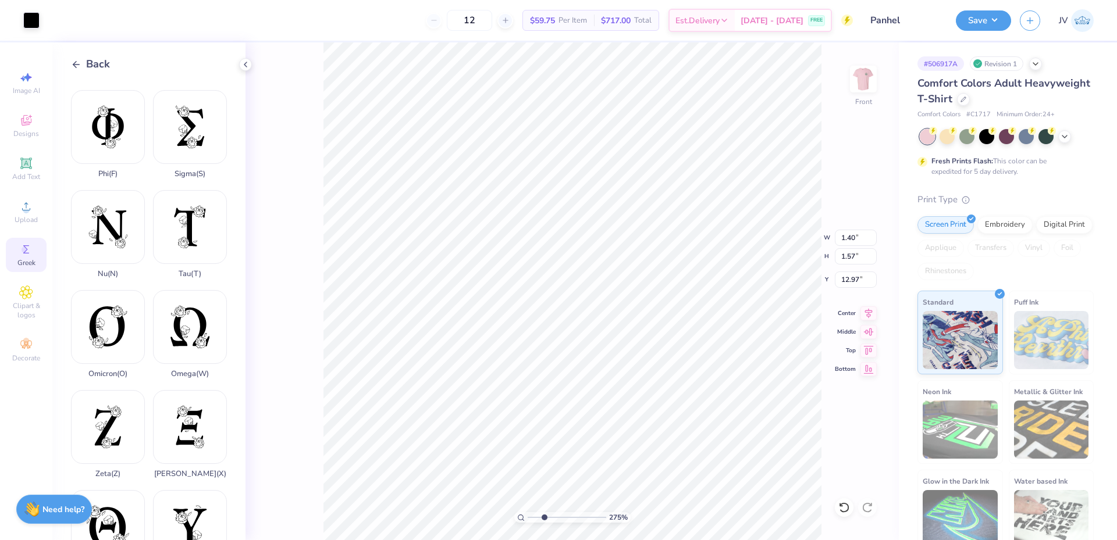
type input "18.36"
type input "1.31"
type input "1.47"
type input "18.46"
click at [30, 21] on div at bounding box center [31, 19] width 16 height 16
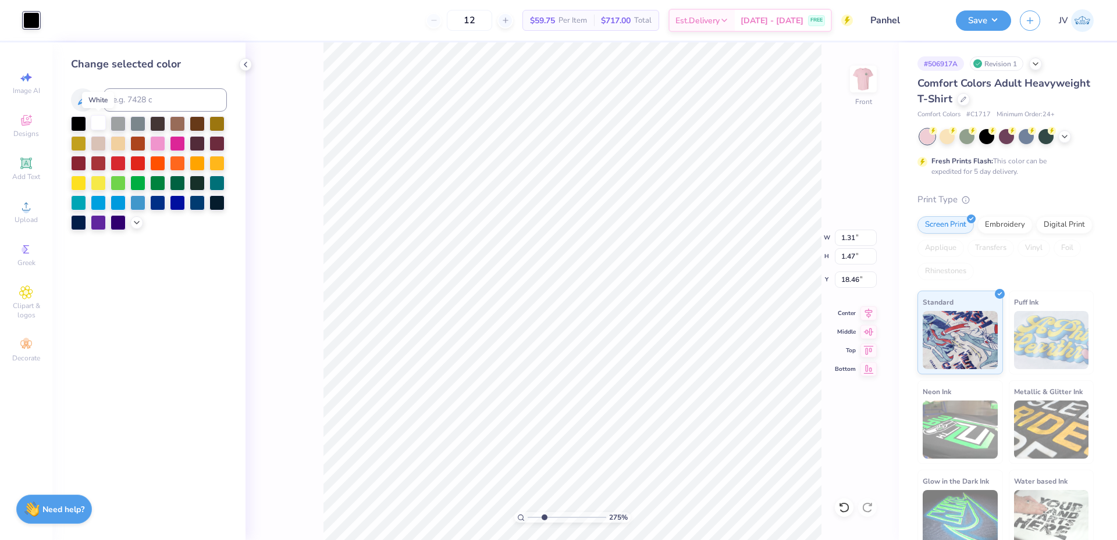
click at [99, 127] on div at bounding box center [98, 122] width 15 height 15
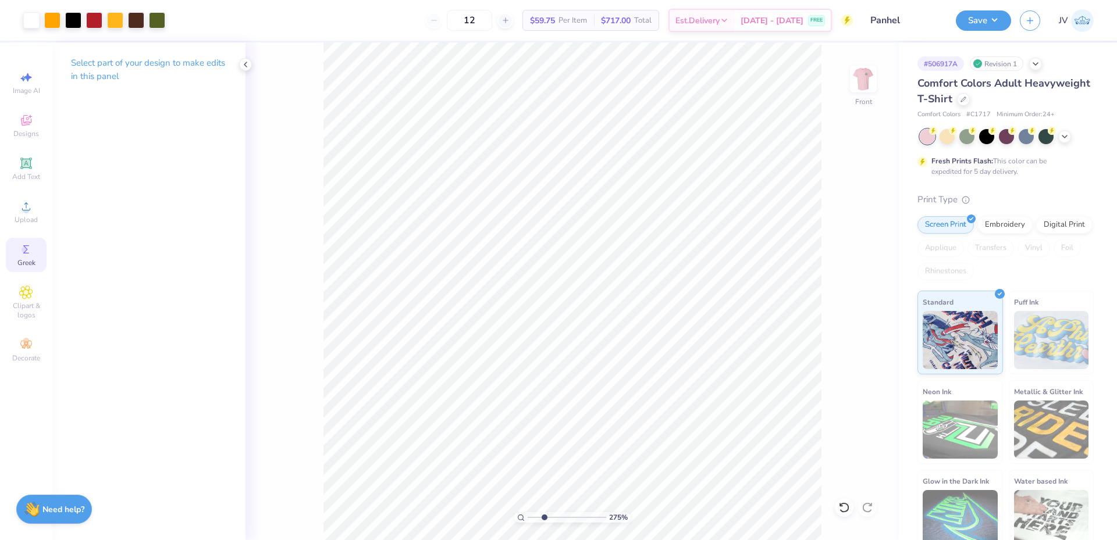
click at [27, 251] on circle at bounding box center [25, 250] width 6 height 6
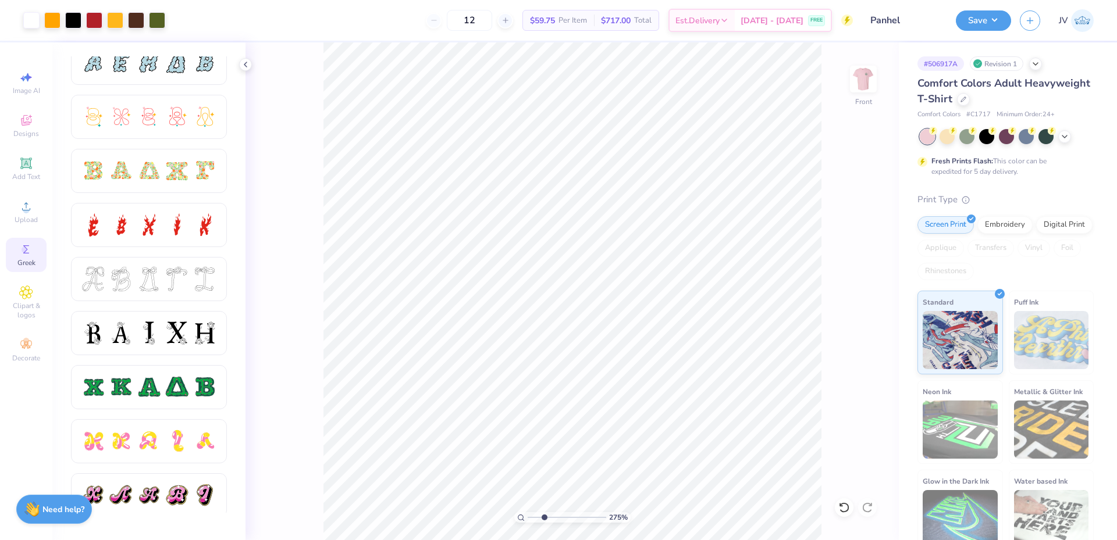
scroll to position [301, 0]
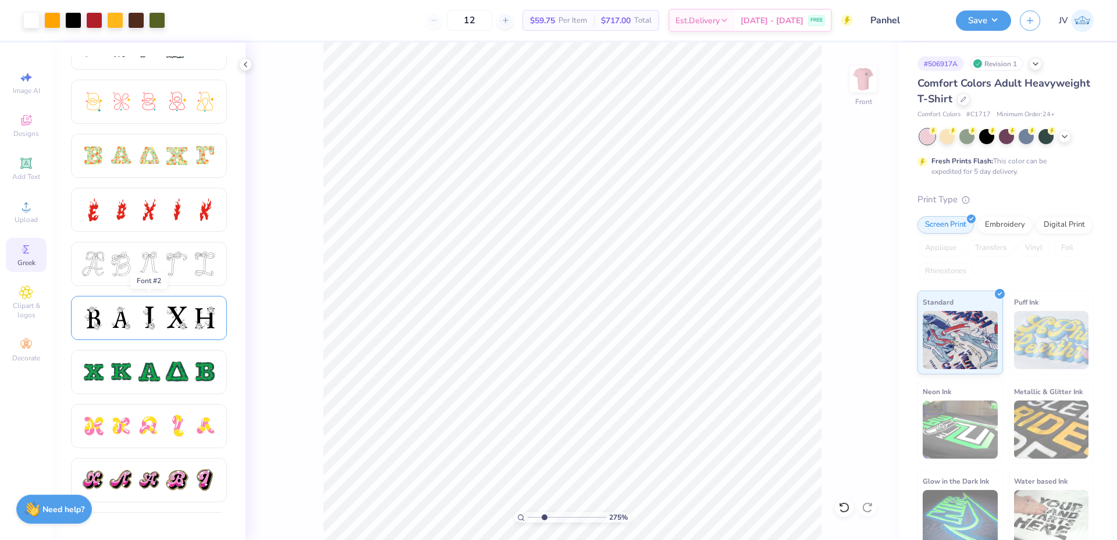
click at [123, 308] on div at bounding box center [121, 318] width 24 height 24
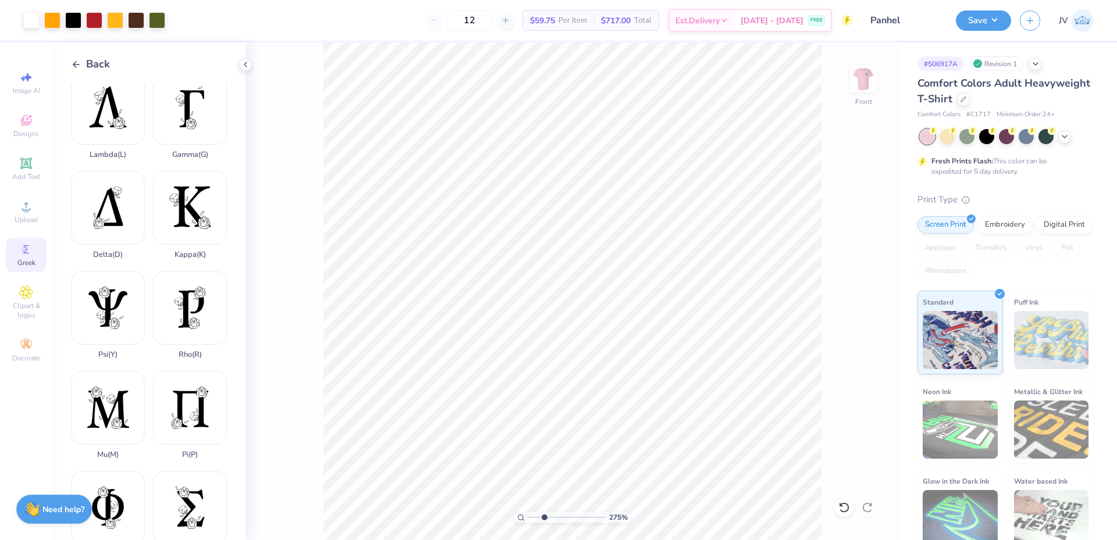
scroll to position [326, 0]
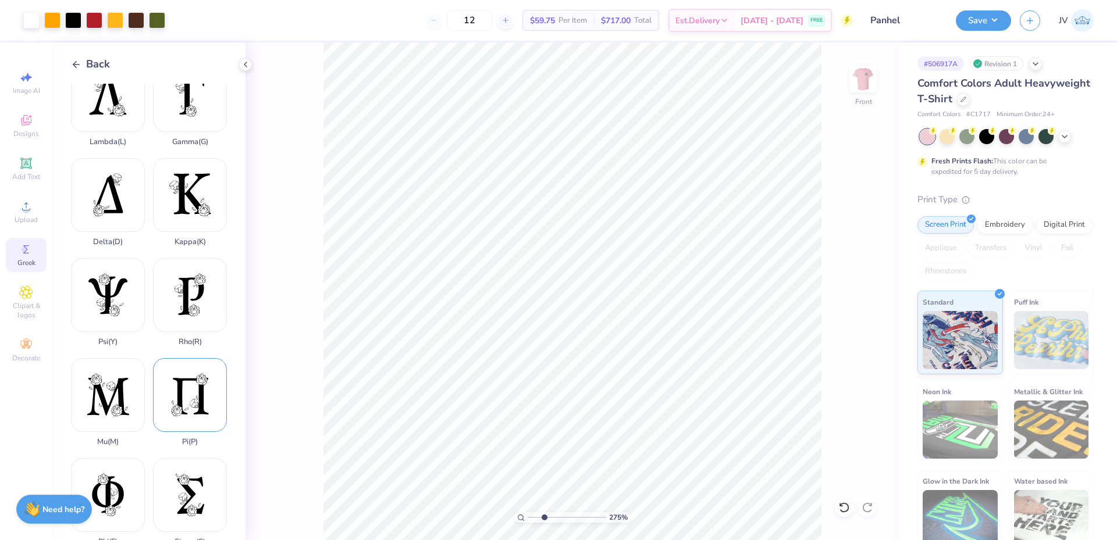
click at [187, 363] on div "Pi ( P )" at bounding box center [190, 402] width 74 height 88
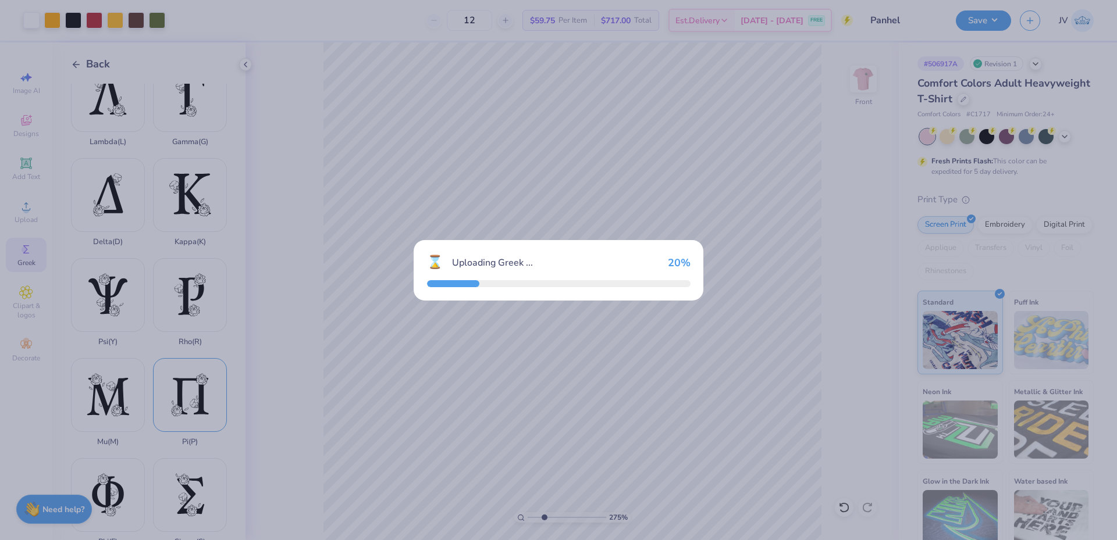
click at [187, 363] on div "⌛ Uploading Greek ... 20 %" at bounding box center [558, 270] width 1117 height 540
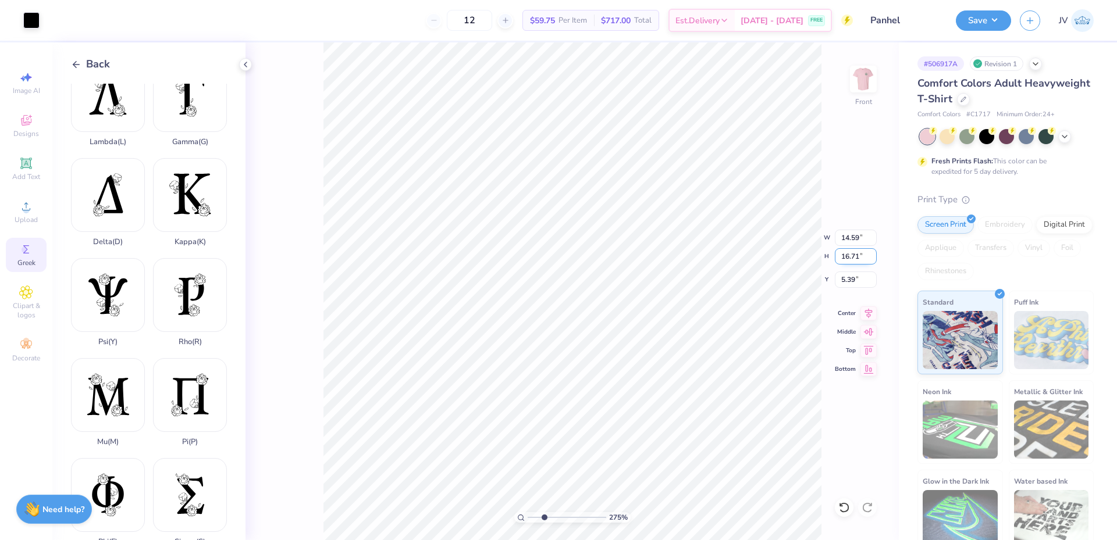
click at [860, 257] on input "16.71" at bounding box center [856, 256] width 42 height 16
click at [860, 256] on input "16.71" at bounding box center [856, 256] width 42 height 16
type input "1.57"
type input "1.37"
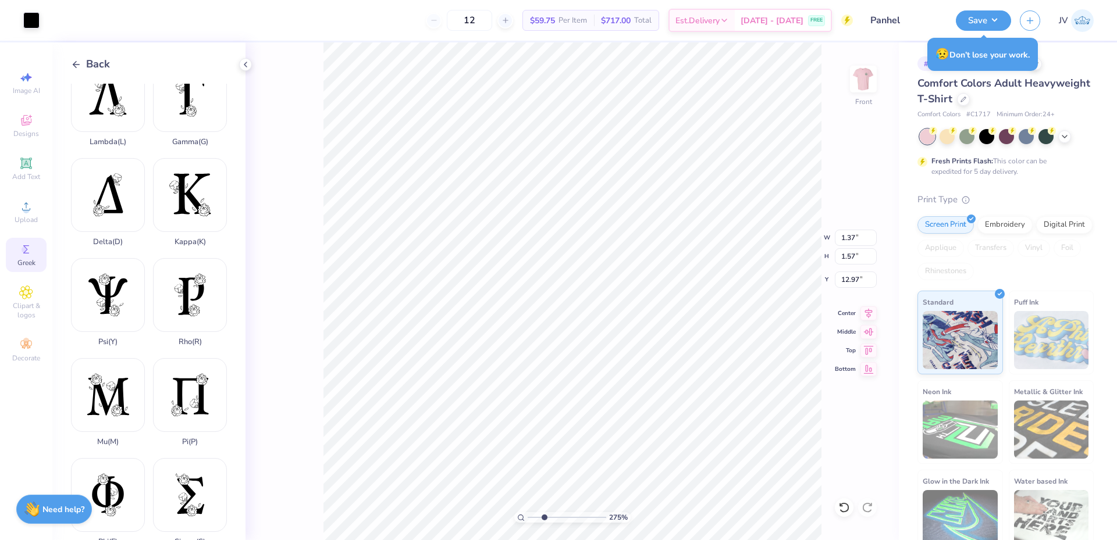
type input "18.36"
click at [31, 20] on div at bounding box center [31, 19] width 16 height 16
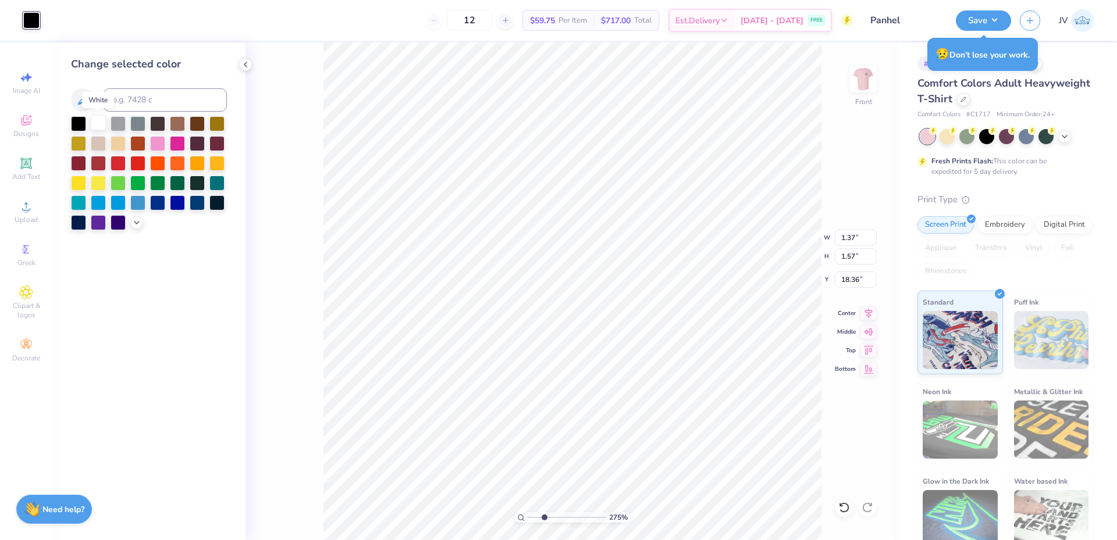
click at [95, 119] on div at bounding box center [98, 122] width 15 height 15
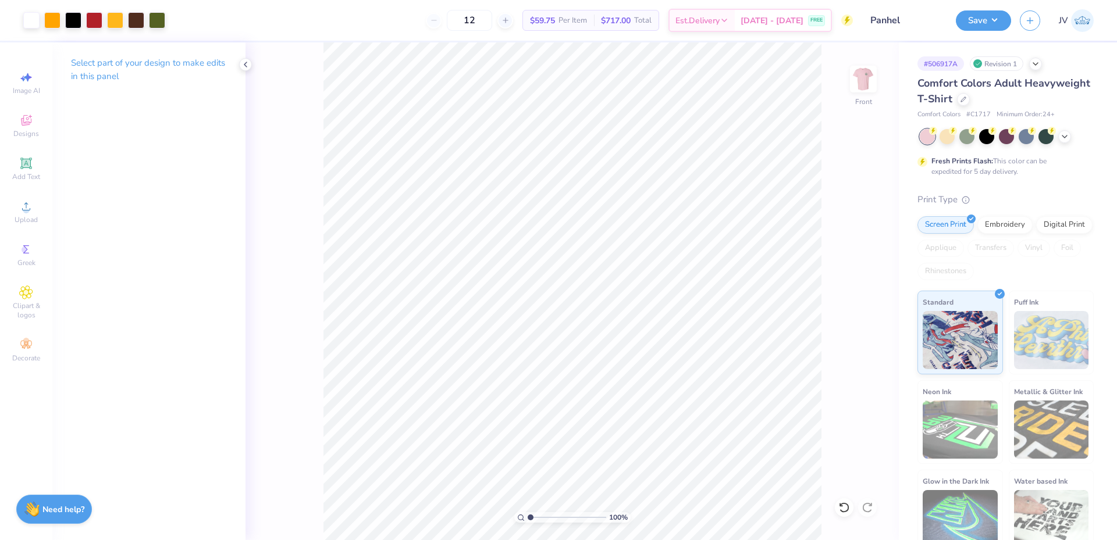
drag, startPoint x: 545, startPoint y: 516, endPoint x: 530, endPoint y: 517, distance: 15.1
click at [530, 517] on input "range" at bounding box center [567, 517] width 79 height 10
drag, startPoint x: 532, startPoint y: 518, endPoint x: 547, endPoint y: 519, distance: 15.2
click at [547, 519] on input "range" at bounding box center [567, 517] width 79 height 10
drag, startPoint x: 547, startPoint y: 518, endPoint x: 589, endPoint y: 528, distance: 42.5
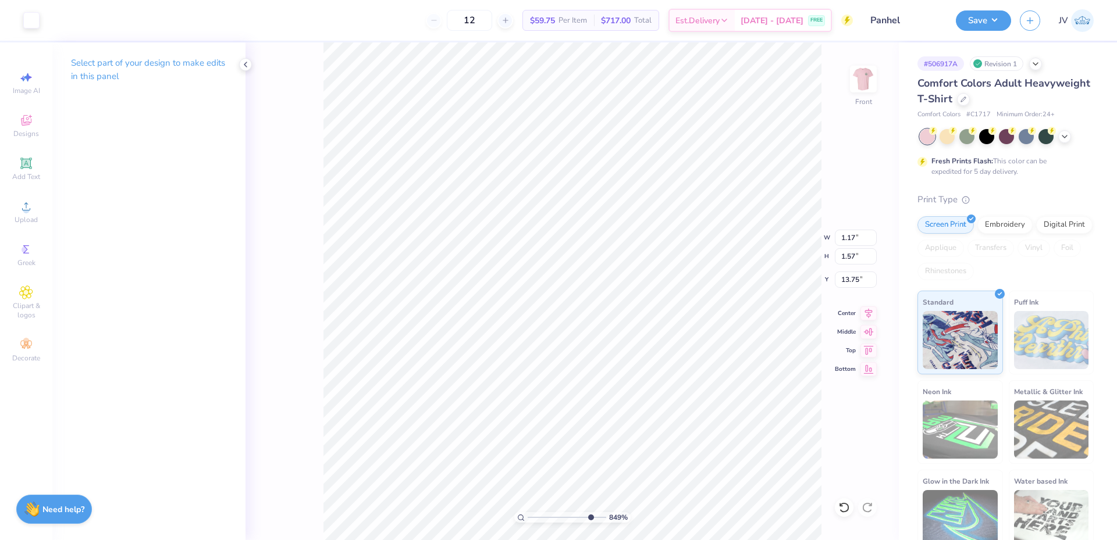
type input "8.49"
click at [589, 523] on input "range" at bounding box center [567, 517] width 79 height 10
type input "13.75"
drag, startPoint x: 587, startPoint y: 517, endPoint x: 536, endPoint y: 516, distance: 51.8
type input "1.71"
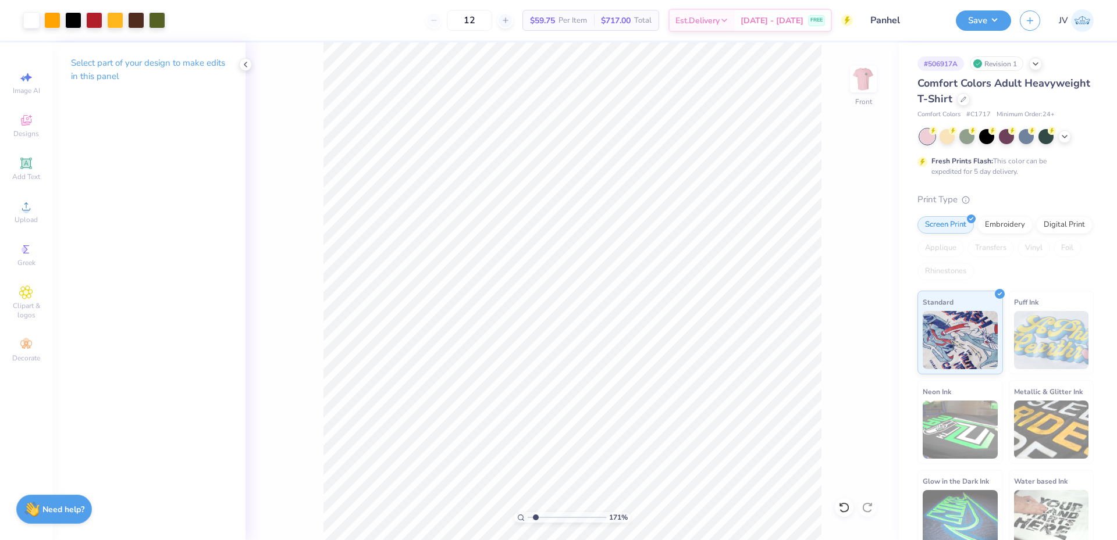
click at [536, 516] on input "range" at bounding box center [567, 517] width 79 height 10
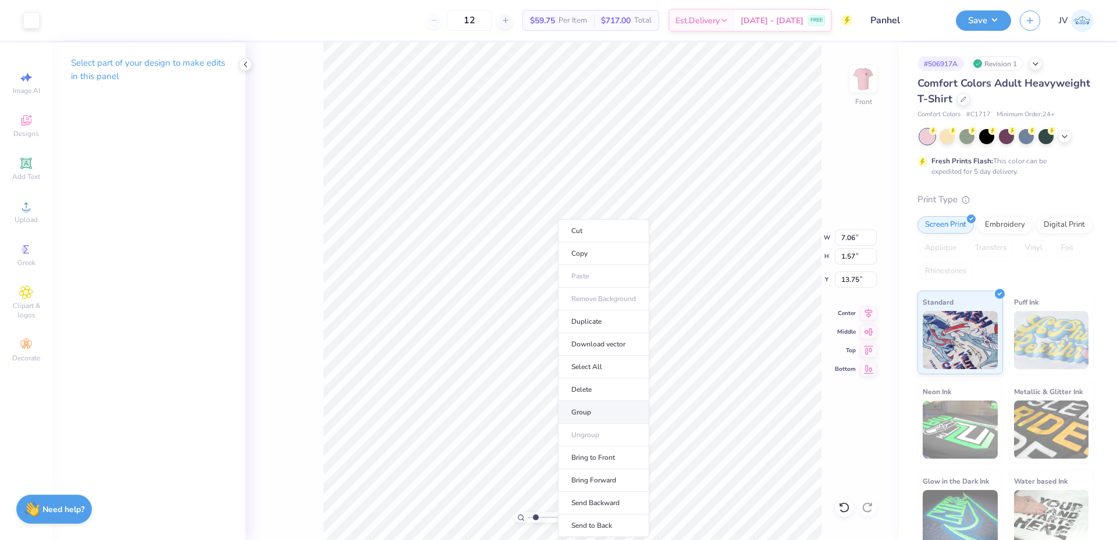
click at [589, 410] on li "Group" at bounding box center [603, 412] width 91 height 23
type input "6.97"
type input "16.19"
click at [498, 415] on li "Group" at bounding box center [506, 412] width 91 height 23
type input "7.06"
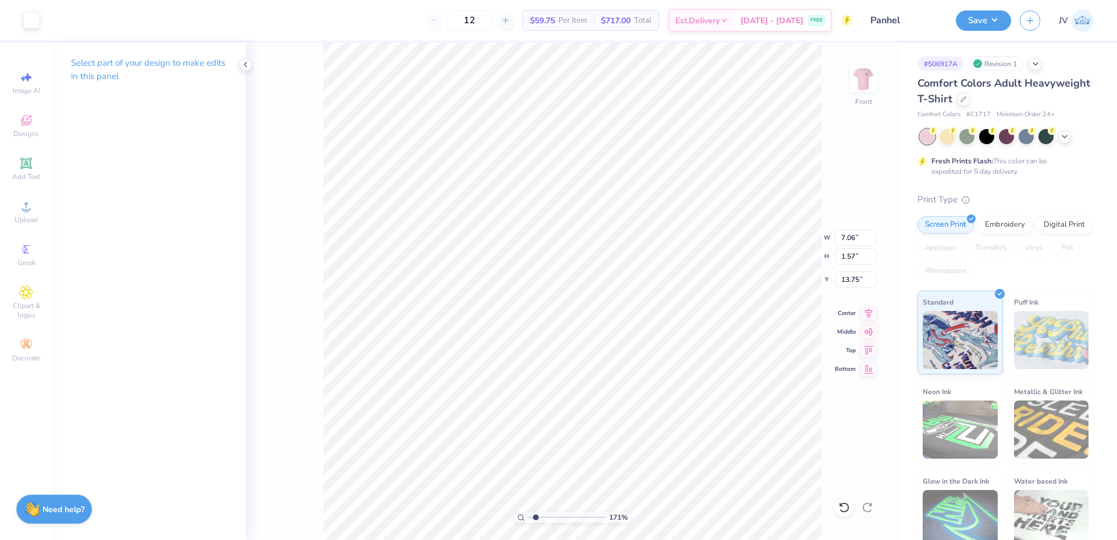
type input "12.82"
click at [868, 311] on icon at bounding box center [869, 312] width 8 height 10
type input "6.97"
type input "16.19"
click at [867, 309] on icon at bounding box center [869, 312] width 8 height 10
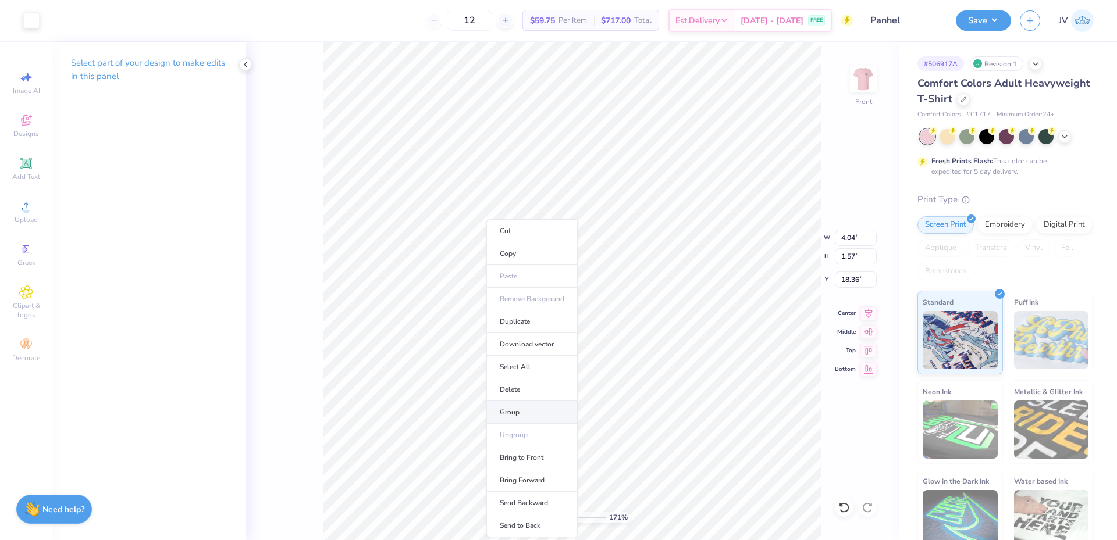
click at [521, 409] on li "Group" at bounding box center [531, 412] width 91 height 23
type input "17.39"
click at [871, 318] on icon at bounding box center [868, 312] width 16 height 14
type input "8.49"
type input "6.66"
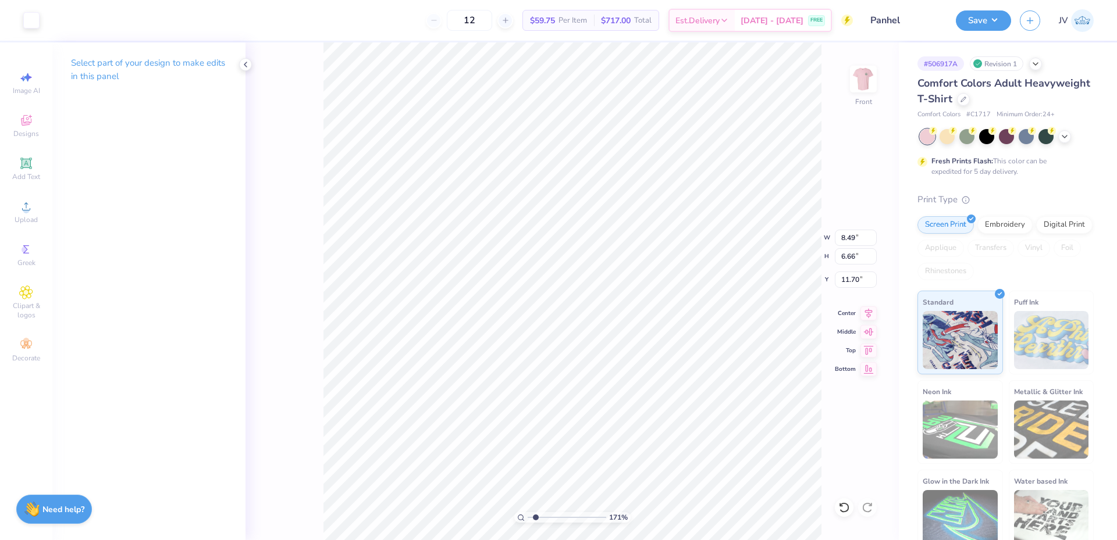
type input "11.70"
type input "8.49"
type input "1.89"
type input "11.65"
click at [515, 414] on li "Group" at bounding box center [534, 412] width 91 height 23
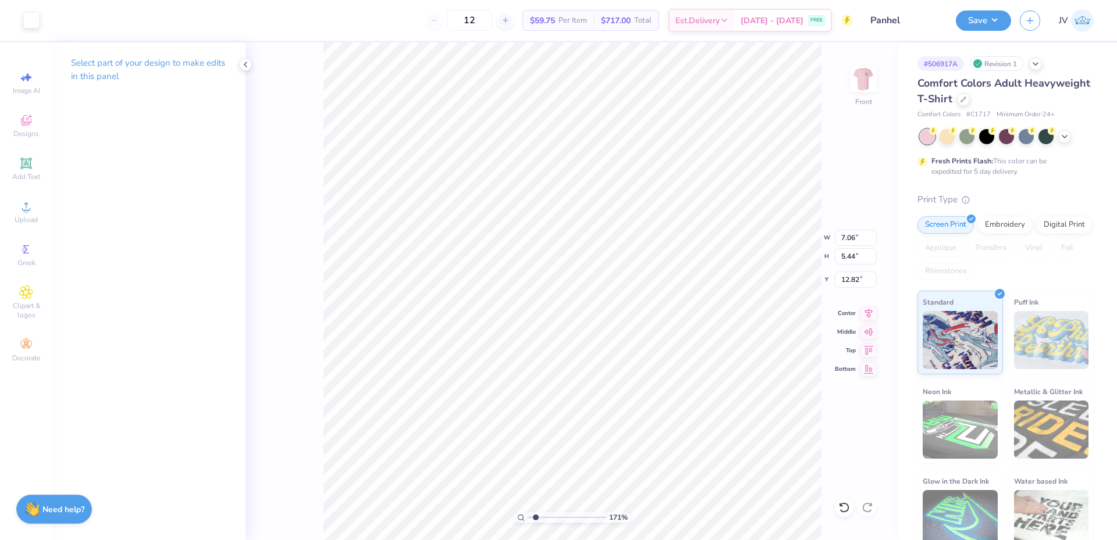
type input "2.45"
type input "2.58"
type input "9.07"
type input "1.11"
click at [531, 515] on input "range" at bounding box center [567, 517] width 79 height 10
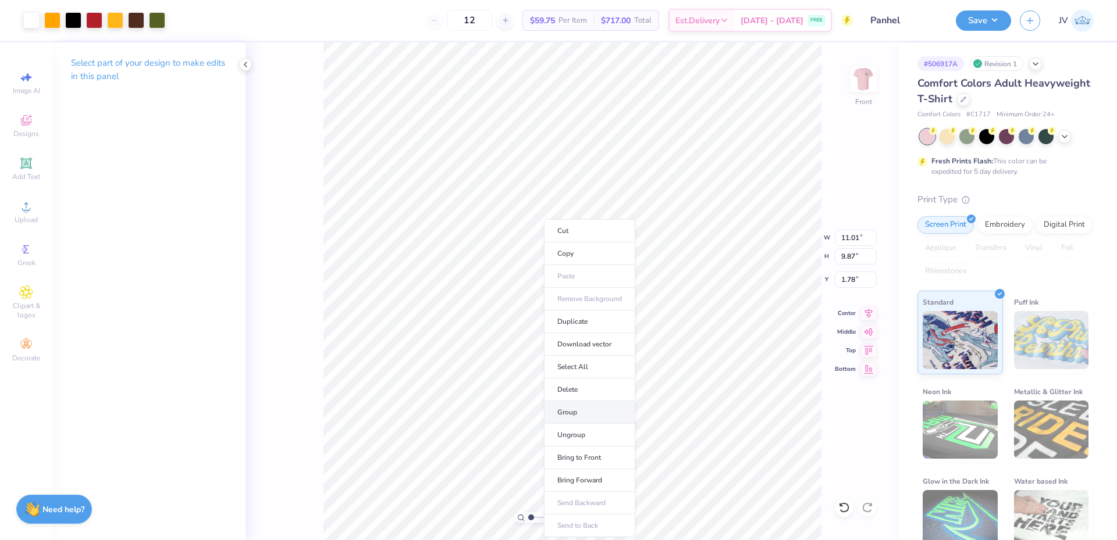
click at [562, 409] on li "Group" at bounding box center [589, 412] width 91 height 23
click at [841, 240] on input "11.01" at bounding box center [856, 238] width 42 height 16
type input "10.00"
type input "8.97"
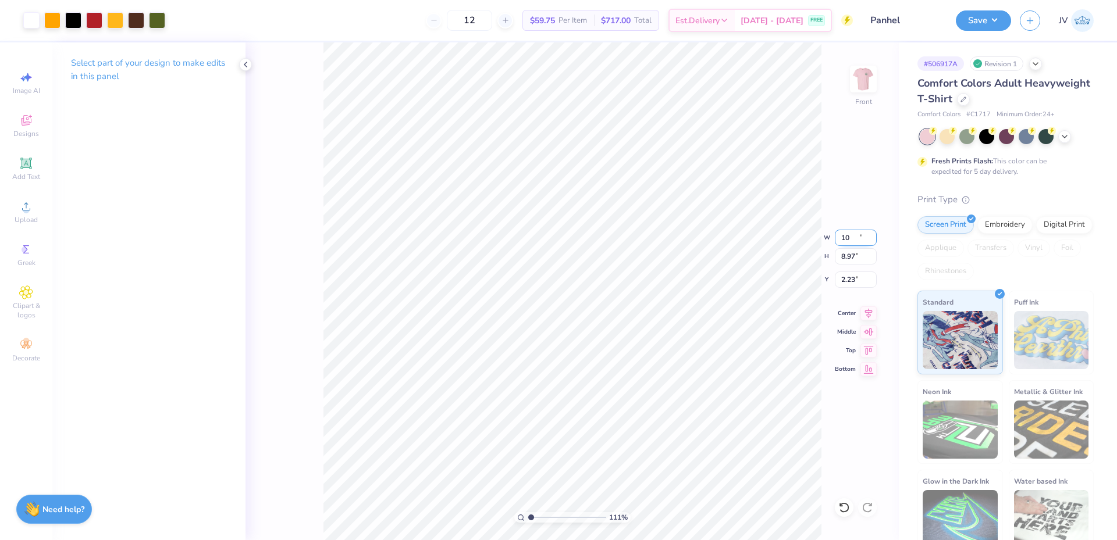
type input "2.23"
type input "7.06"
type input "5.44"
type input "12.82"
click at [844, 241] on input "7.06" at bounding box center [856, 238] width 42 height 16
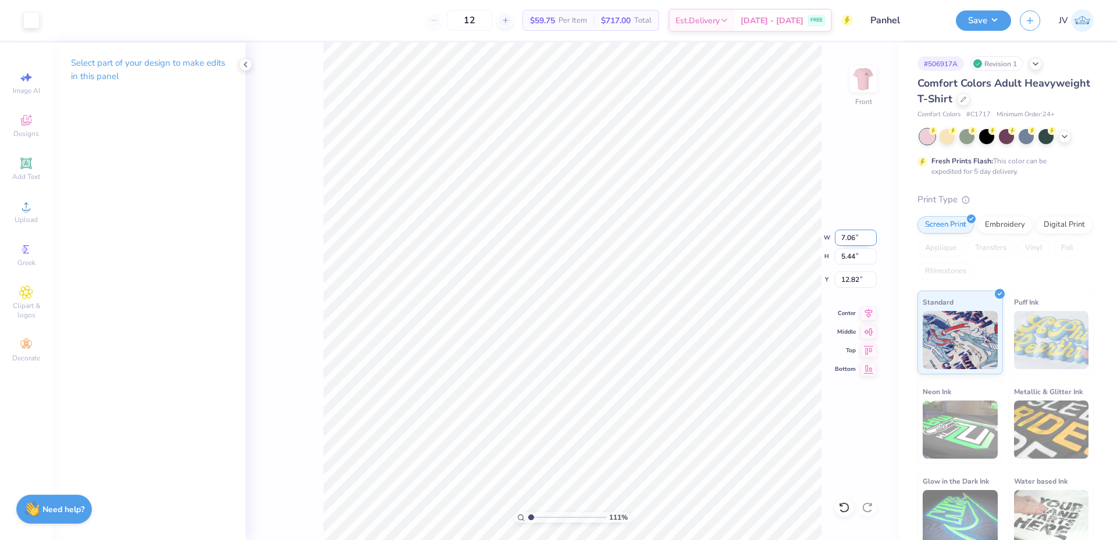
click at [844, 241] on input "7.06" at bounding box center [856, 238] width 42 height 16
type input "10.00"
type input "7.71"
type input "11.69"
click at [628, 394] on li "Group" at bounding box center [641, 391] width 91 height 23
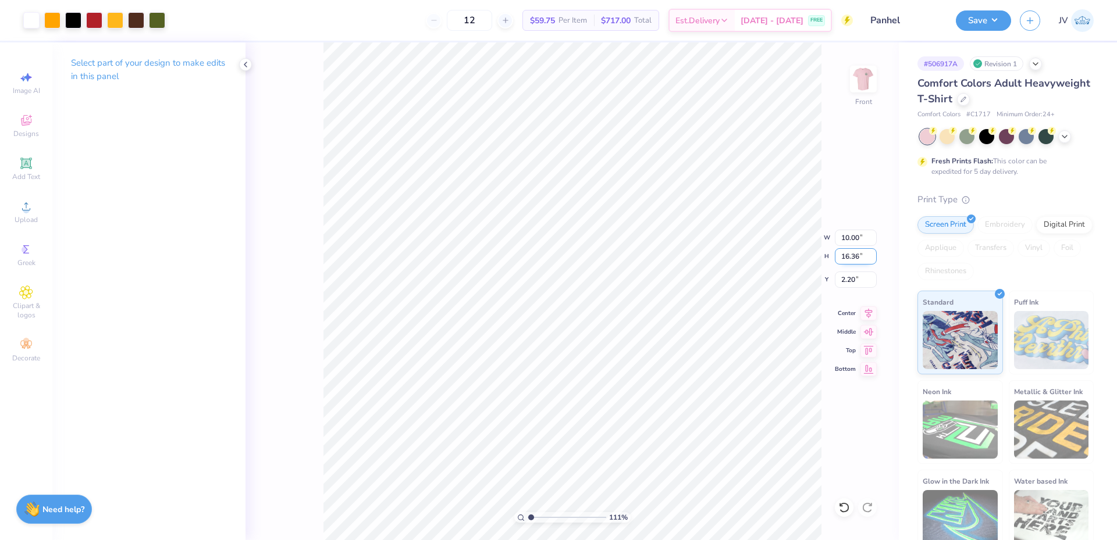
type input "2.20"
click at [854, 259] on input "16.36" at bounding box center [856, 256] width 42 height 16
type input "15"
type input "9.17"
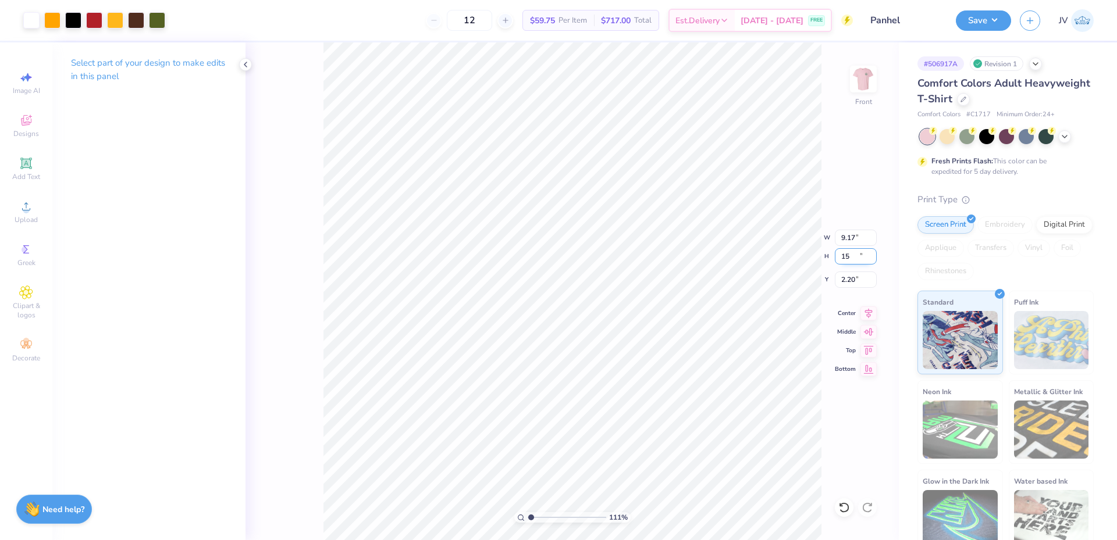
type input "15.00"
click at [843, 278] on input "2.88" at bounding box center [856, 280] width 42 height 16
type input "3.00"
click at [643, 432] on li "Ungroup" at bounding box center [659, 435] width 91 height 23
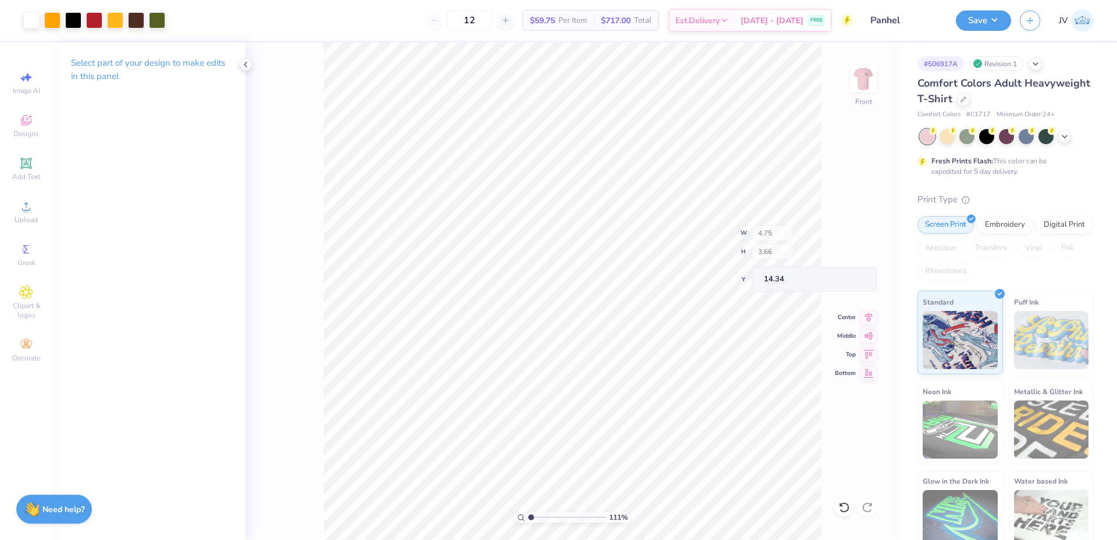
type input "4.75"
type input "3.66"
type input "14.34"
drag, startPoint x: 532, startPoint y: 518, endPoint x: 541, endPoint y: 518, distance: 9.3
type input "2.38"
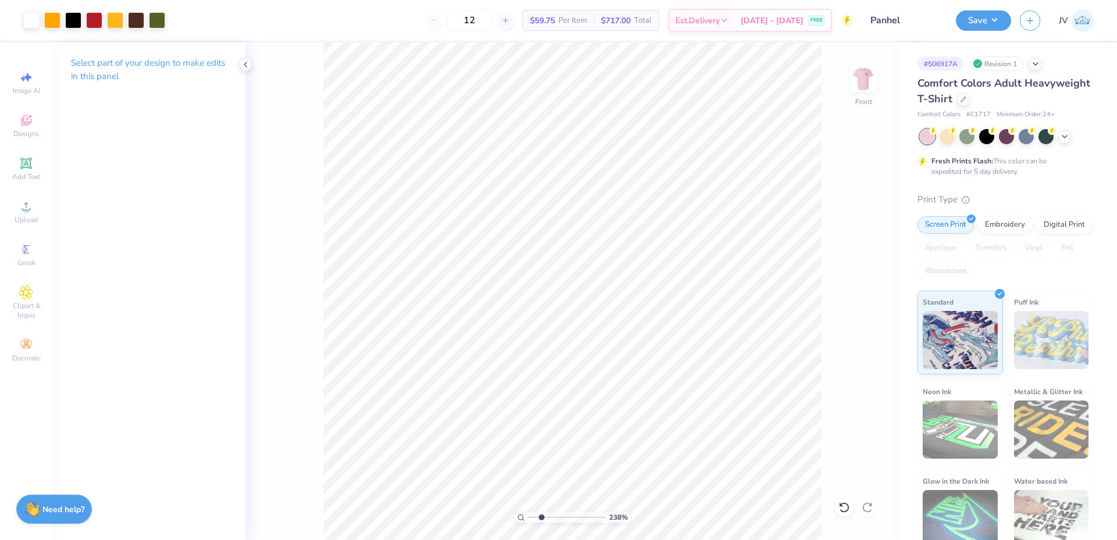
click at [541, 518] on input "range" at bounding box center [567, 517] width 79 height 10
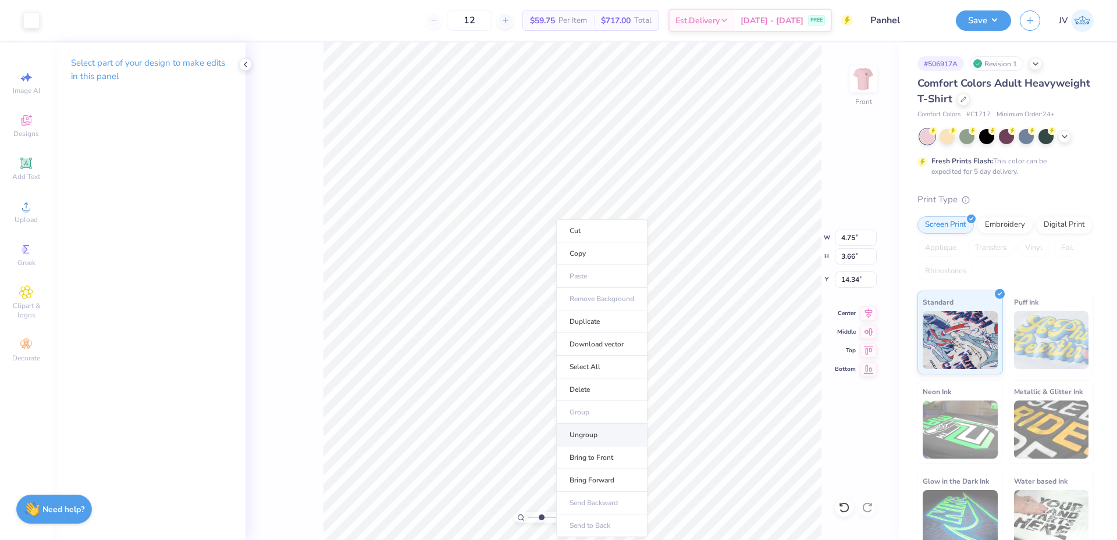
click at [594, 433] on li "Ungroup" at bounding box center [601, 435] width 91 height 23
click at [563, 433] on li "Ungroup" at bounding box center [571, 435] width 91 height 23
click at [571, 436] on li "Ungroup" at bounding box center [575, 435] width 91 height 23
click at [33, 266] on span "Greek" at bounding box center [26, 262] width 18 height 9
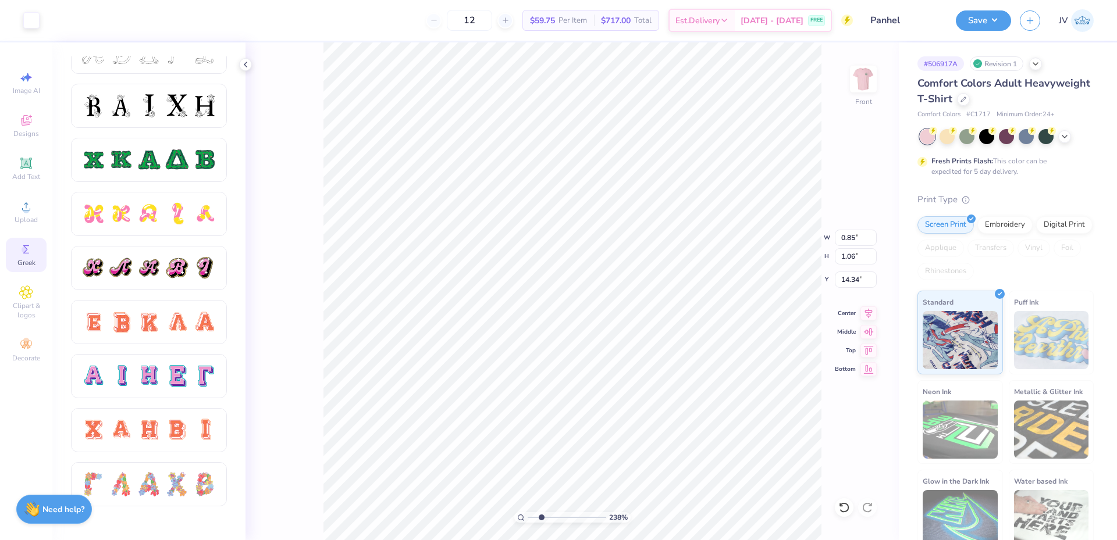
scroll to position [516, 0]
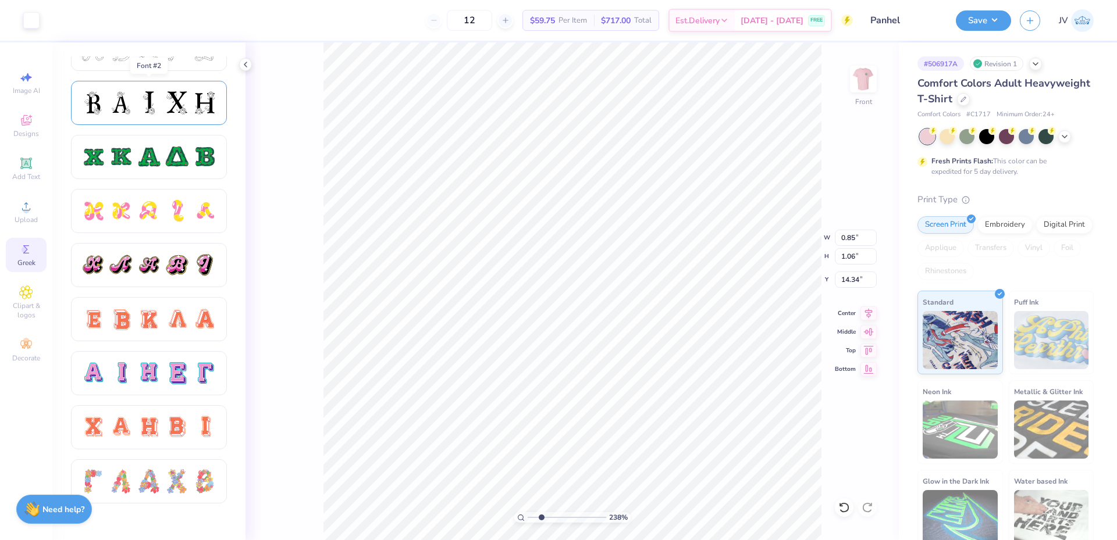
click at [175, 106] on div at bounding box center [177, 103] width 24 height 24
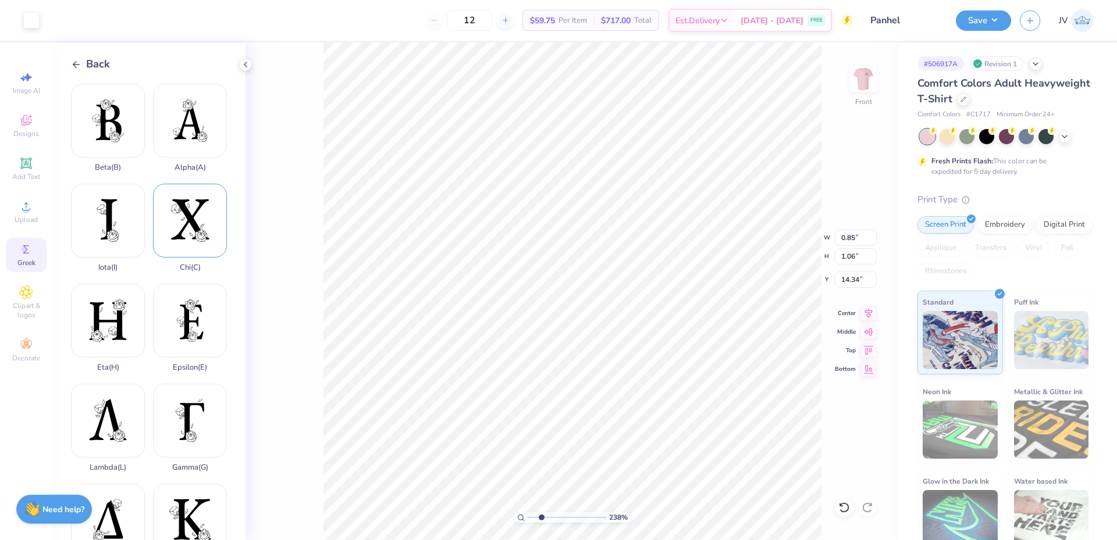
click at [185, 196] on div "Chi ( C )" at bounding box center [190, 228] width 74 height 88
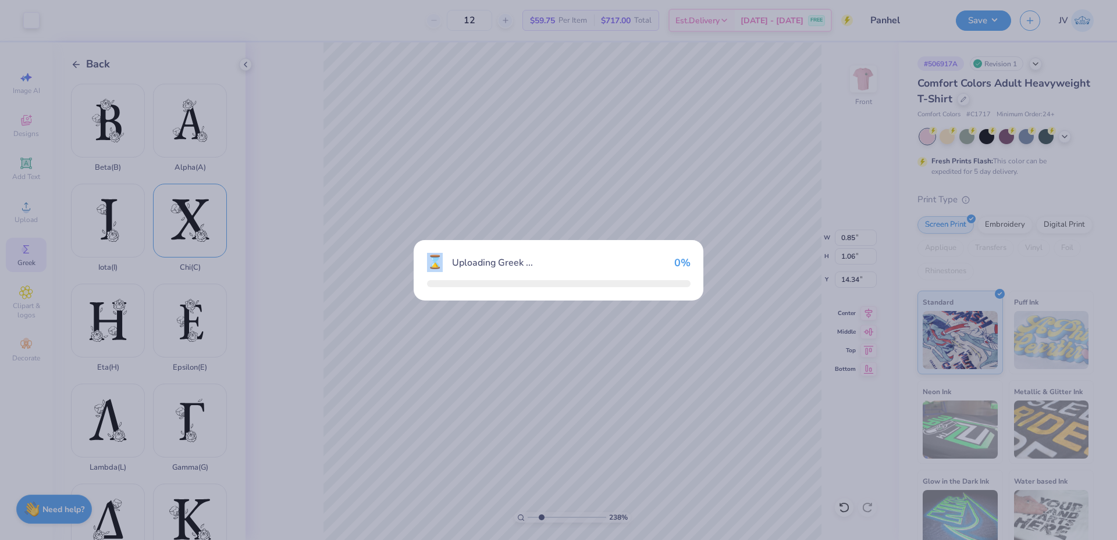
click at [185, 196] on div "⌛ Uploading Greek ... 0 %" at bounding box center [558, 270] width 1117 height 540
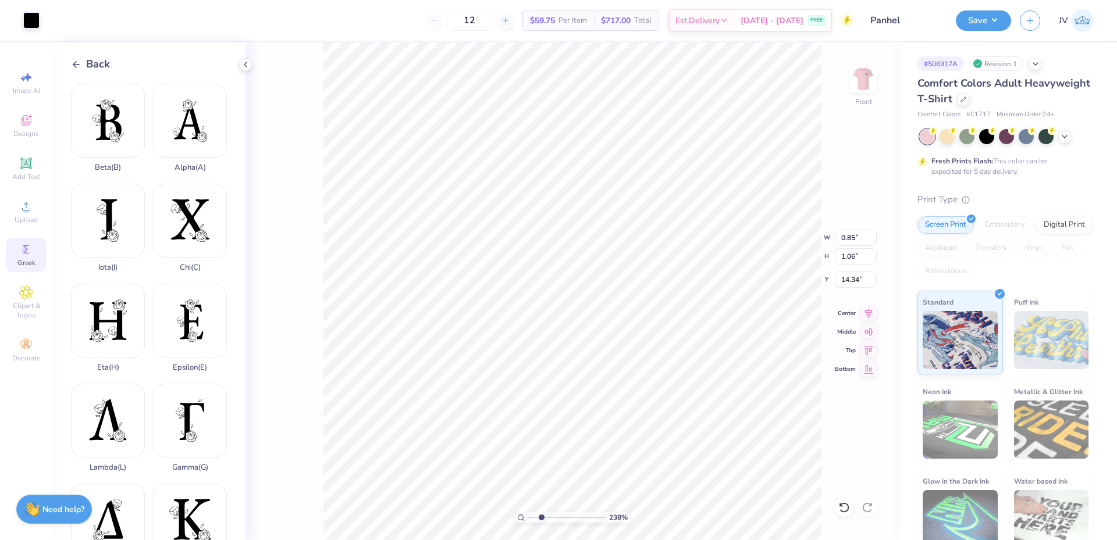
type input "14.59"
type input "16.20"
type input "5.65"
click at [850, 256] on input "16.20" at bounding box center [856, 256] width 42 height 16
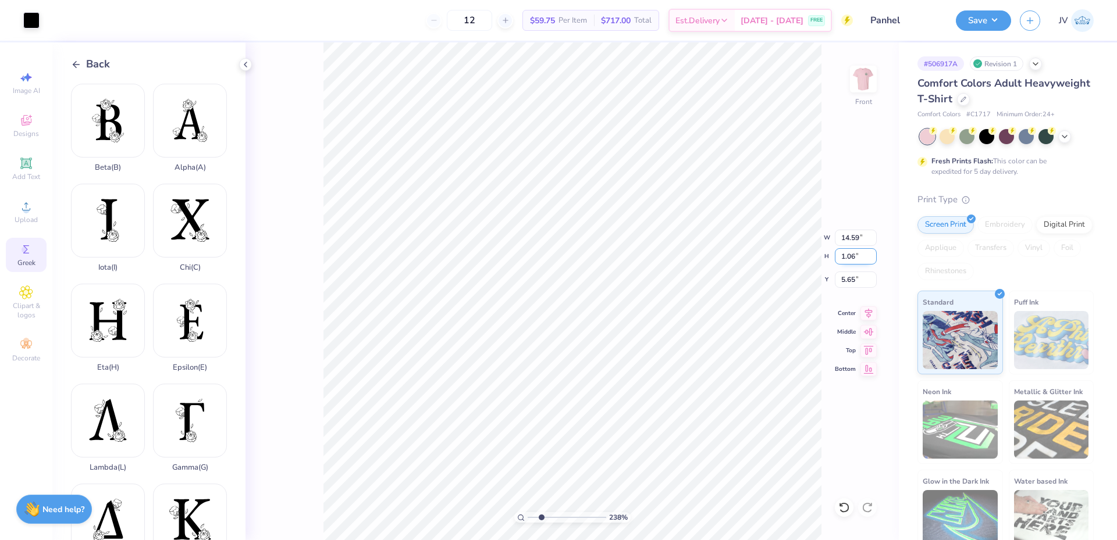
type input "1.06"
type input "0.95"
type input "14.34"
type input "0.87"
type input "0.97"
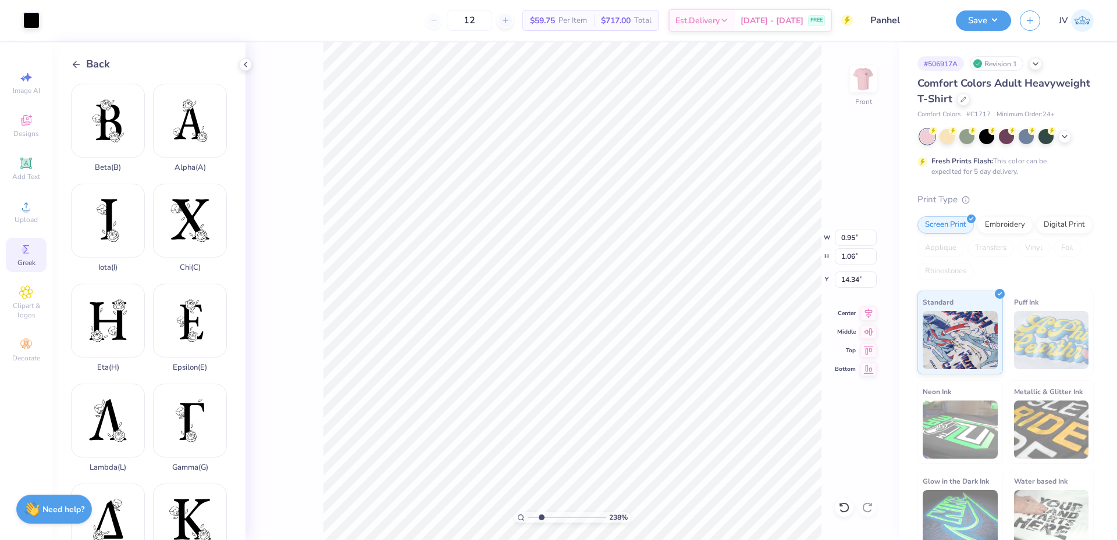
type input "14.43"
drag, startPoint x: 541, startPoint y: 517, endPoint x: 560, endPoint y: 516, distance: 18.6
type input "4.84"
click at [560, 516] on input "range" at bounding box center [567, 517] width 79 height 10
type input "14.38"
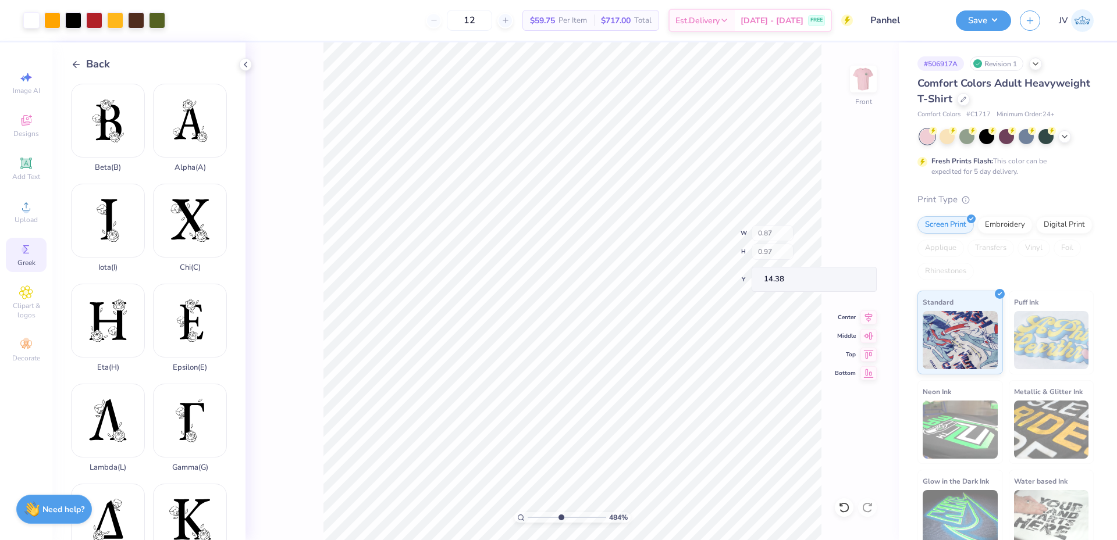
type input "0.83"
type input "0.92"
type input "14.43"
type input "14.41"
click at [31, 251] on icon at bounding box center [26, 250] width 14 height 14
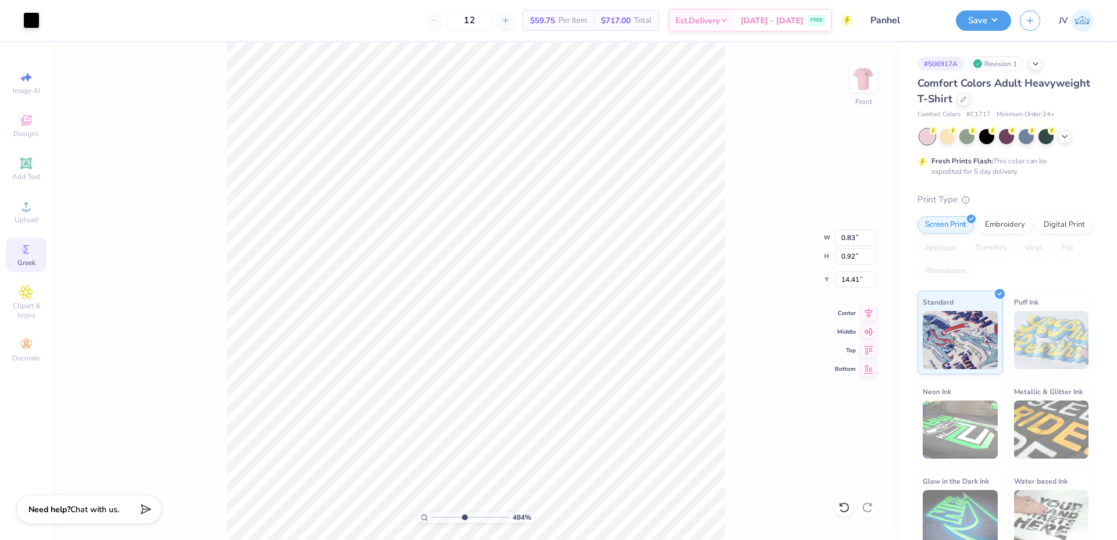
click at [24, 253] on icon at bounding box center [26, 249] width 6 height 8
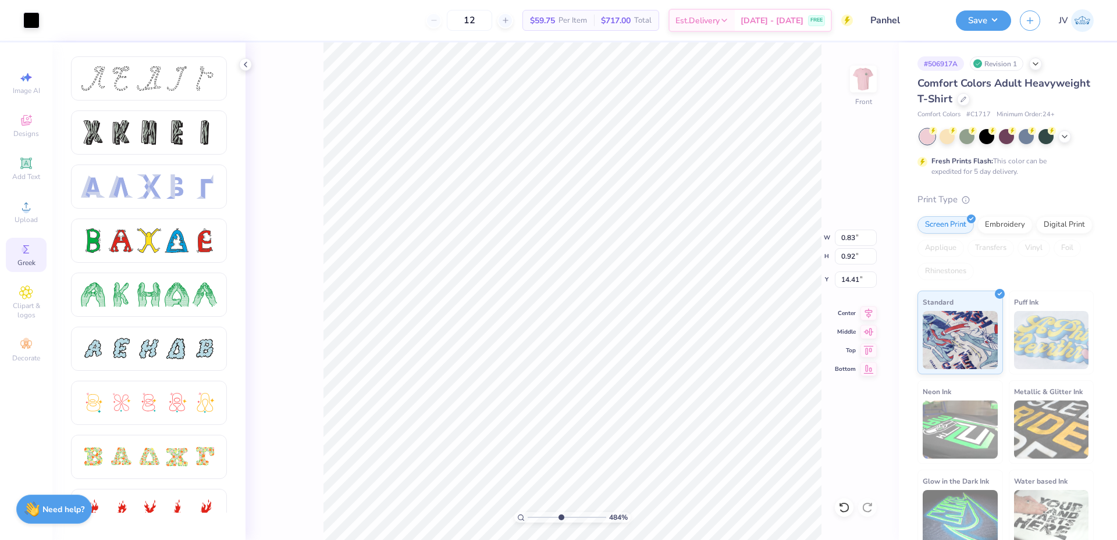
drag, startPoint x: 245, startPoint y: 144, endPoint x: 247, endPoint y: 186, distance: 41.9
click at [247, 186] on div "484 % Front W 0.83 0.83 " H 0.92 0.92 " Y 14.41 14.41 " Center Middle Top Bottom" at bounding box center [571, 291] width 653 height 498
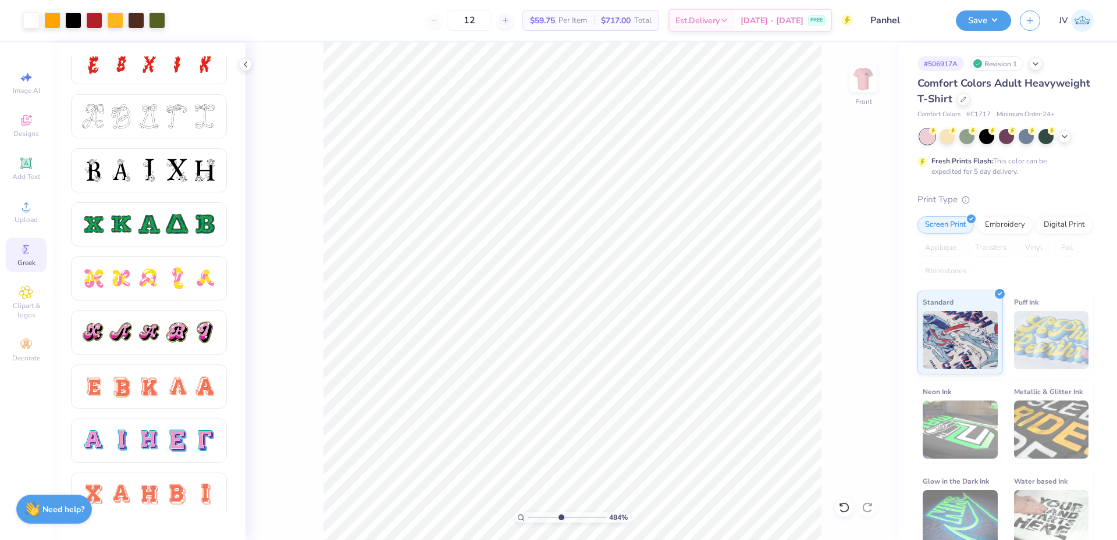
scroll to position [452, 0]
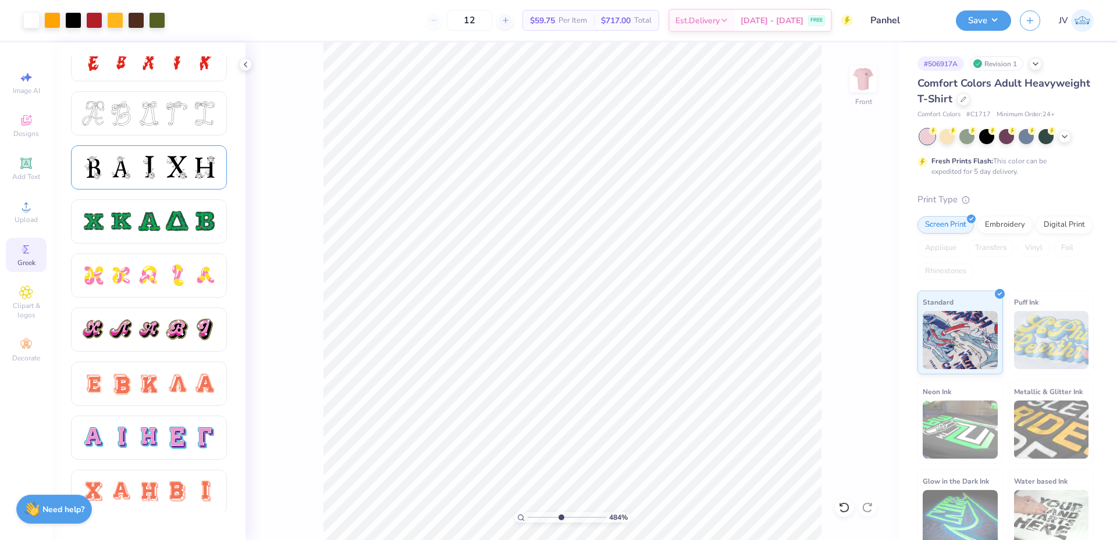
click at [197, 178] on div at bounding box center [205, 167] width 24 height 24
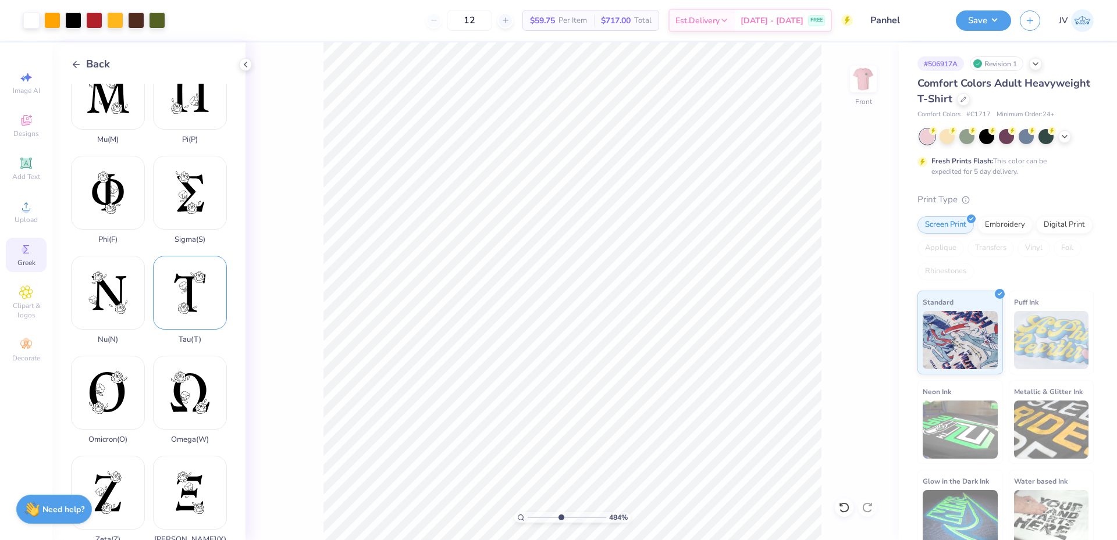
scroll to position [694, 0]
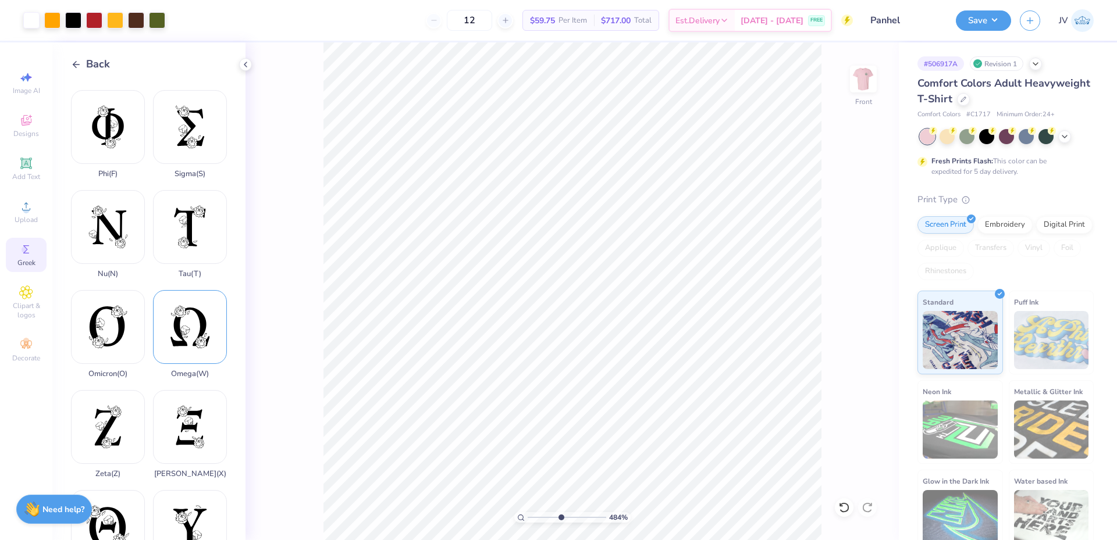
click at [194, 298] on div "Omega ( W )" at bounding box center [190, 334] width 74 height 88
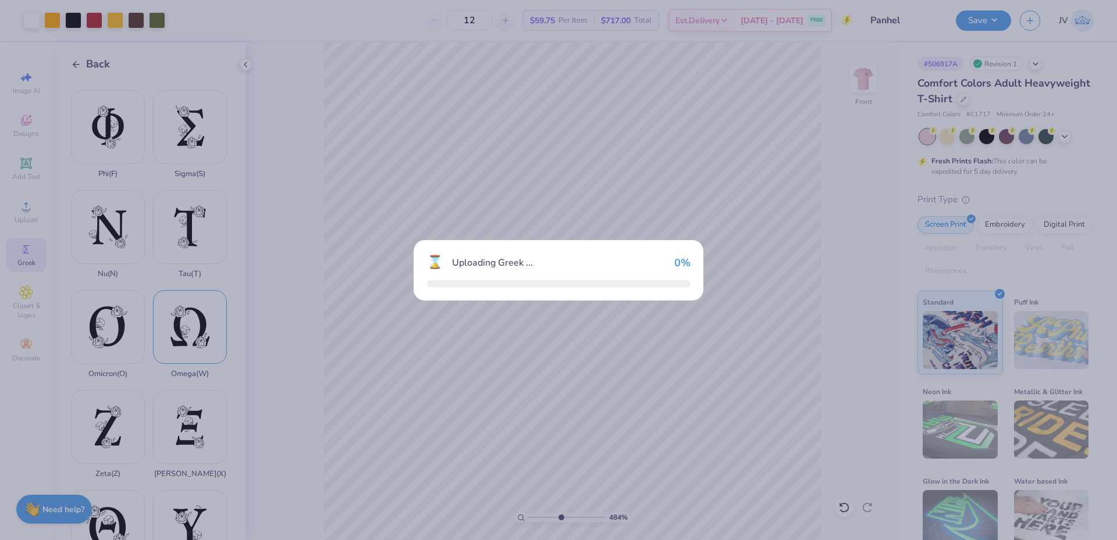
click at [194, 298] on div "⌛ Uploading Greek ... 0 %" at bounding box center [558, 270] width 1117 height 540
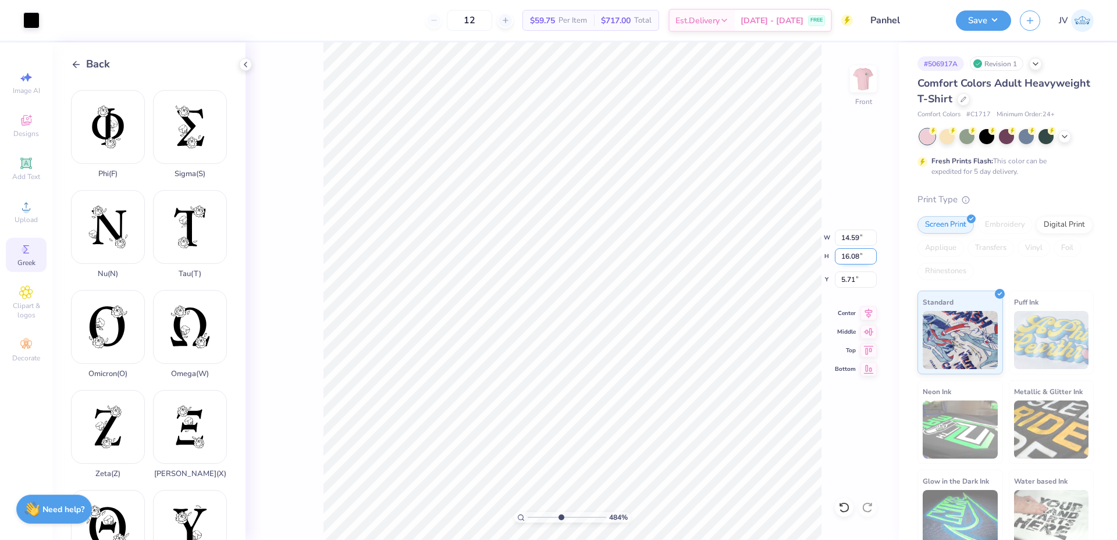
click at [858, 255] on input "16.08" at bounding box center [856, 256] width 42 height 16
type input "1.06"
type input "0.96"
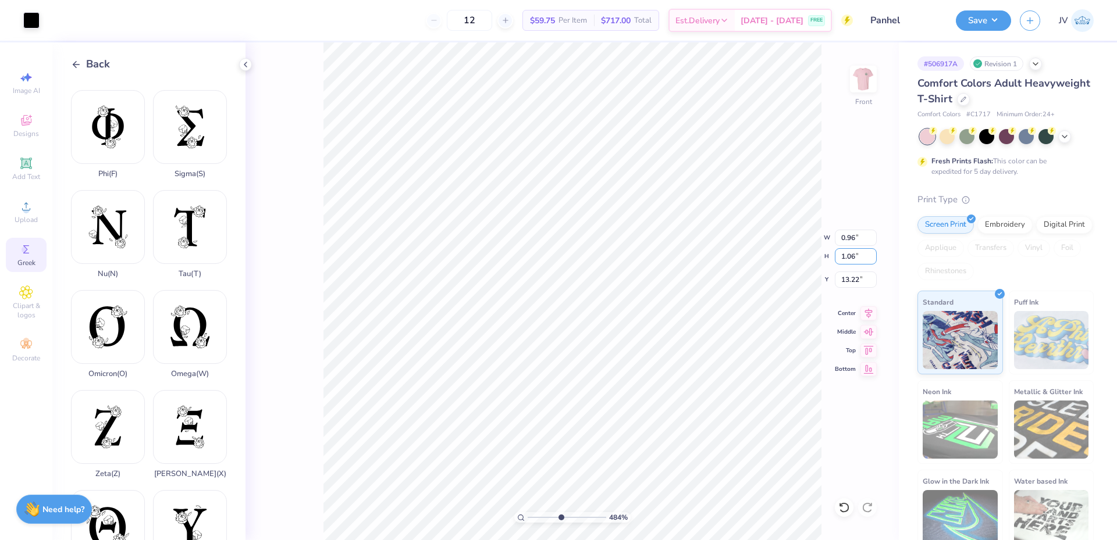
type input "13.22"
type input "14.27"
type input "0.83"
type input "0.92"
type input "14.41"
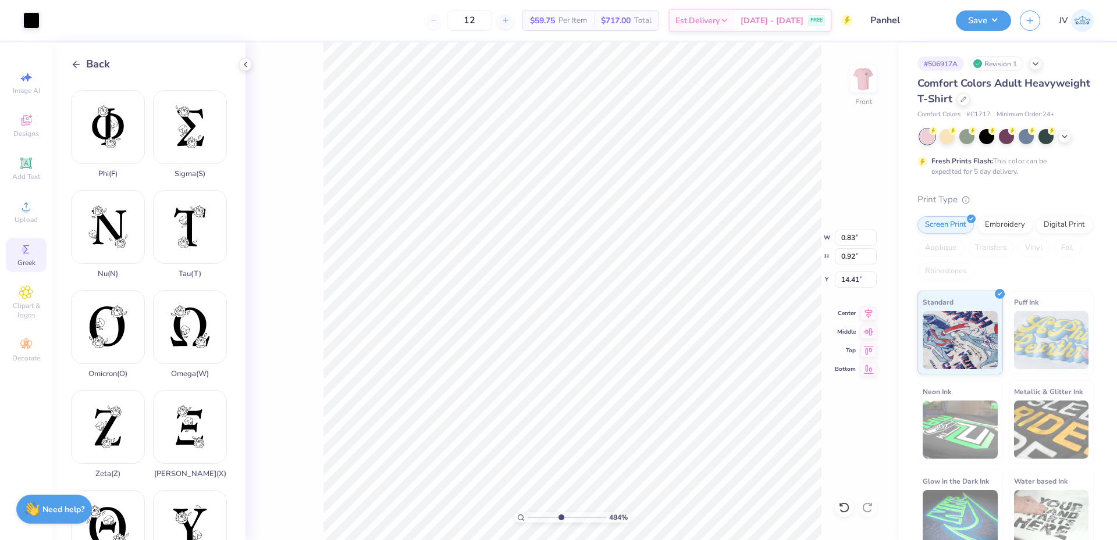
type input "0.96"
type input "1.06"
type input "14.27"
click at [847, 255] on input "1.06" at bounding box center [856, 256] width 42 height 16
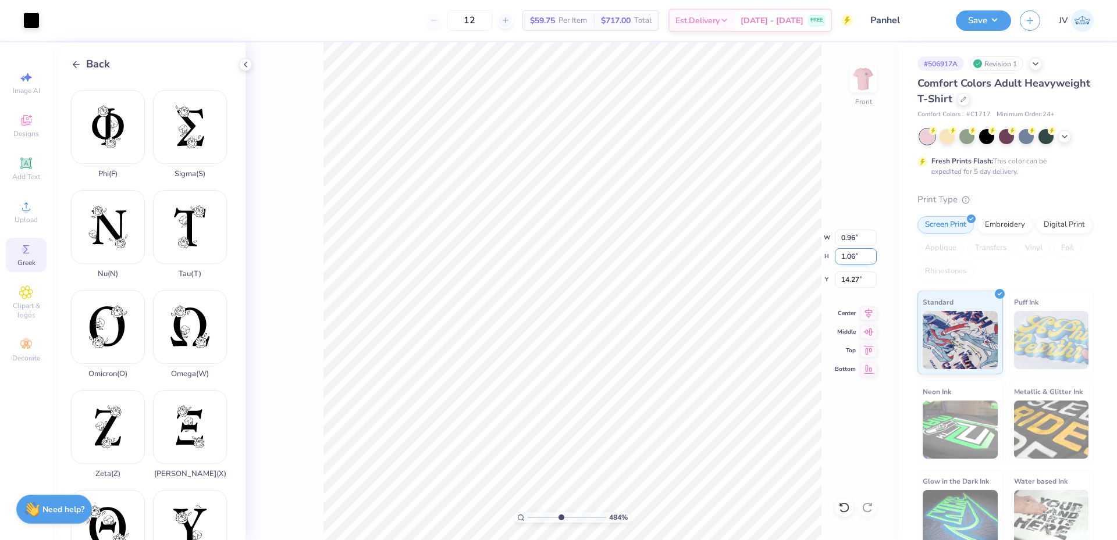
click at [847, 255] on input "1.06" at bounding box center [856, 256] width 42 height 16
type input ".92"
type input "0.83"
type input "0.92"
type input "14.34"
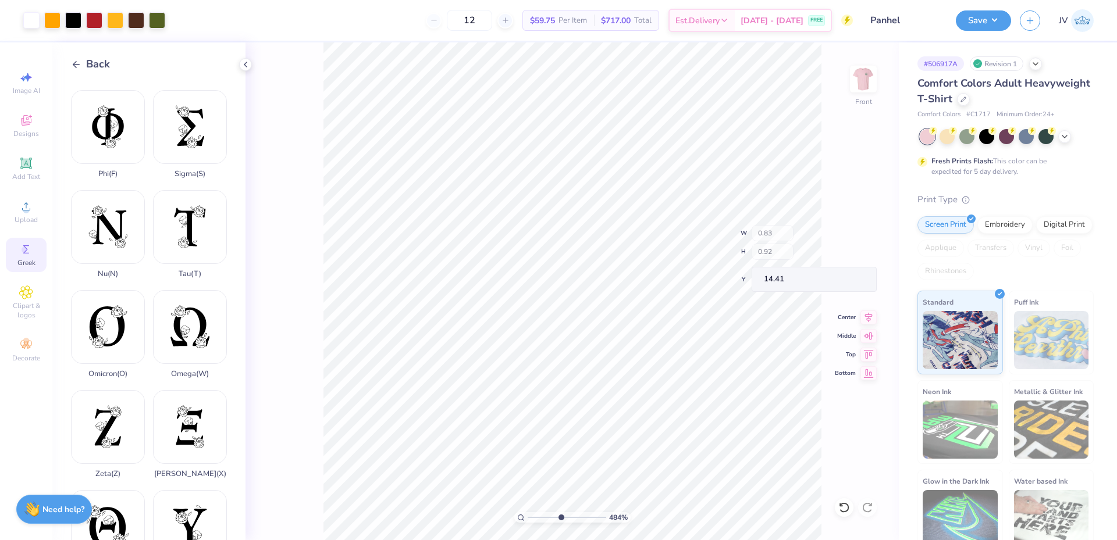
type input "14.41"
type input "0.89"
type input "0.98"
type input "14.35"
click at [30, 16] on div at bounding box center [31, 19] width 16 height 16
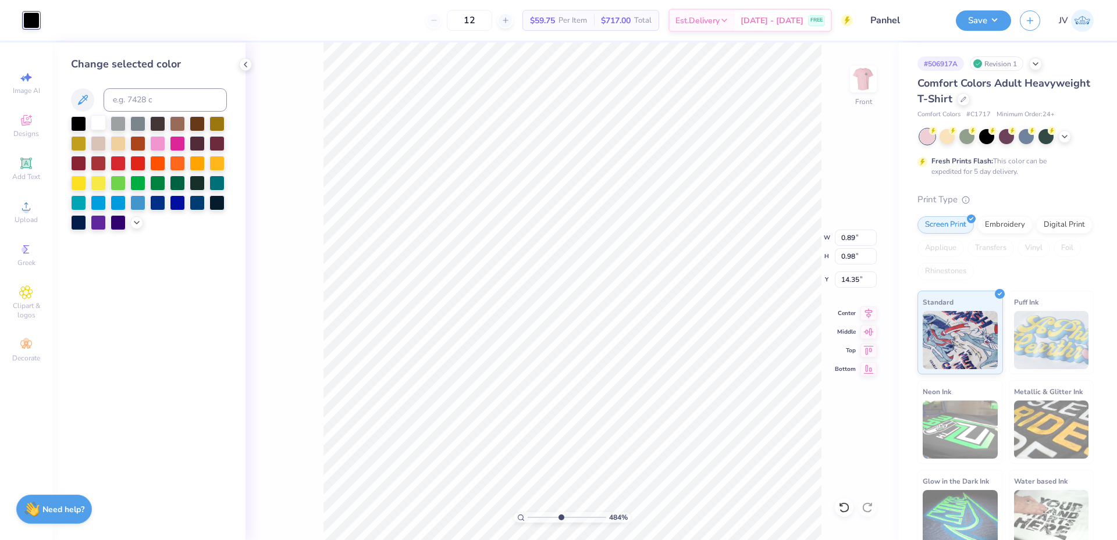
click at [99, 122] on div at bounding box center [98, 122] width 15 height 15
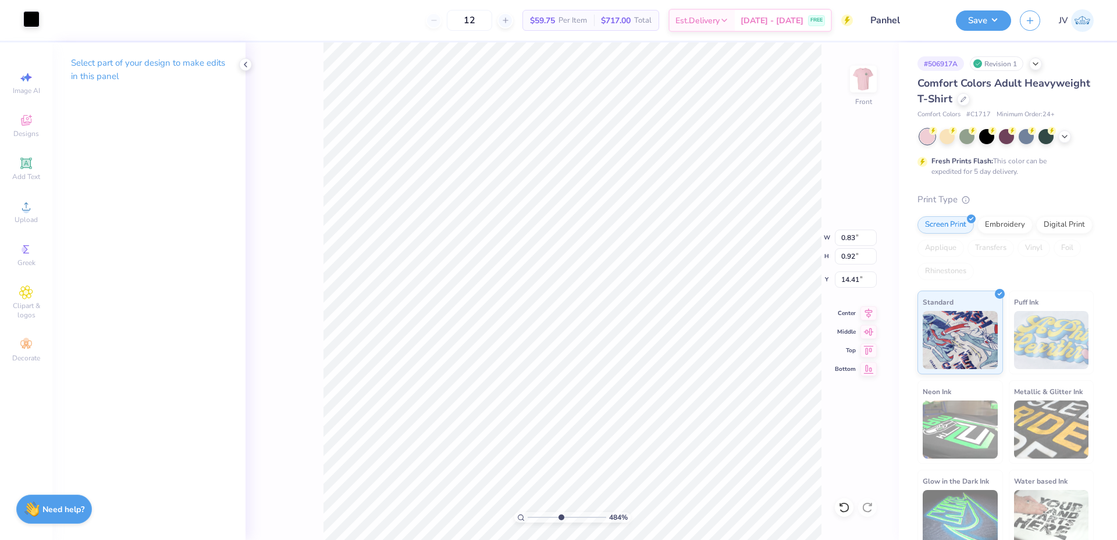
click at [33, 23] on div at bounding box center [31, 19] width 16 height 16
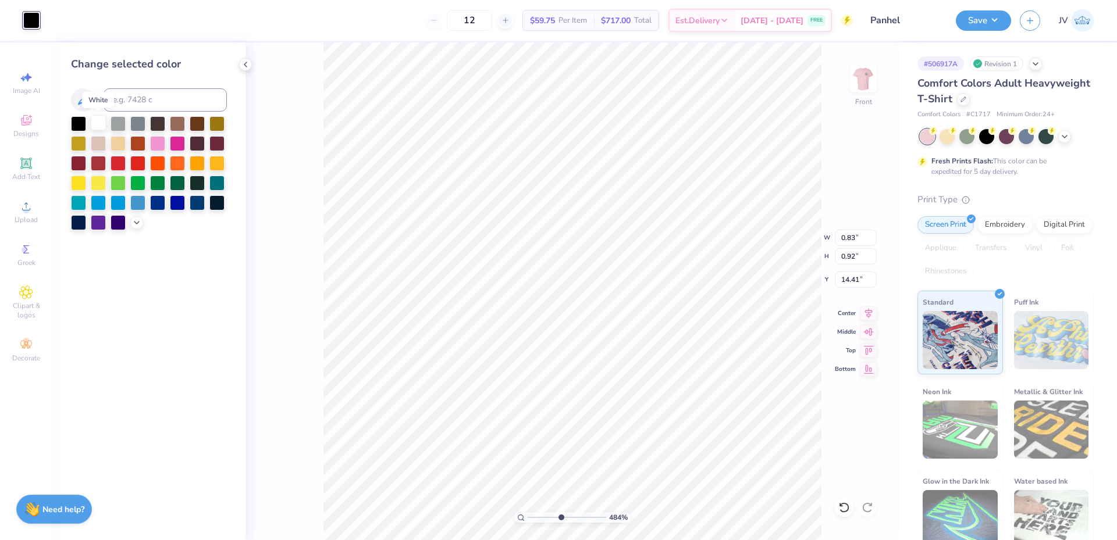
click at [94, 124] on div at bounding box center [98, 122] width 15 height 15
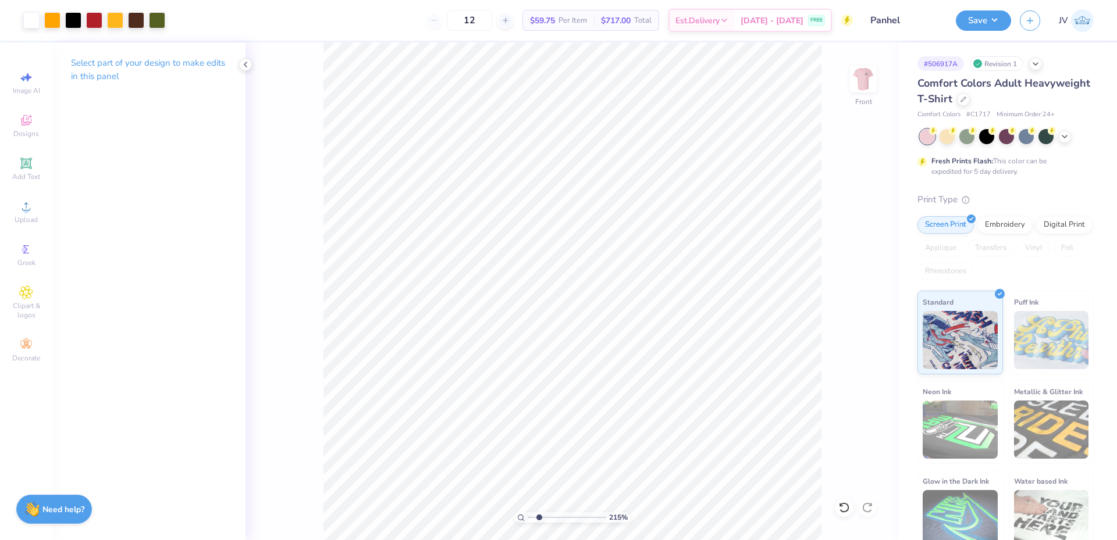
drag, startPoint x: 560, startPoint y: 518, endPoint x: 539, endPoint y: 511, distance: 21.5
type input "2.15"
click at [539, 512] on input "range" at bounding box center [567, 517] width 79 height 10
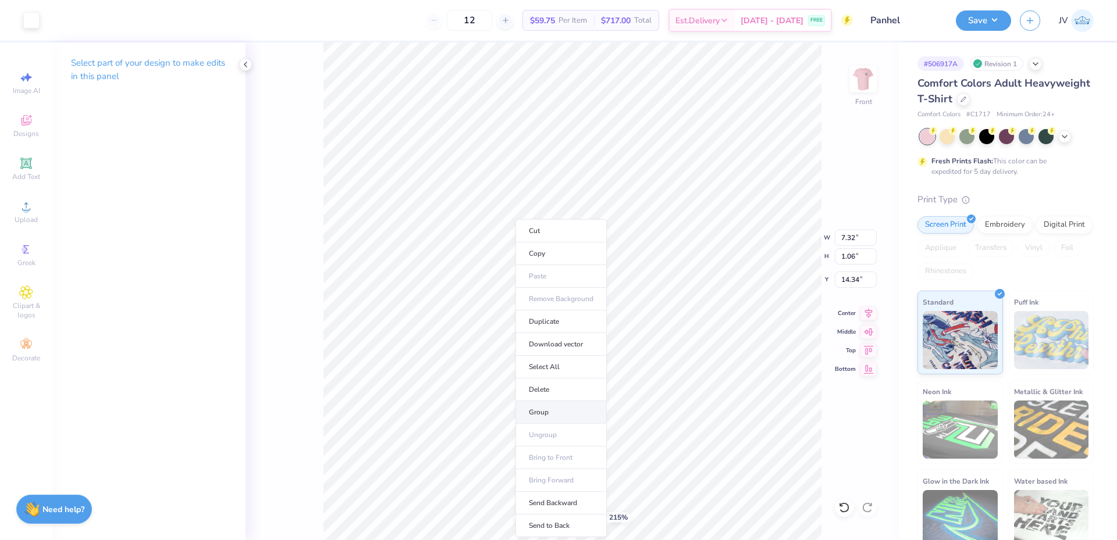
click at [545, 411] on li "Group" at bounding box center [560, 412] width 91 height 23
type input "4.69"
type input "15.67"
click at [476, 416] on li "Group" at bounding box center [468, 412] width 91 height 23
click at [33, 214] on div "Upload" at bounding box center [26, 212] width 41 height 34
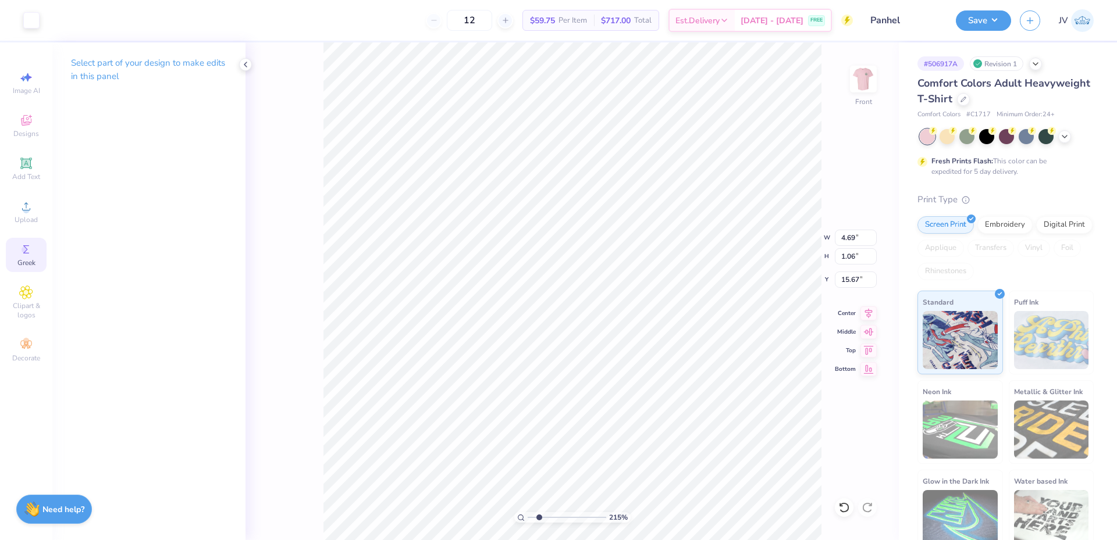
click at [24, 253] on icon at bounding box center [26, 249] width 6 height 8
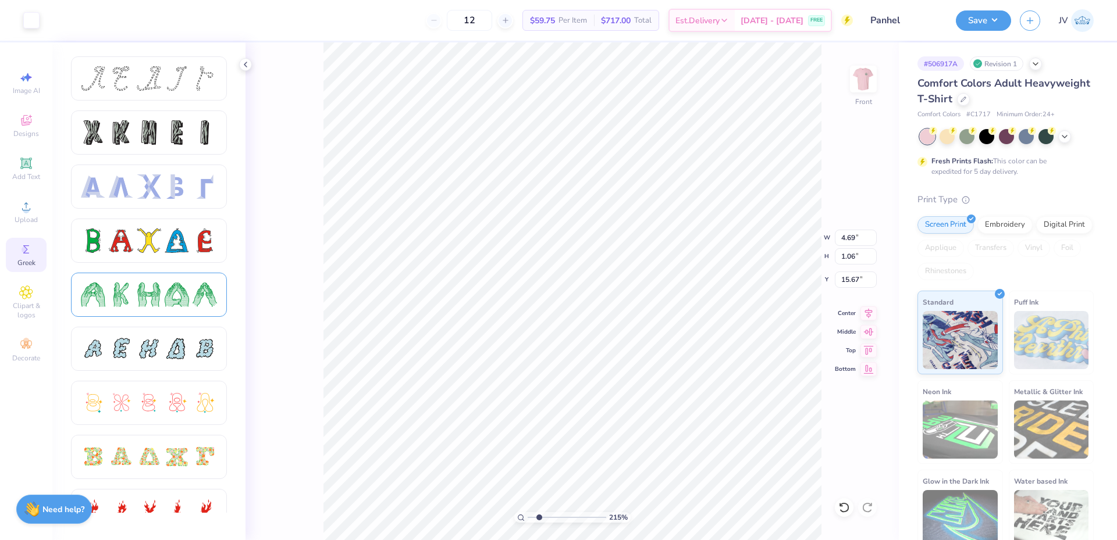
scroll to position [388, 0]
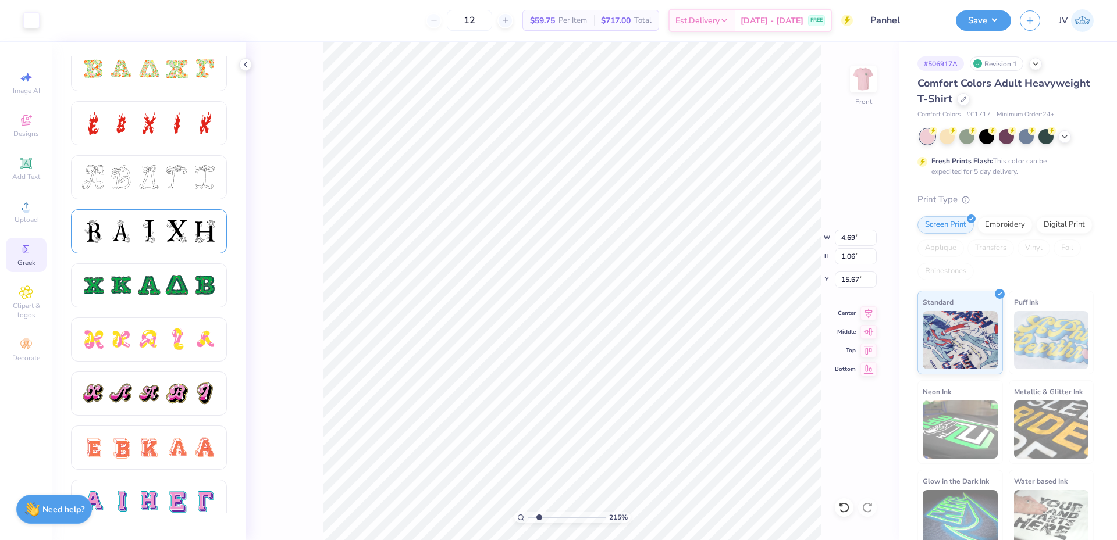
click at [188, 223] on div at bounding box center [177, 231] width 24 height 24
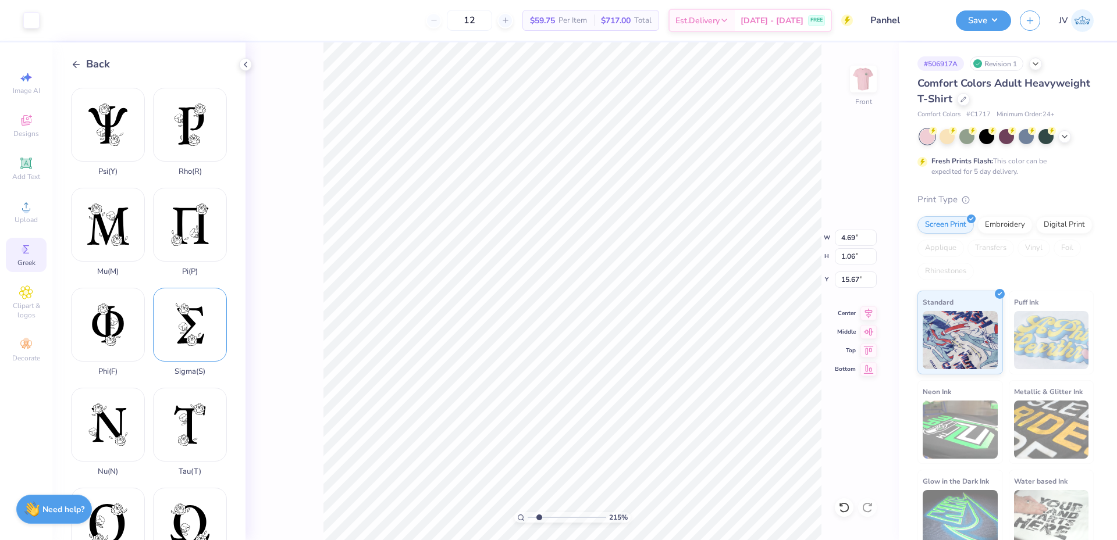
scroll to position [694, 0]
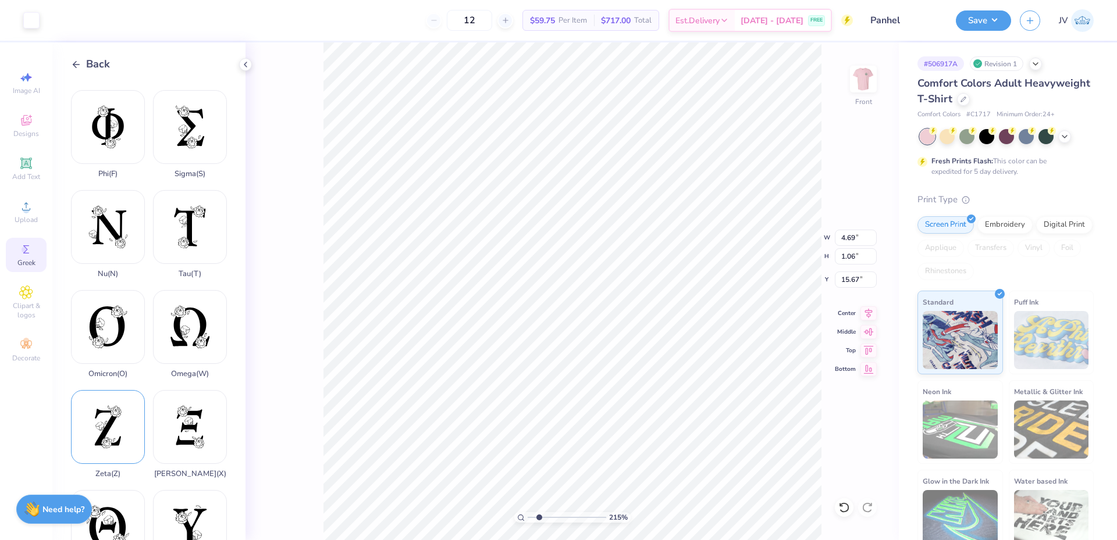
click at [106, 390] on div "Zeta ( Z )" at bounding box center [108, 434] width 74 height 88
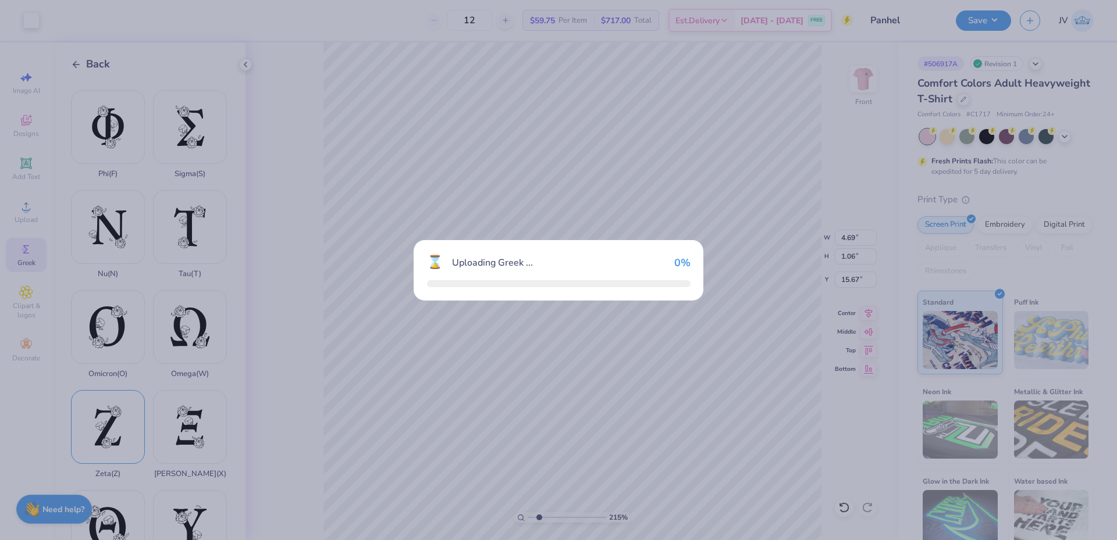
click at [106, 365] on div "⌛ Uploading Greek ... 0 %" at bounding box center [558, 270] width 1117 height 540
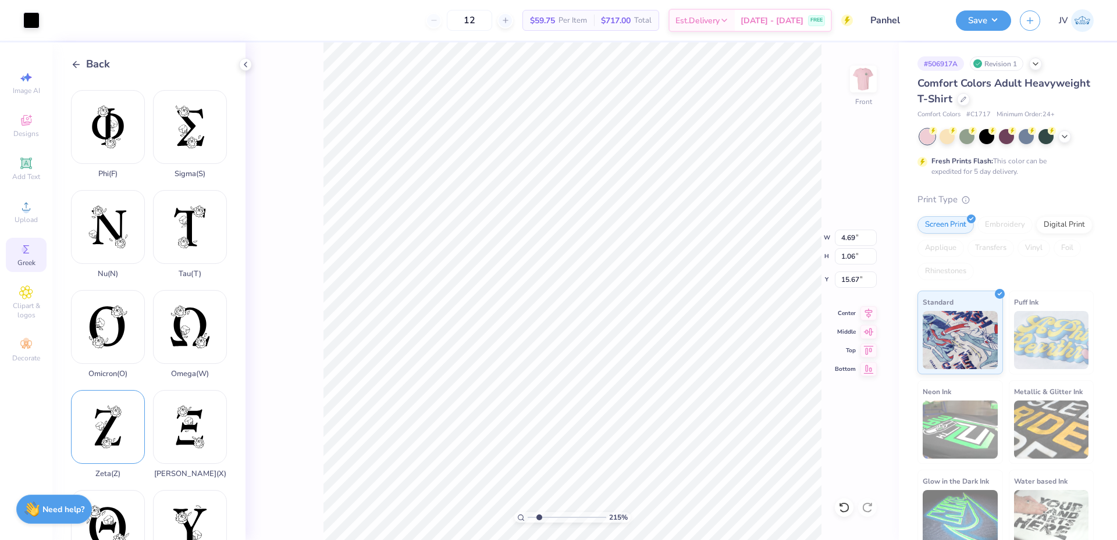
type input "11.21"
type input "18.00"
type input "4.75"
click at [846, 258] on input "18.00" at bounding box center [856, 256] width 42 height 16
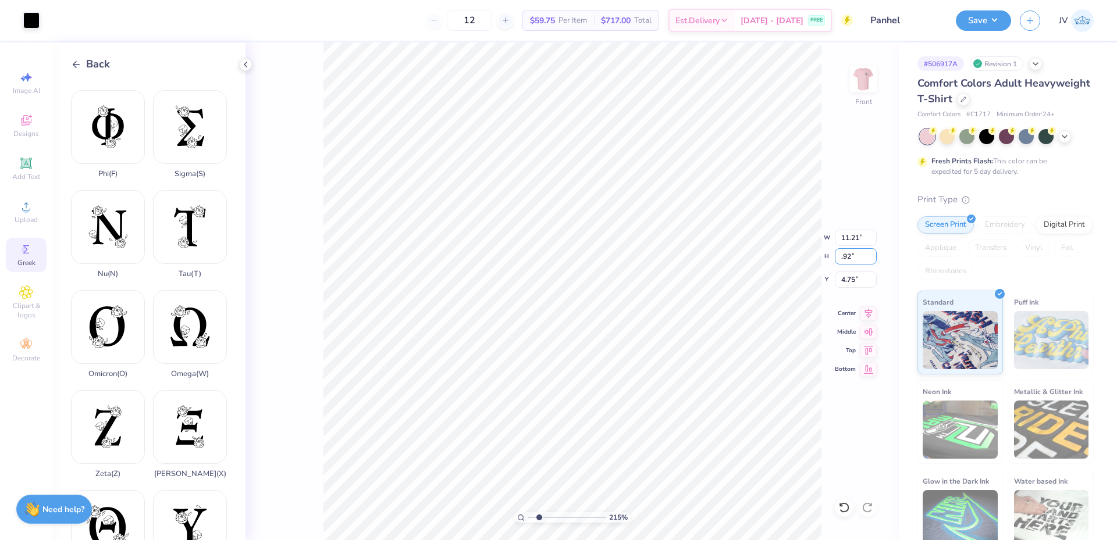
type input ".92"
type input "0.57"
type input "0.92"
click at [186, 216] on div "Tau ( T )" at bounding box center [190, 234] width 74 height 88
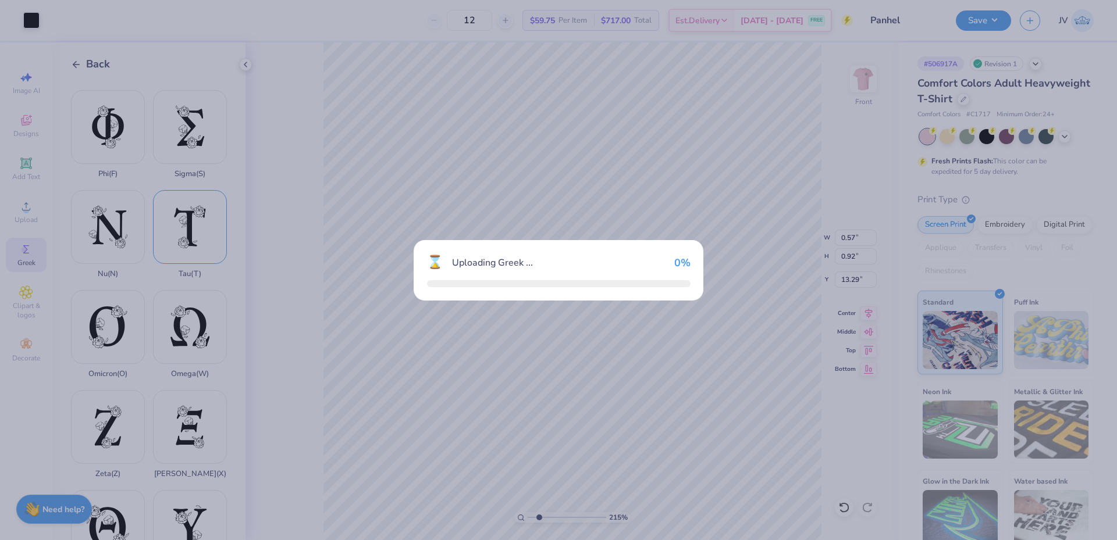
type input "17.01"
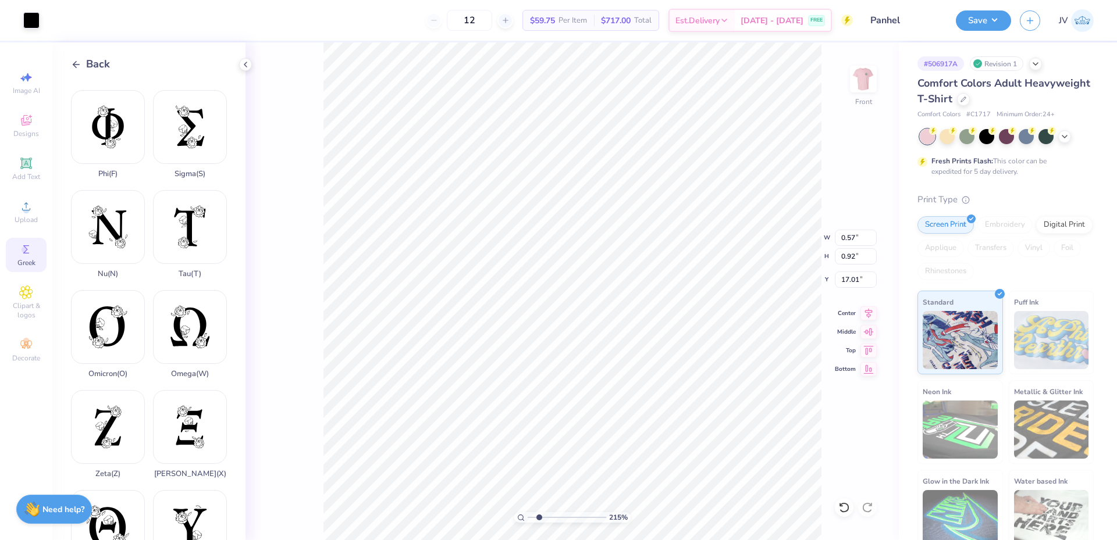
type input "13.18"
type input "18.00"
type input "4.75"
click at [849, 259] on input "18.00" at bounding box center [856, 256] width 42 height 16
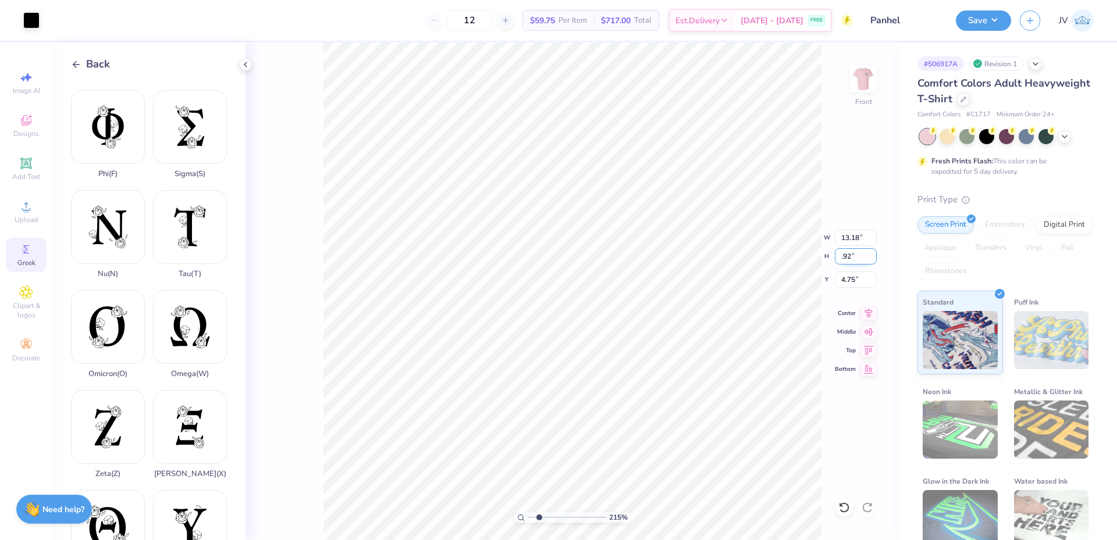
type input ".92"
type input "0.67"
type input "0.92"
type input "17.01"
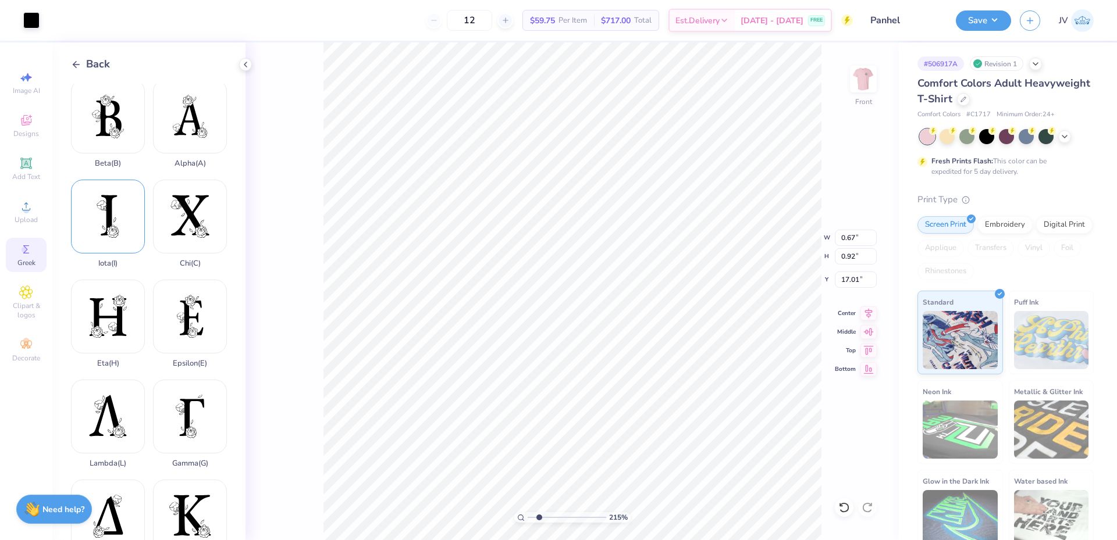
scroll to position [0, 0]
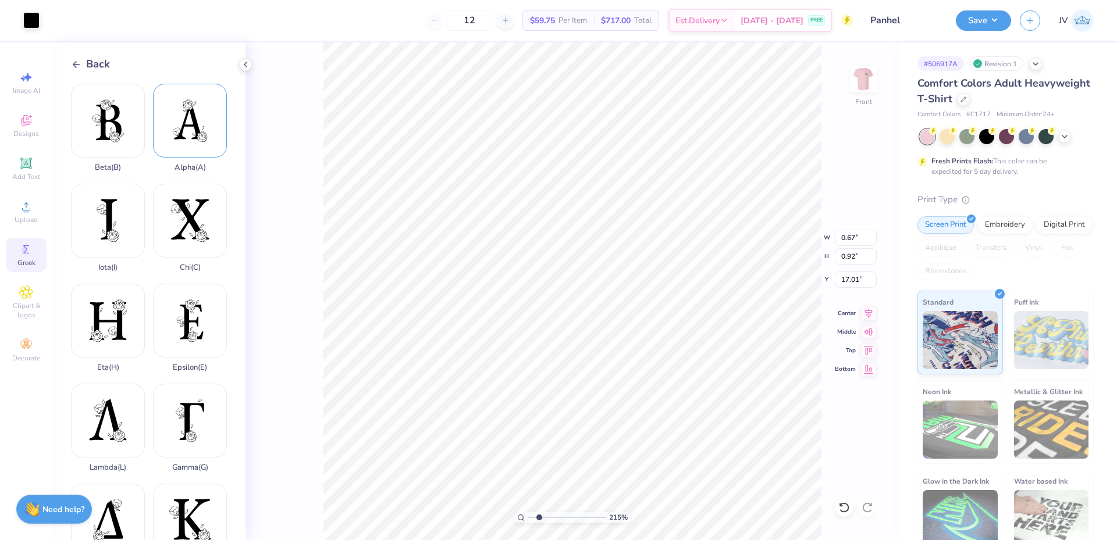
click at [183, 129] on div "Alpha ( A )" at bounding box center [190, 128] width 74 height 88
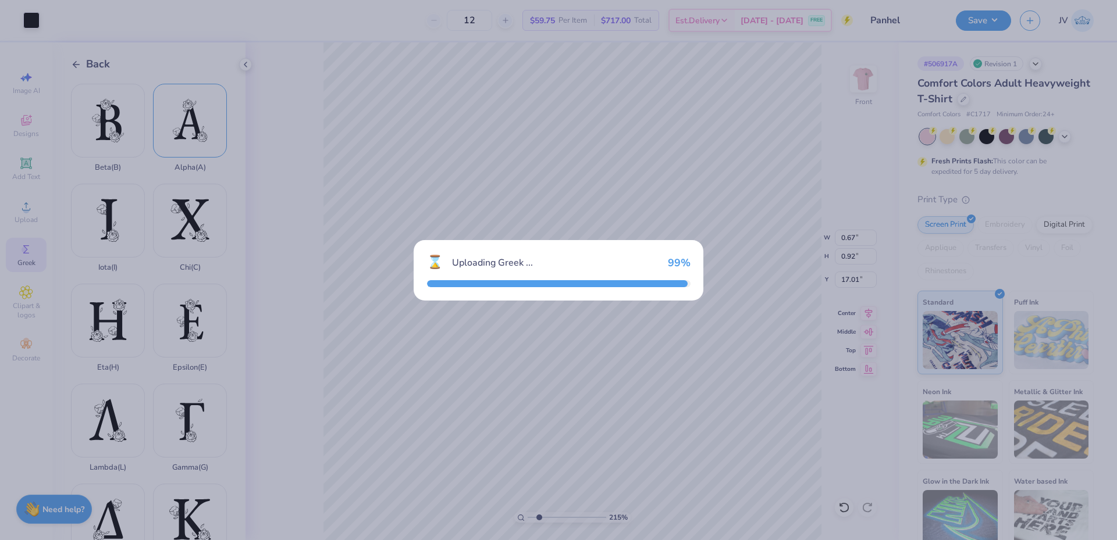
type input "14.47"
type input "18.00"
type input "4.75"
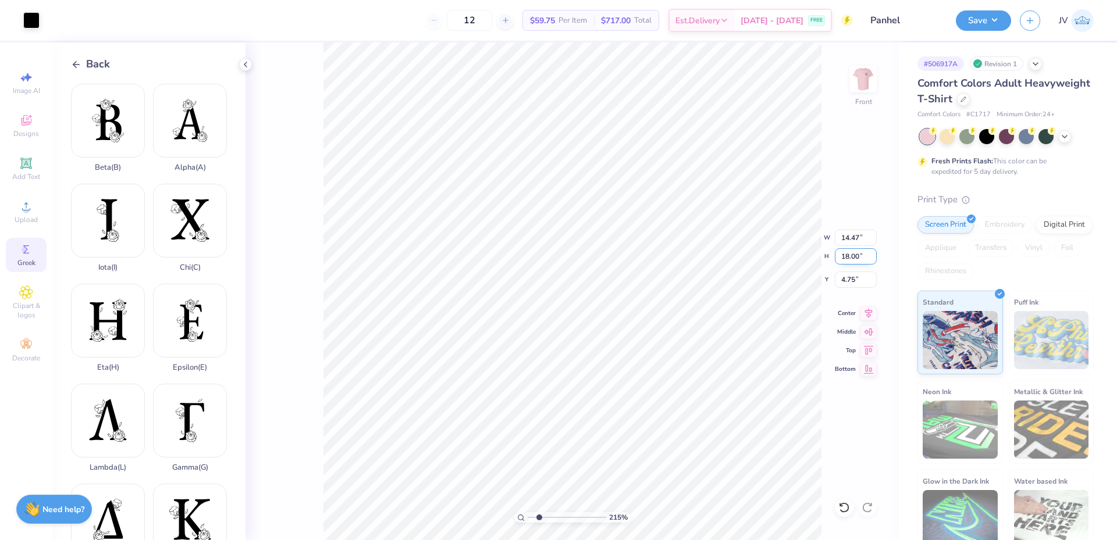
click at [859, 250] on input "18.00" at bounding box center [856, 256] width 42 height 16
type input ".92"
type input "0.74"
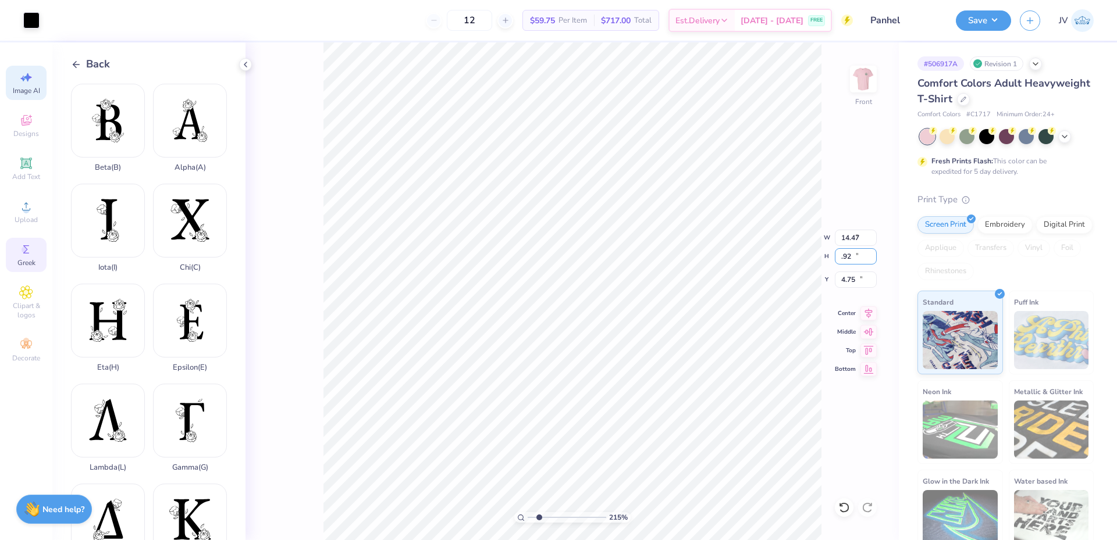
type input "0.92"
click at [32, 26] on div at bounding box center [31, 20] width 16 height 16
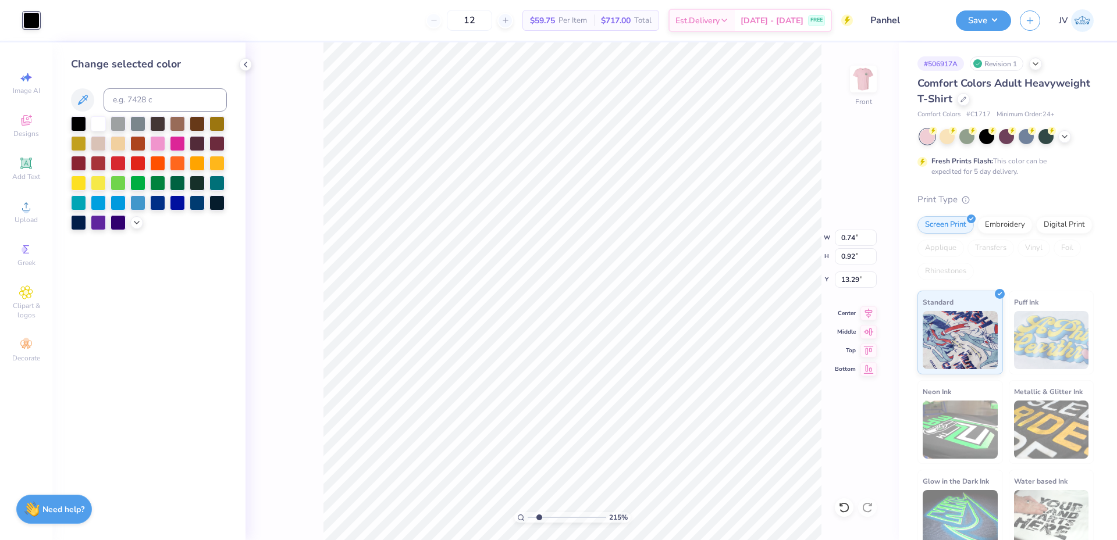
type input "17.01"
click at [122, 28] on div "12 $59.75 Per Item $717.00 Total Est. Delivery [DATE] - [DATE] FREE" at bounding box center [450, 20] width 804 height 41
click at [99, 125] on div at bounding box center [98, 122] width 15 height 15
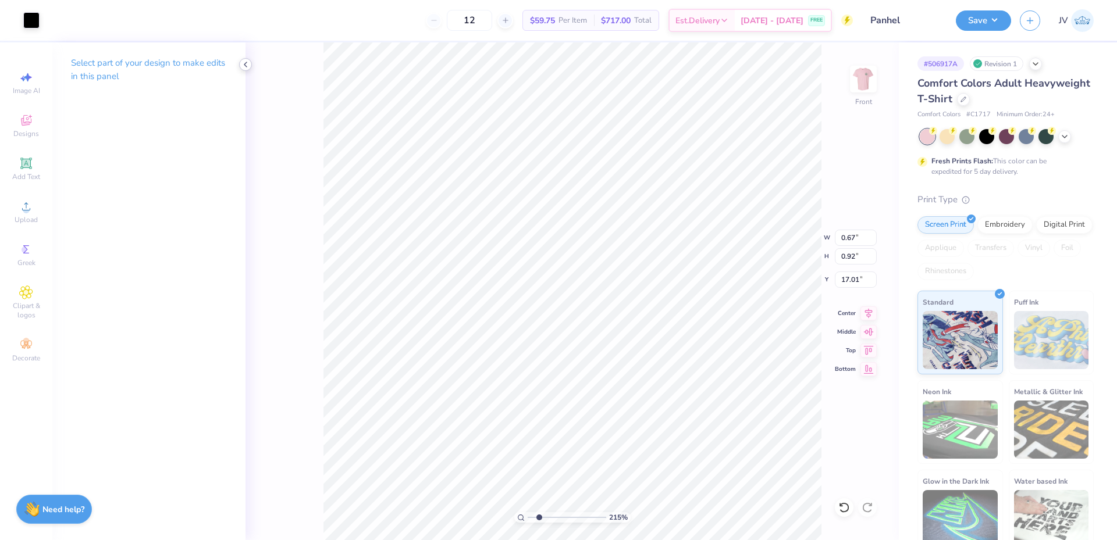
click at [244, 65] on icon at bounding box center [245, 64] width 9 height 9
type input "0.57"
click at [31, 27] on div at bounding box center [31, 19] width 16 height 16
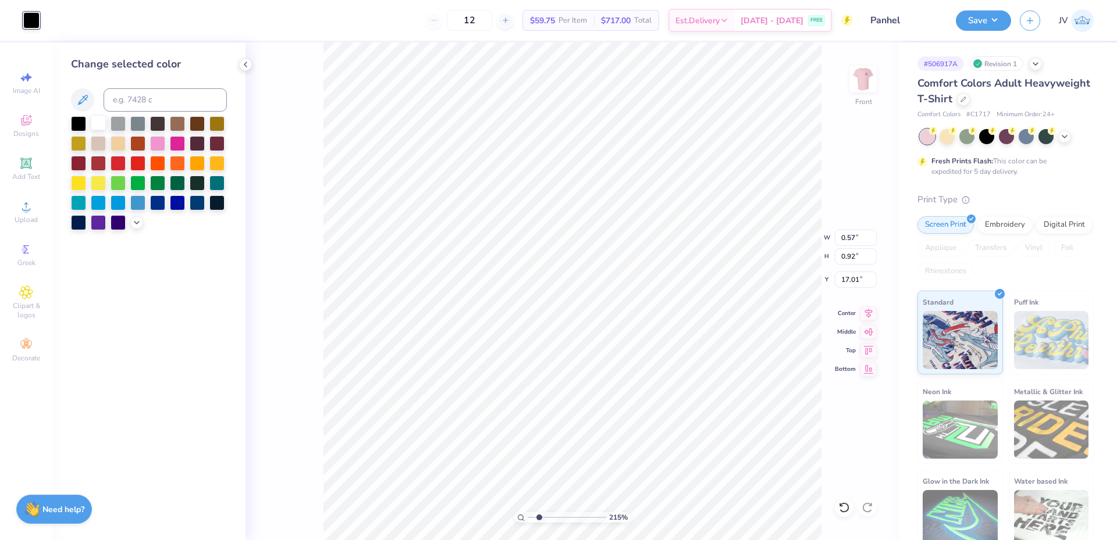
click at [101, 121] on div at bounding box center [98, 122] width 15 height 15
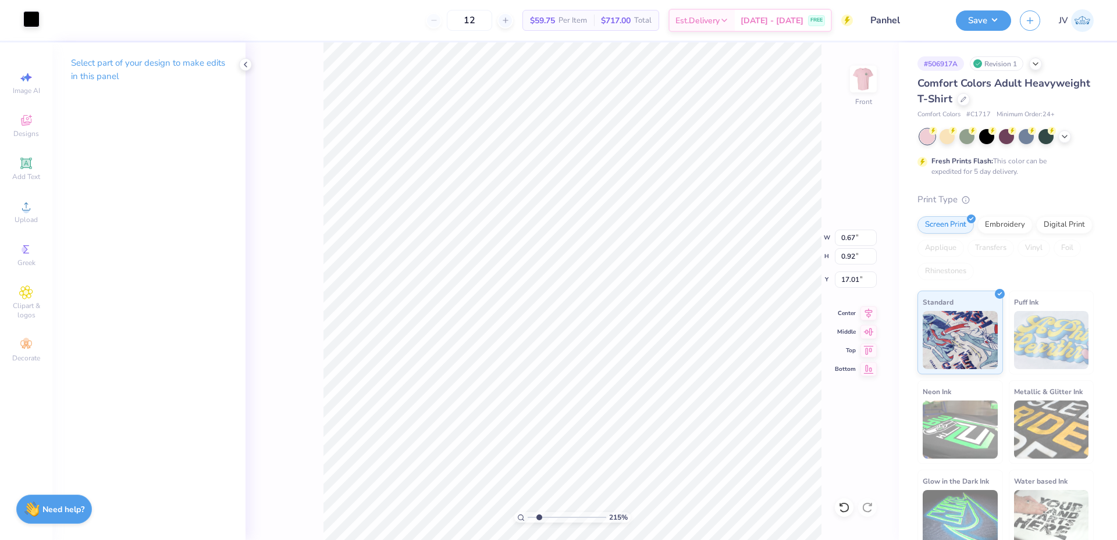
click at [32, 18] on div at bounding box center [31, 19] width 16 height 16
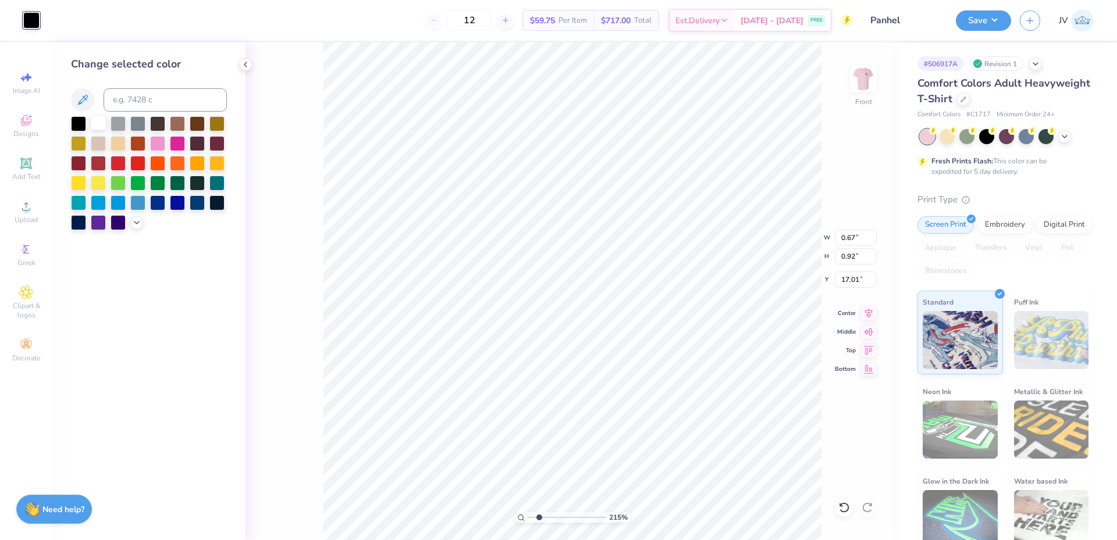
click at [103, 121] on div at bounding box center [98, 122] width 15 height 15
drag, startPoint x: 540, startPoint y: 516, endPoint x: 551, endPoint y: 516, distance: 10.5
type input "3.64"
click at [551, 516] on input "range" at bounding box center [567, 517] width 79 height 10
type input "0.57"
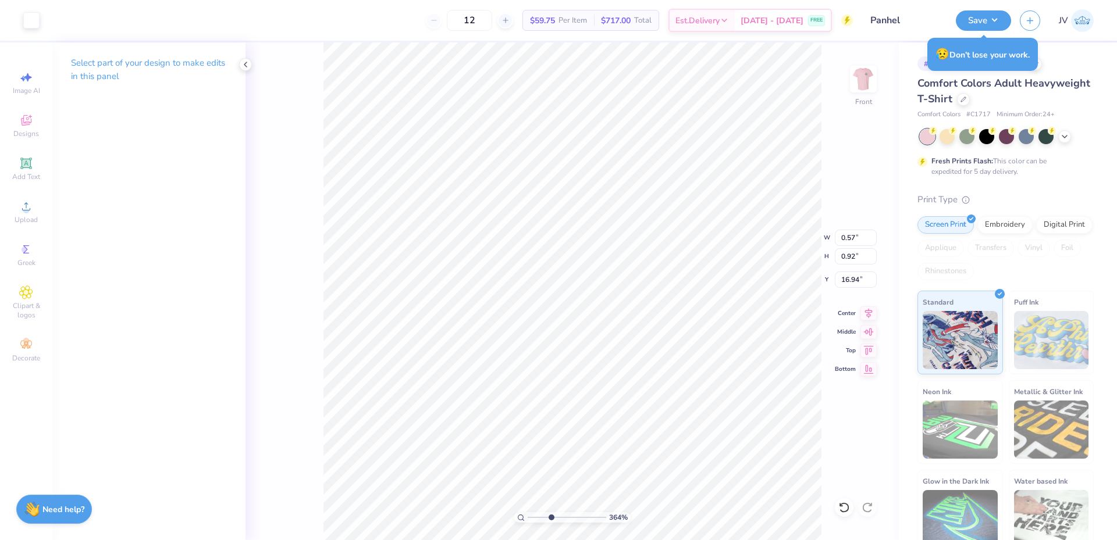
type input "16.94"
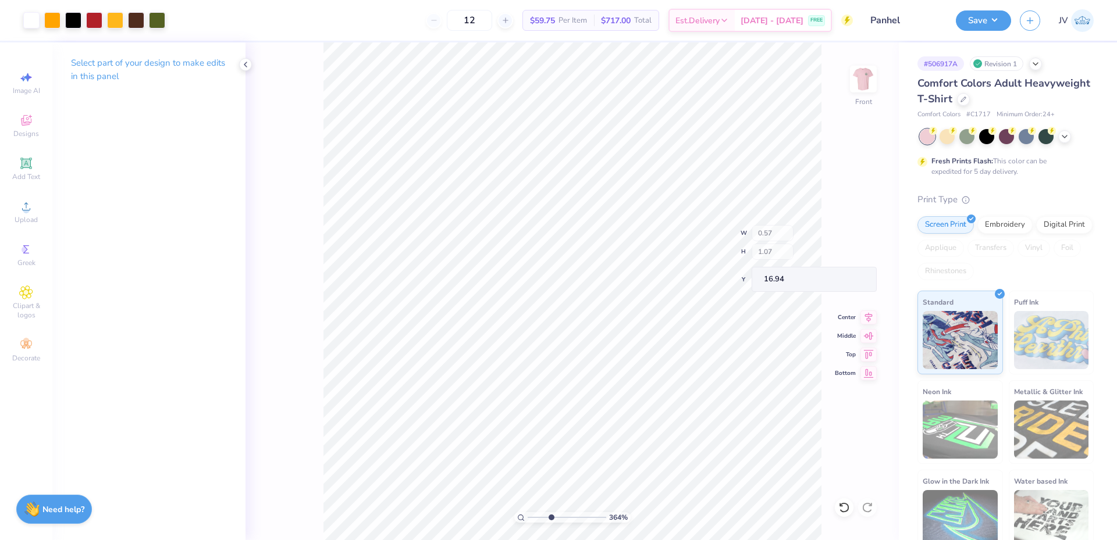
type input "0.67"
type input "1.07"
type input "1.08"
type input "16.93"
type input "17.09"
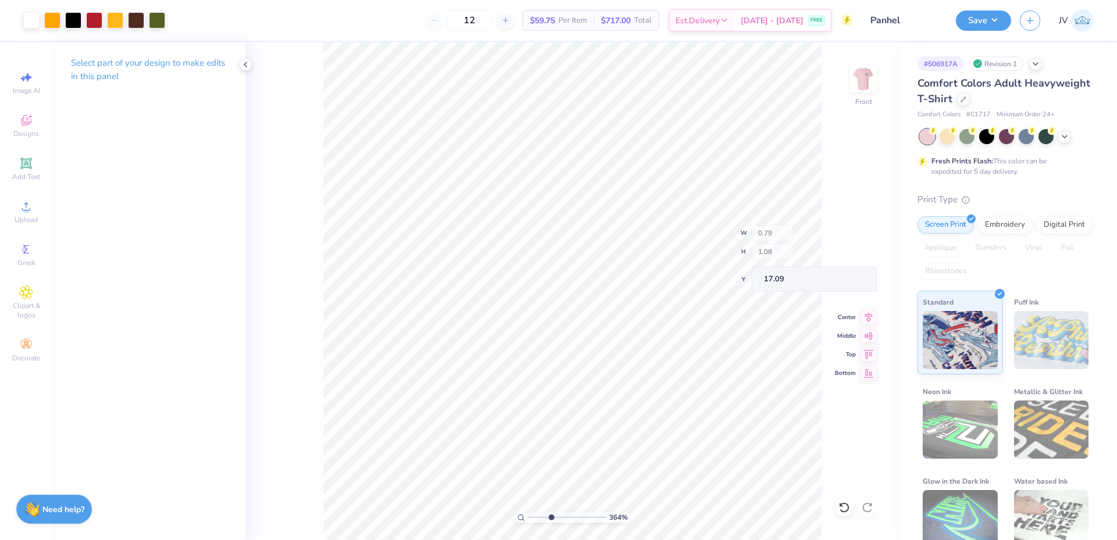
type input "0.79"
type input "1.08"
type input "16.93"
type input "17.09"
type input "0.88"
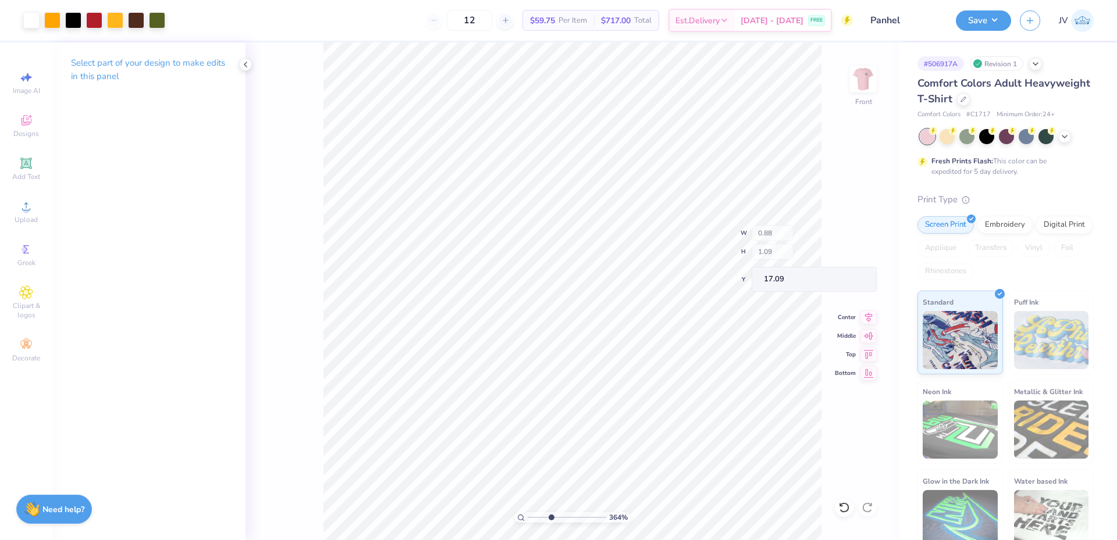
type input "1.09"
type input "16.92"
drag, startPoint x: 550, startPoint y: 517, endPoint x: 541, endPoint y: 517, distance: 8.7
click at [541, 517] on input "range" at bounding box center [567, 517] width 79 height 10
click at [484, 370] on li "Group" at bounding box center [517, 372] width 91 height 23
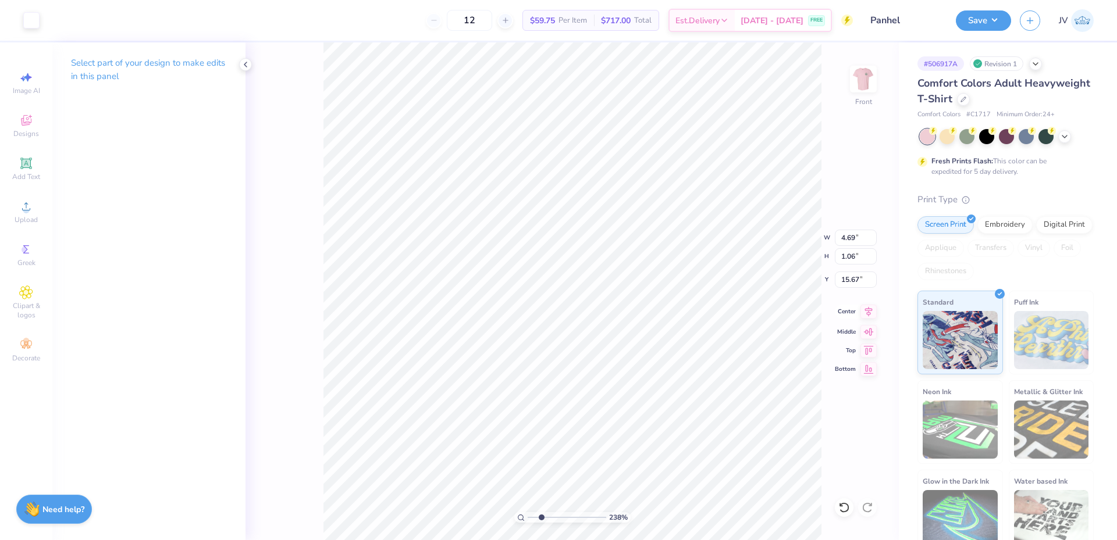
click at [868, 312] on icon at bounding box center [869, 312] width 8 height 10
click at [864, 309] on icon at bounding box center [868, 312] width 16 height 14
click at [868, 309] on icon at bounding box center [868, 312] width 16 height 14
drag, startPoint x: 541, startPoint y: 516, endPoint x: 530, endPoint y: 516, distance: 11.6
click at [530, 516] on input "range" at bounding box center [567, 517] width 79 height 10
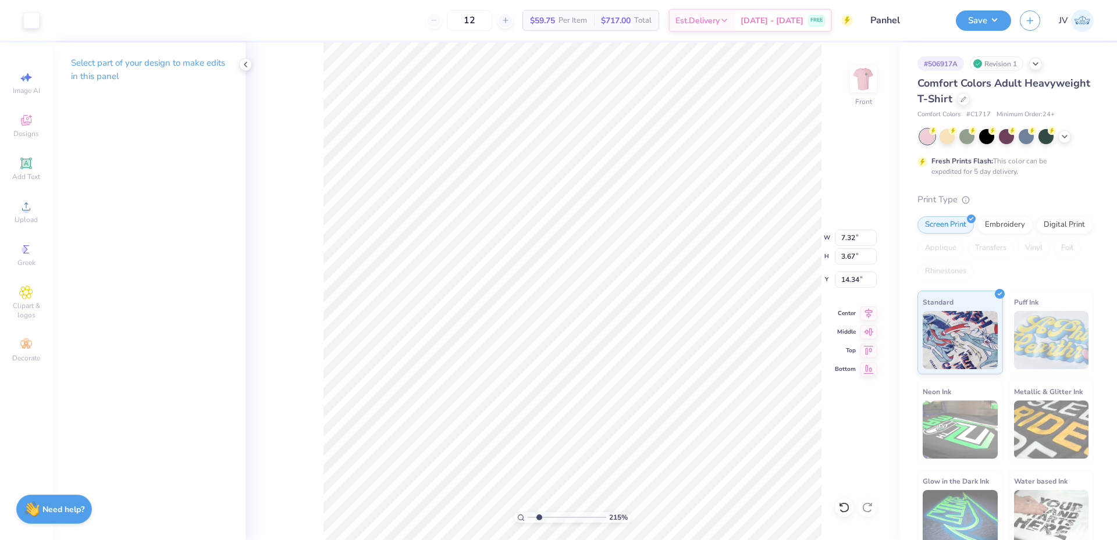
drag, startPoint x: 529, startPoint y: 517, endPoint x: 539, endPoint y: 516, distance: 10.5
click at [539, 516] on input "range" at bounding box center [567, 517] width 79 height 10
click at [548, 409] on li "Group" at bounding box center [564, 412] width 91 height 23
click at [850, 238] on input "7.32" at bounding box center [856, 238] width 42 height 16
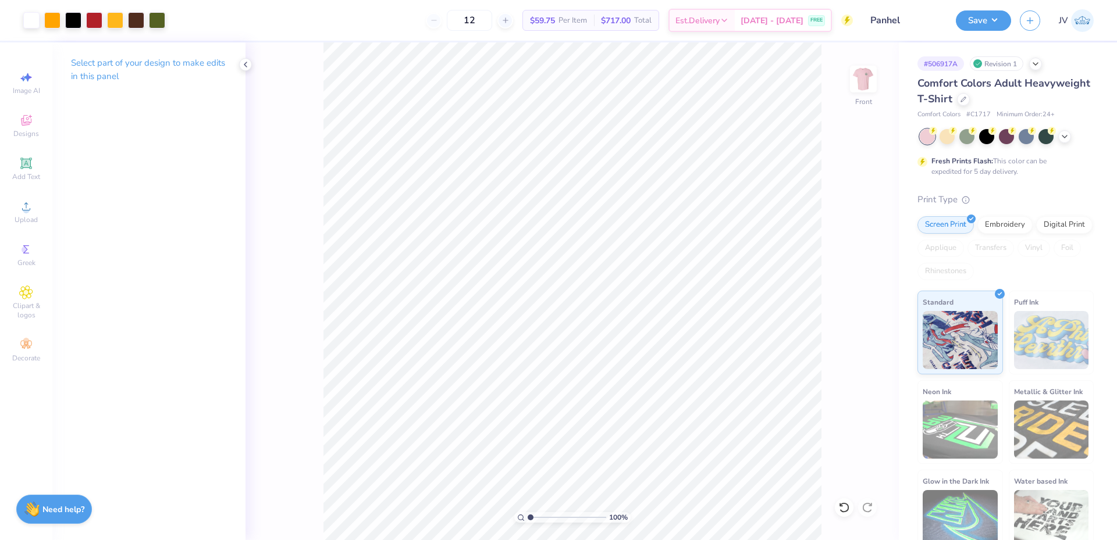
drag, startPoint x: 540, startPoint y: 516, endPoint x: 522, endPoint y: 513, distance: 18.8
click at [528, 514] on input "range" at bounding box center [567, 517] width 79 height 10
click at [446, 42] on div "Art colors 12 $59.75 Per Item $717.00 Total Est. Delivery [DATE] - [DATE] FREE …" at bounding box center [558, 270] width 1117 height 540
click at [590, 359] on li "Group" at bounding box center [614, 363] width 91 height 23
click at [853, 240] on input "9.17" at bounding box center [856, 238] width 42 height 16
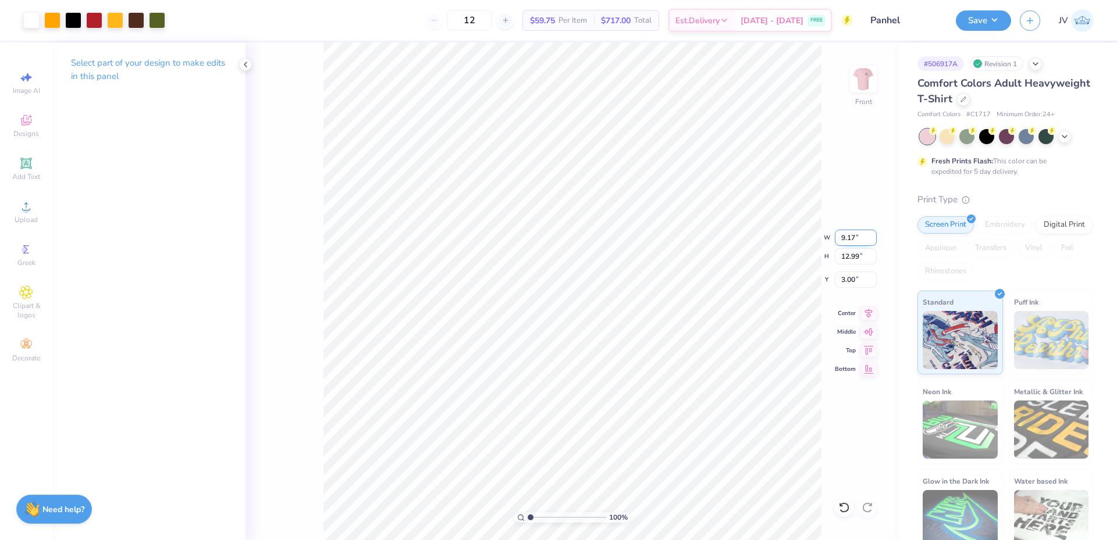
click at [853, 240] on input "9.17" at bounding box center [856, 238] width 42 height 16
click at [846, 256] on input "17.00" at bounding box center [856, 256] width 42 height 16
click at [974, 20] on button "Save" at bounding box center [983, 19] width 55 height 20
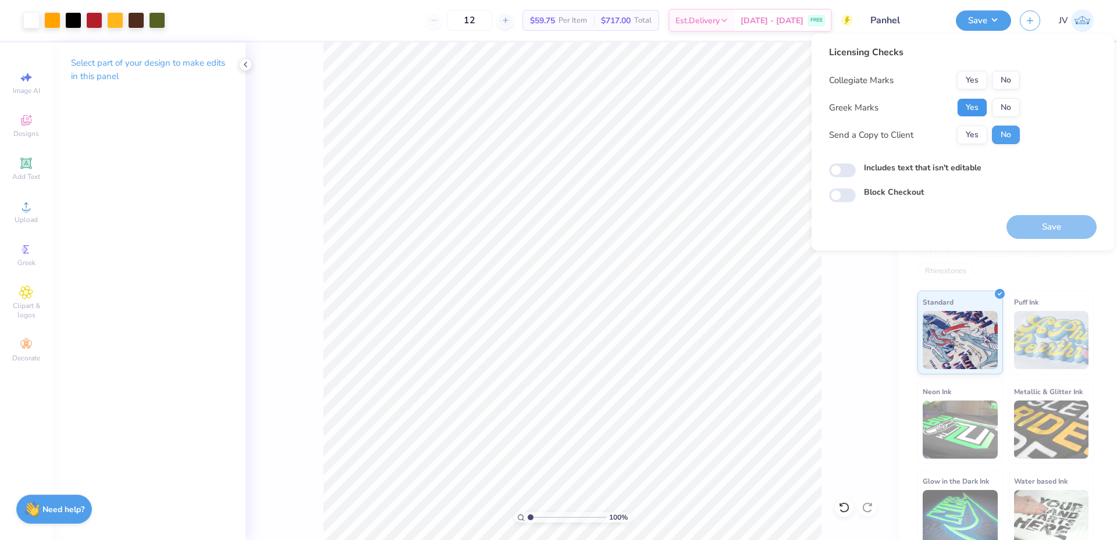
click at [975, 105] on button "Yes" at bounding box center [972, 107] width 30 height 19
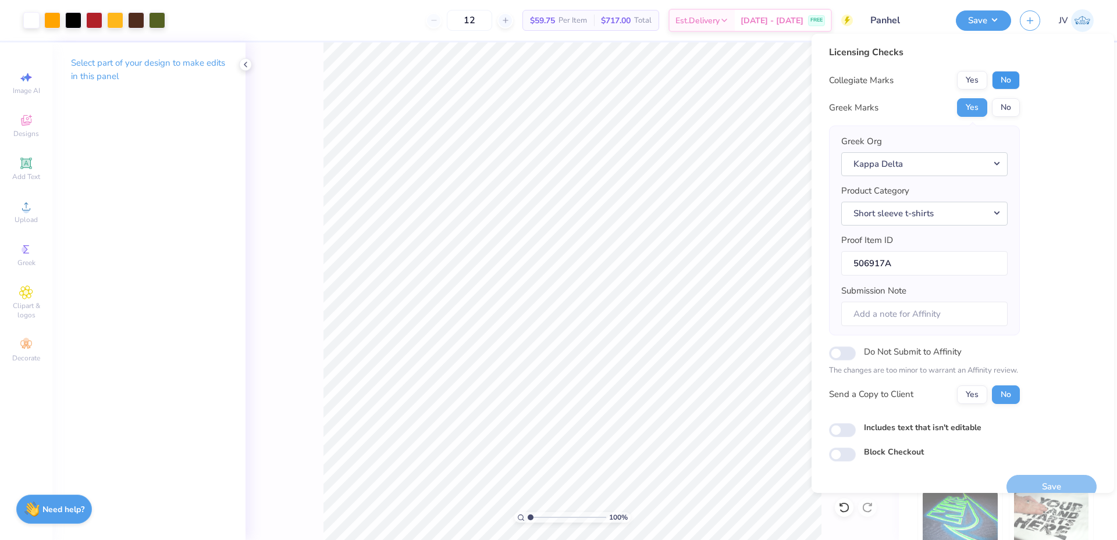
click at [1013, 81] on button "No" at bounding box center [1006, 80] width 28 height 19
click at [1031, 479] on button "Save" at bounding box center [1051, 487] width 90 height 24
click at [244, 66] on icon at bounding box center [245, 64] width 9 height 9
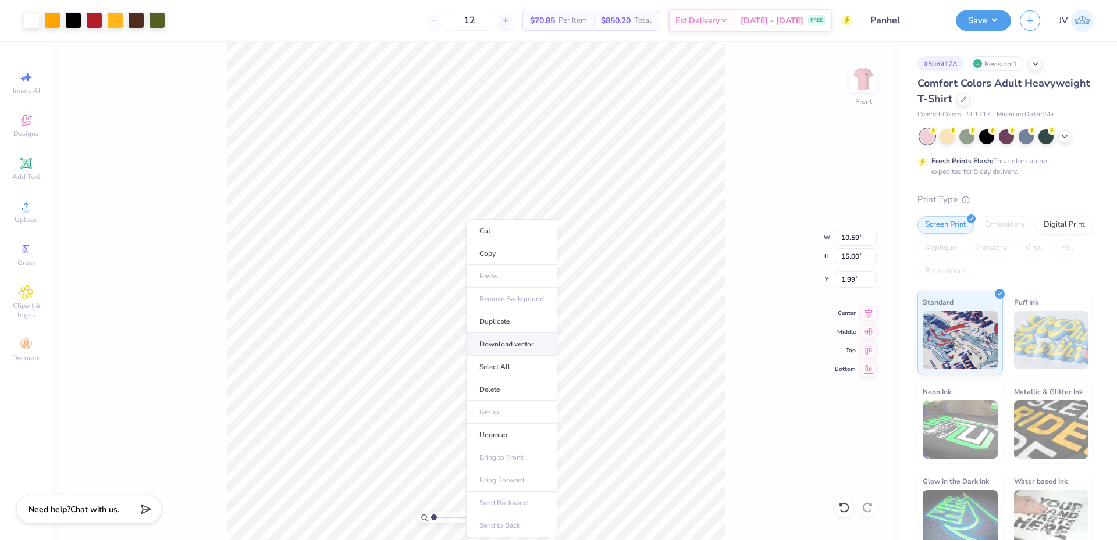
click at [541, 345] on li "Download vector" at bounding box center [511, 344] width 91 height 23
click at [563, 430] on li "Ungroup" at bounding box center [568, 435] width 91 height 23
click at [571, 400] on li "Ungroup" at bounding box center [583, 402] width 91 height 23
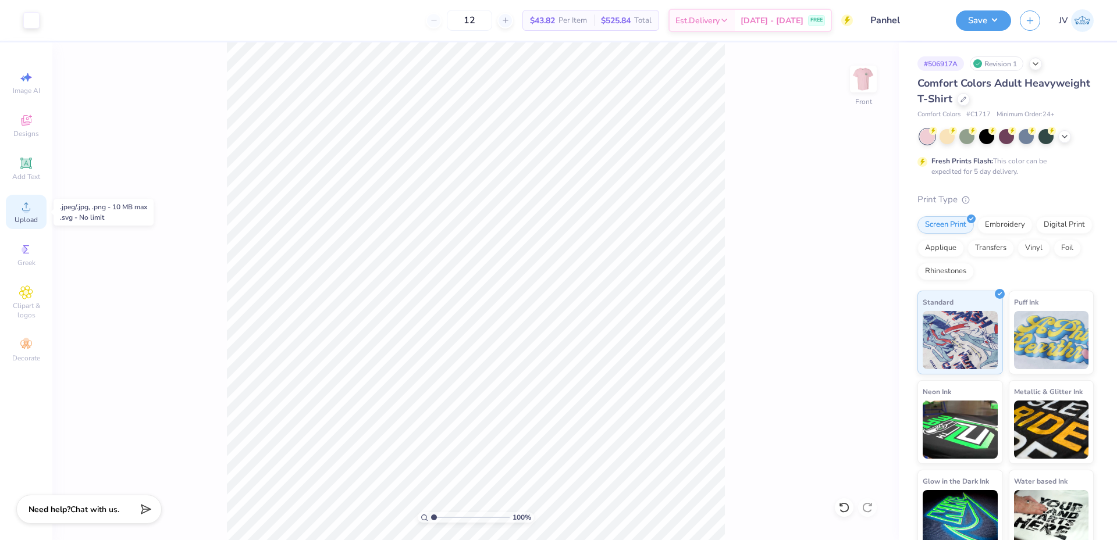
click at [23, 208] on icon at bounding box center [26, 206] width 14 height 14
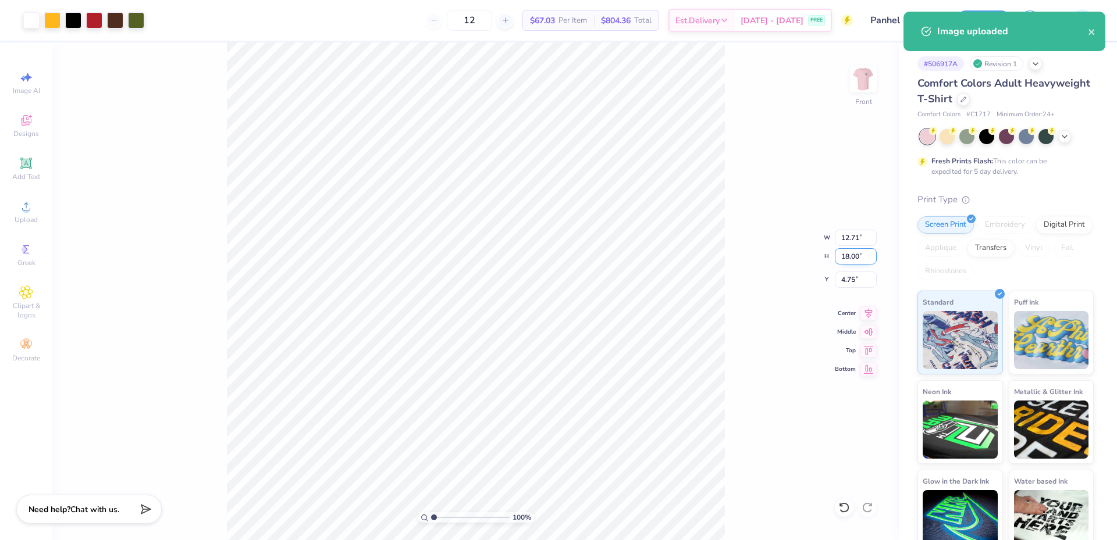
click at [851, 254] on input "18.00" at bounding box center [856, 256] width 42 height 16
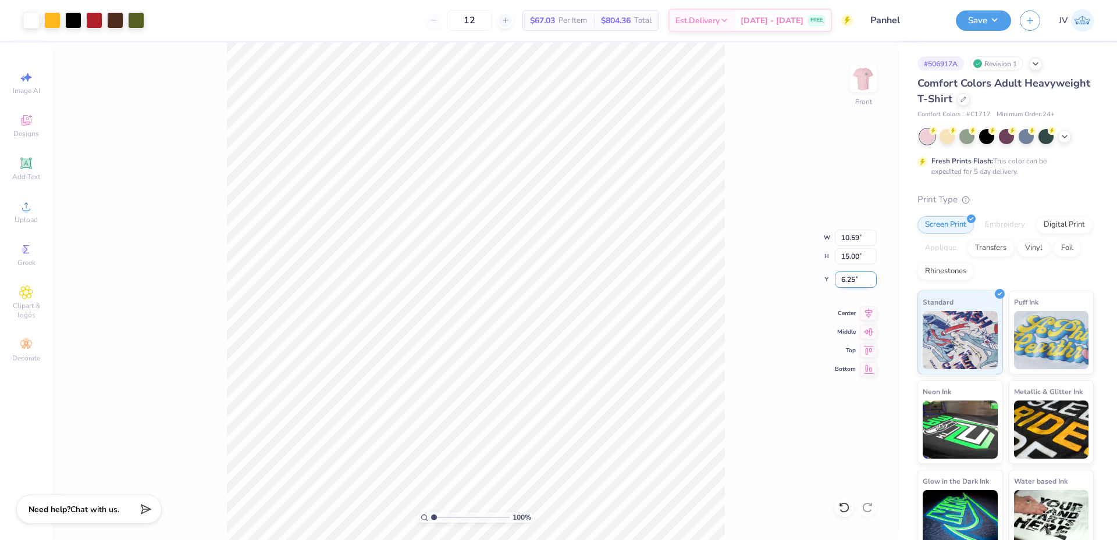
click at [849, 282] on input "6.25" at bounding box center [856, 280] width 42 height 16
click at [845, 281] on input "3.00" at bounding box center [856, 280] width 42 height 16
click at [440, 516] on input "range" at bounding box center [470, 517] width 79 height 10
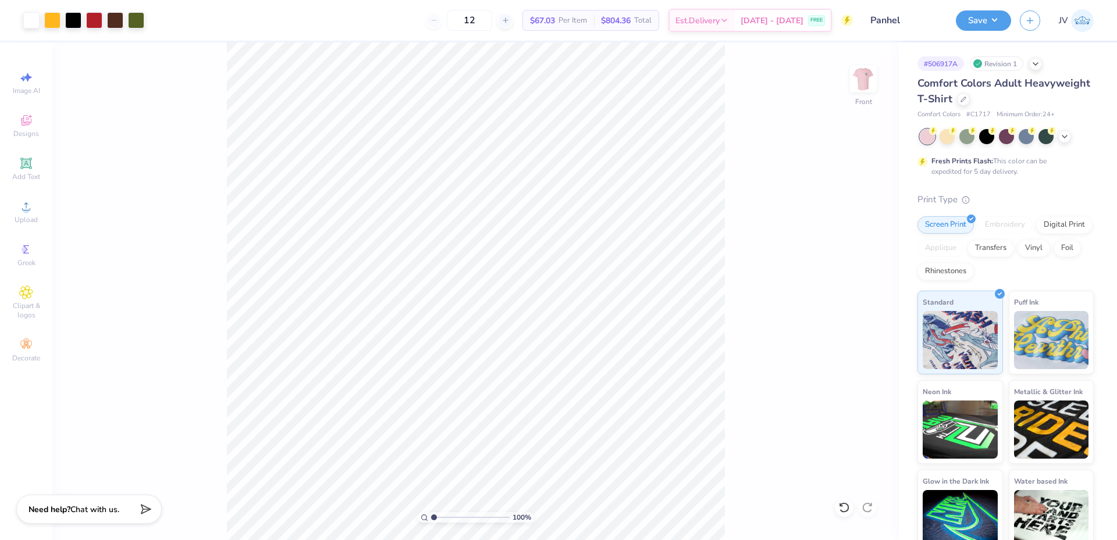
drag, startPoint x: 441, startPoint y: 518, endPoint x: 429, endPoint y: 516, distance: 11.8
click at [431, 516] on input "range" at bounding box center [470, 517] width 79 height 10
click at [505, 373] on li "Group" at bounding box center [513, 370] width 91 height 23
click at [843, 275] on input "2.22" at bounding box center [856, 280] width 42 height 16
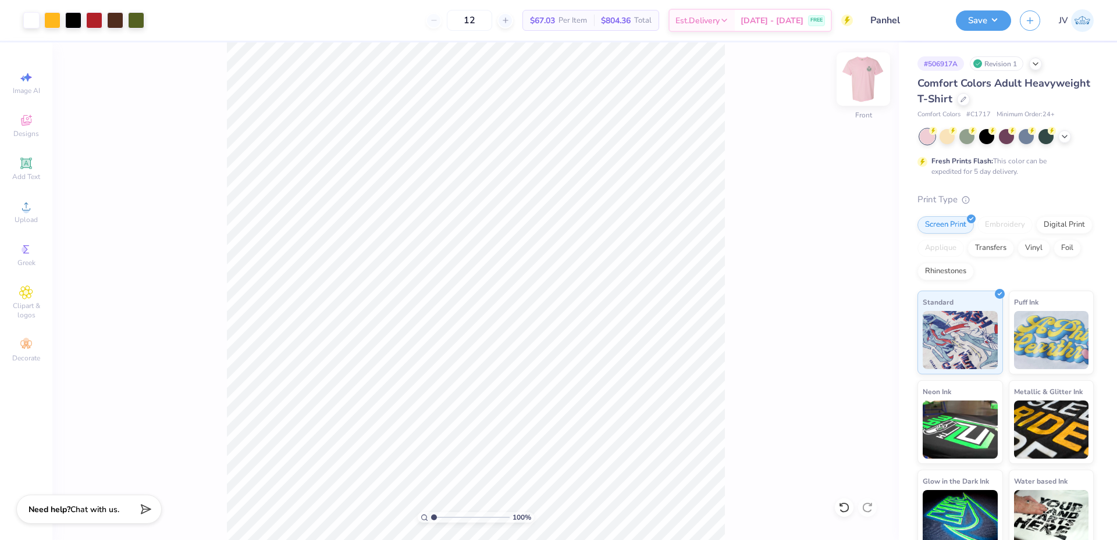
click at [857, 79] on img at bounding box center [863, 79] width 47 height 47
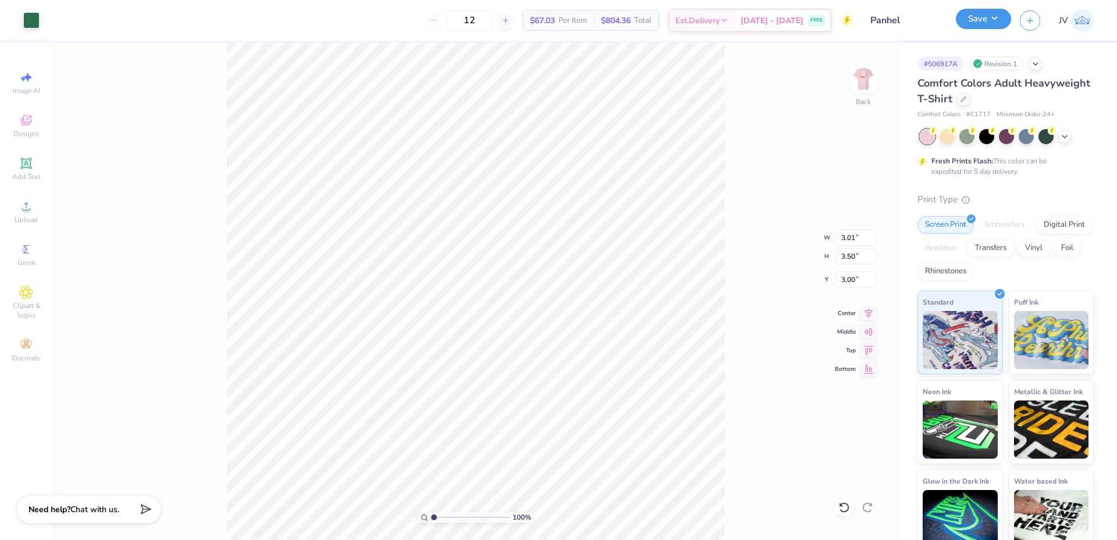
click at [998, 16] on button "Save" at bounding box center [983, 19] width 55 height 20
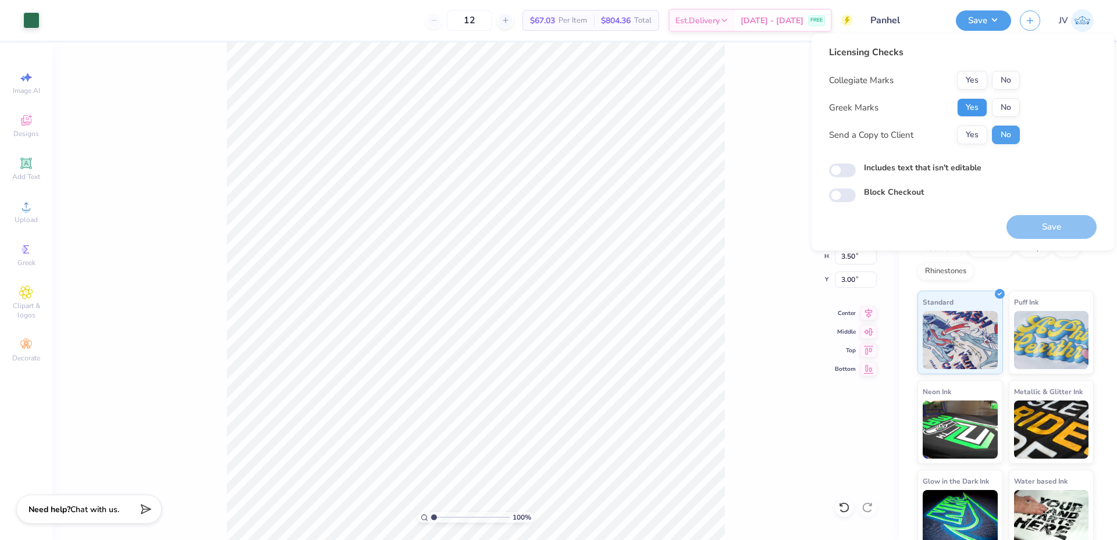
click at [977, 109] on button "Yes" at bounding box center [972, 107] width 30 height 19
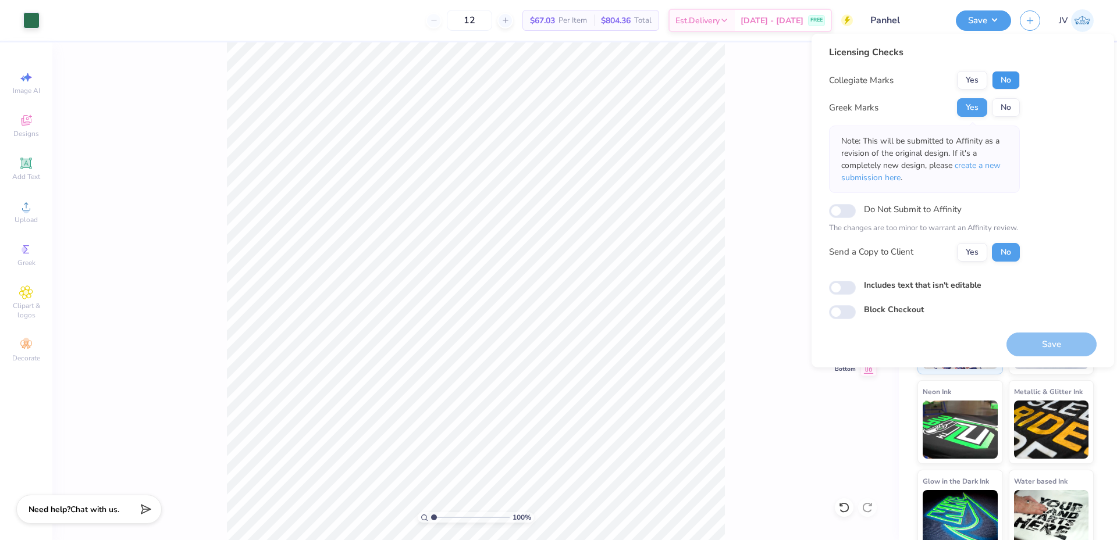
click at [1000, 77] on button "No" at bounding box center [1006, 80] width 28 height 19
click at [999, 166] on span "create a new submission here" at bounding box center [920, 171] width 159 height 23
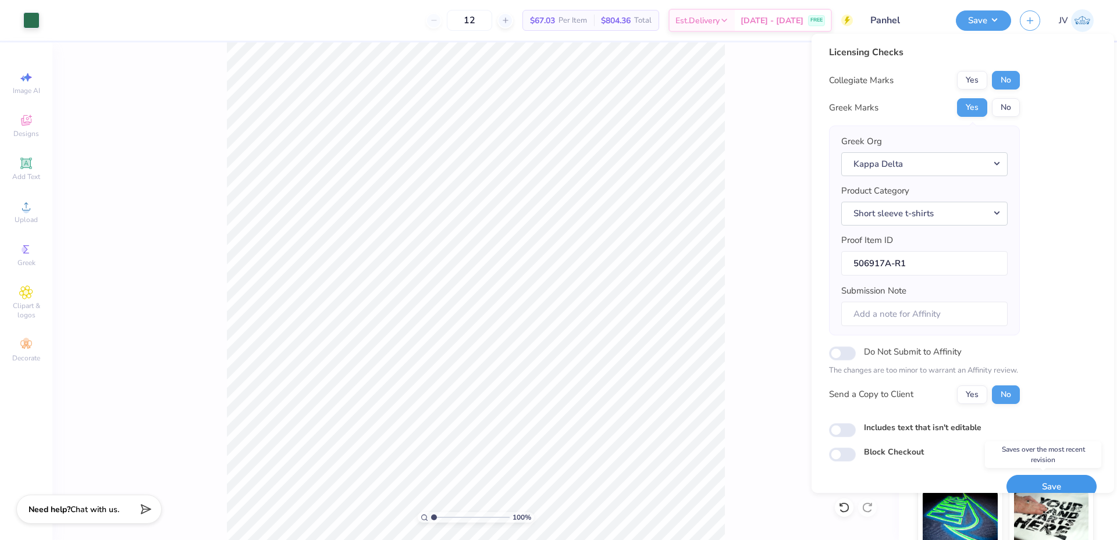
click at [1053, 486] on button "Save" at bounding box center [1051, 487] width 90 height 24
